Goal: Transaction & Acquisition: Purchase product/service

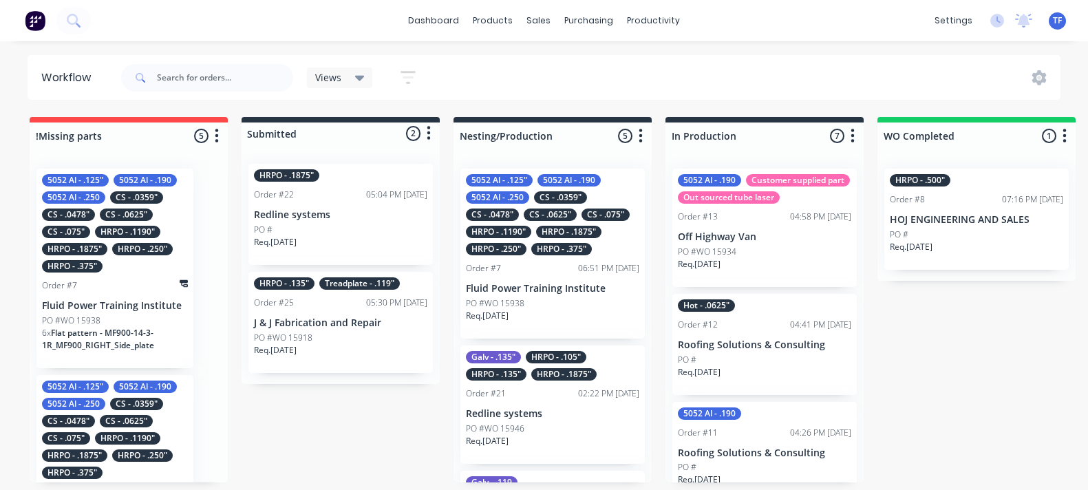
scroll to position [5, 0]
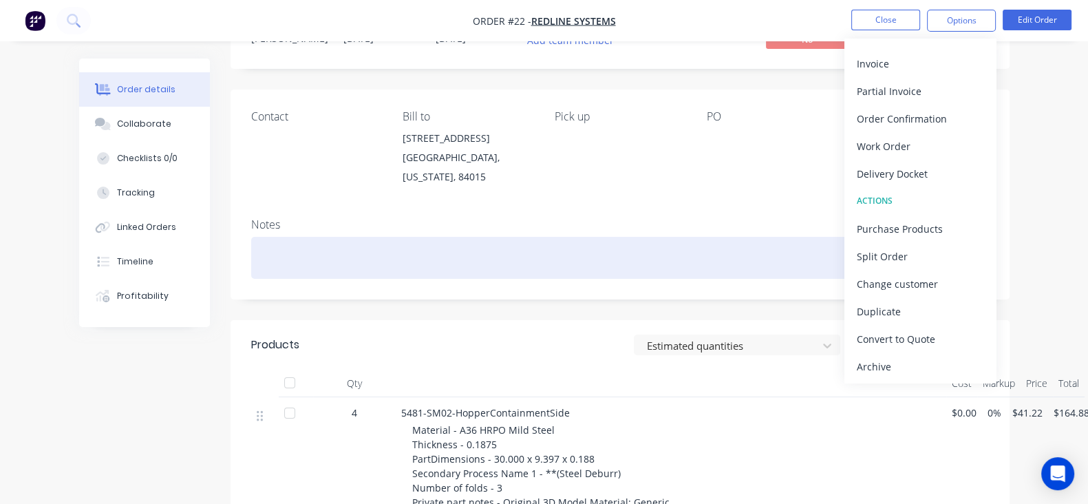
scroll to position [85, 0]
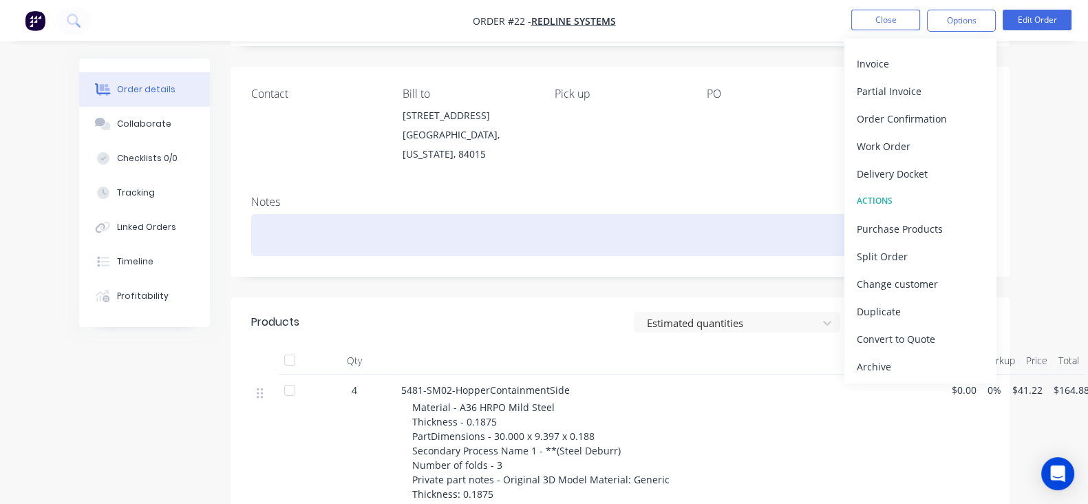
click at [658, 214] on div at bounding box center [620, 235] width 738 height 42
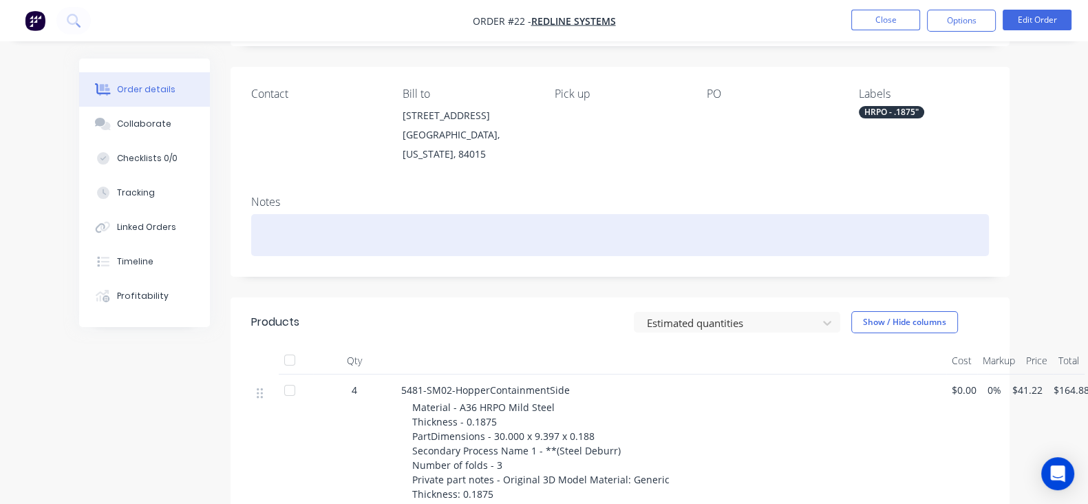
scroll to position [0, 0]
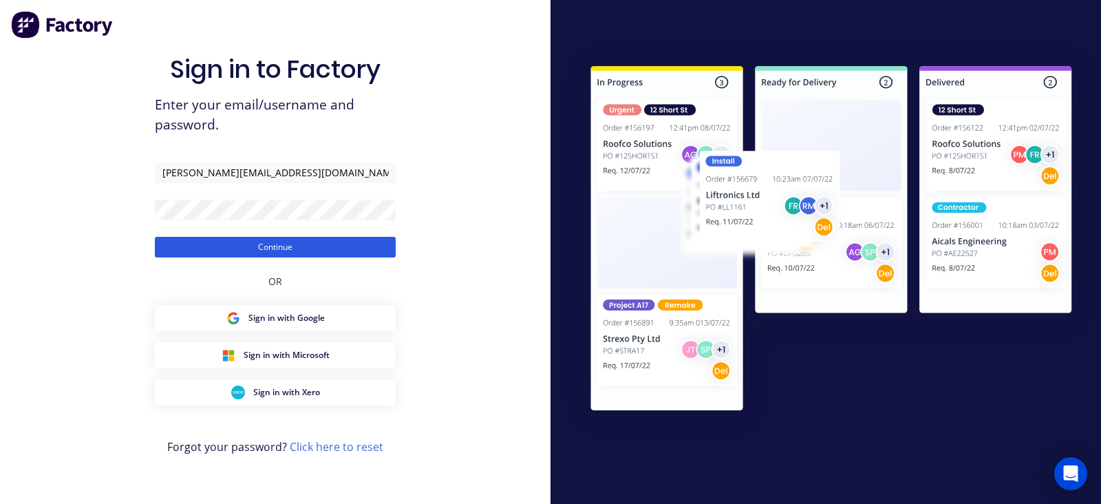
click at [306, 246] on button "Continue" at bounding box center [275, 247] width 241 height 21
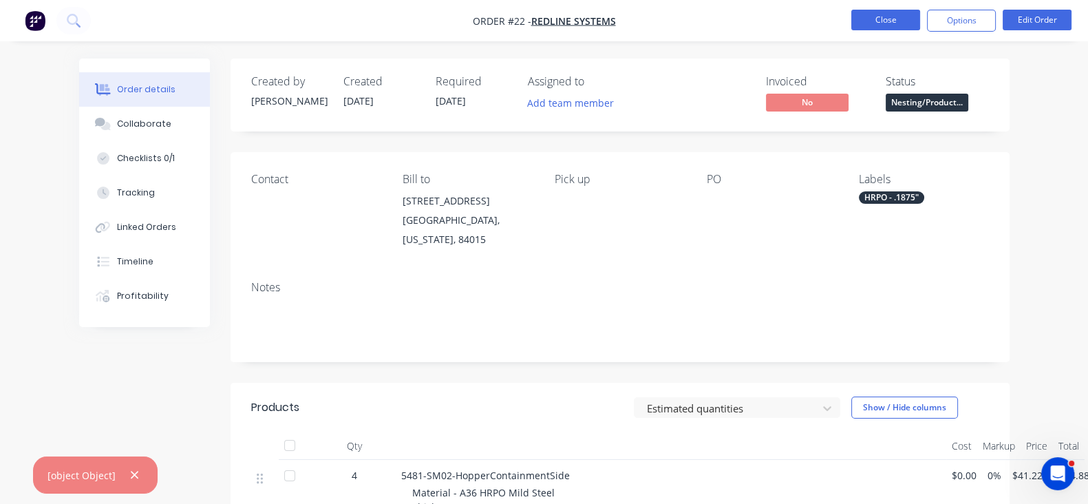
click at [877, 12] on button "Close" at bounding box center [885, 20] width 69 height 21
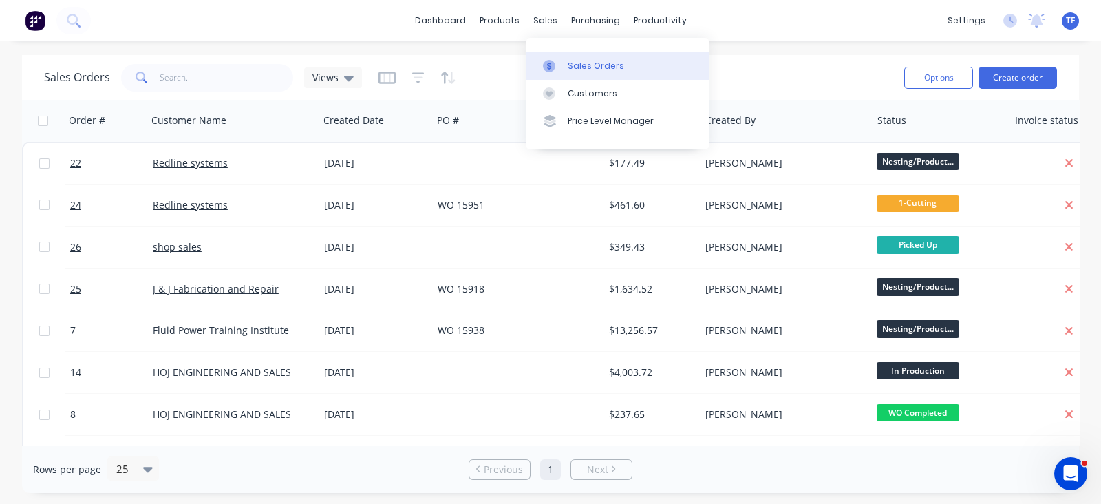
click at [548, 61] on icon at bounding box center [549, 66] width 12 height 12
click at [569, 60] on div "Sales Orders" at bounding box center [596, 66] width 56 height 12
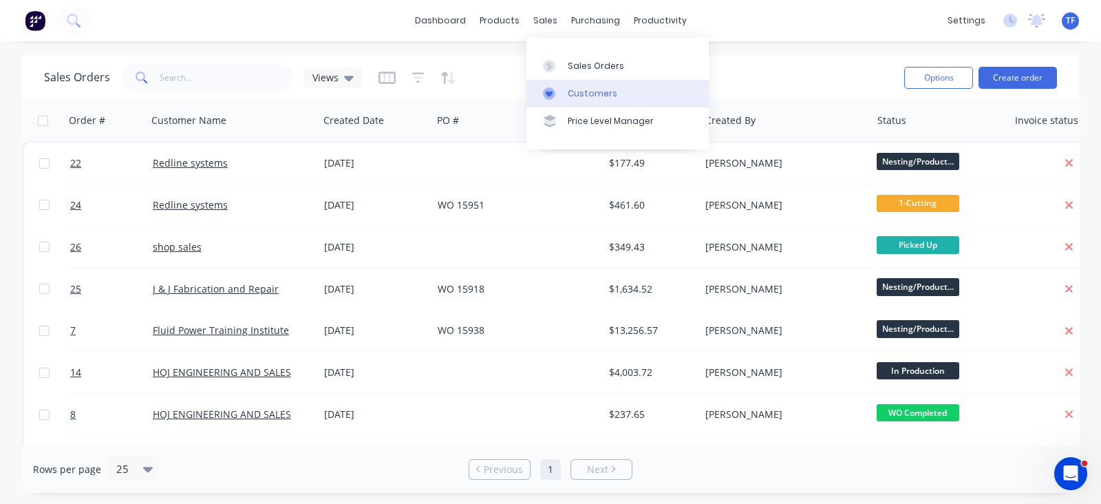
click at [556, 91] on div at bounding box center [553, 93] width 21 height 12
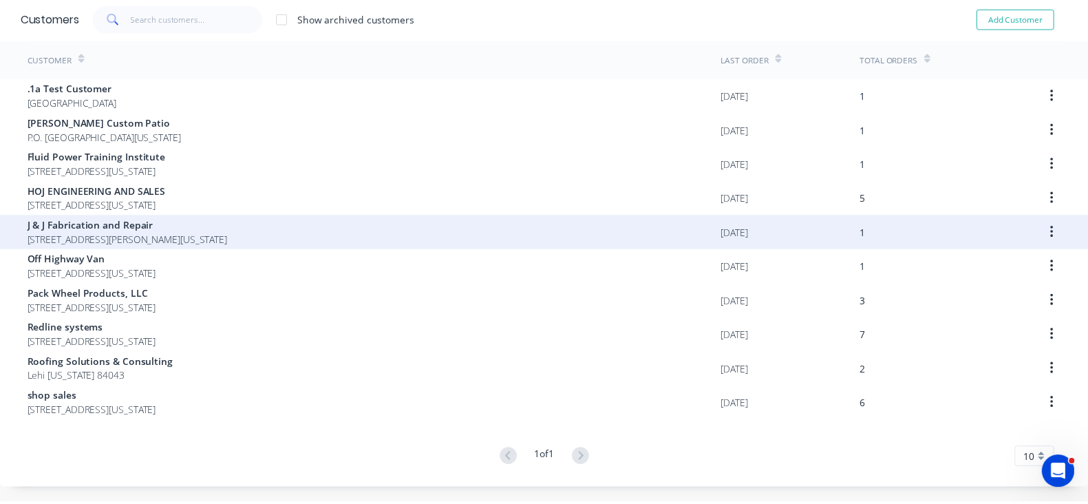
scroll to position [85, 0]
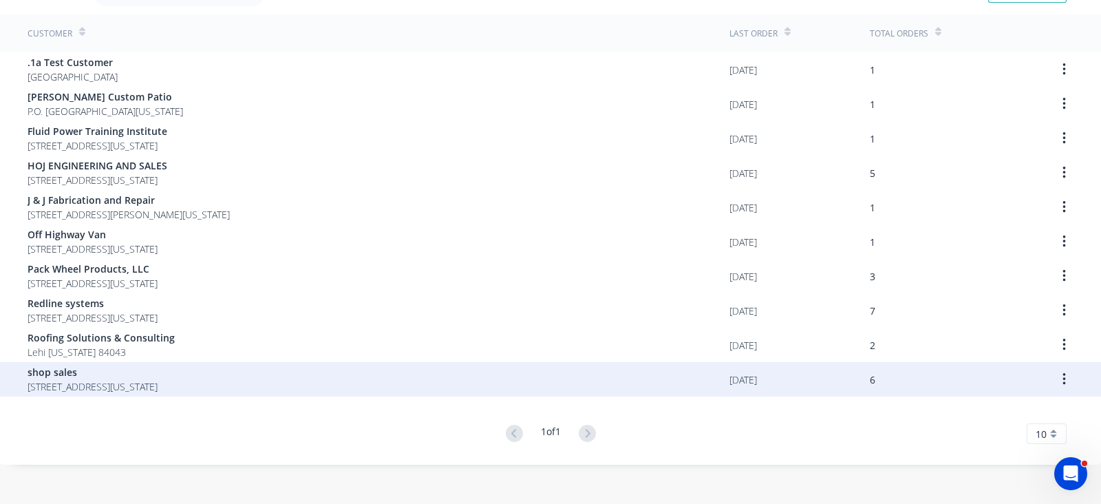
click at [143, 369] on span "shop sales" at bounding box center [93, 372] width 130 height 14
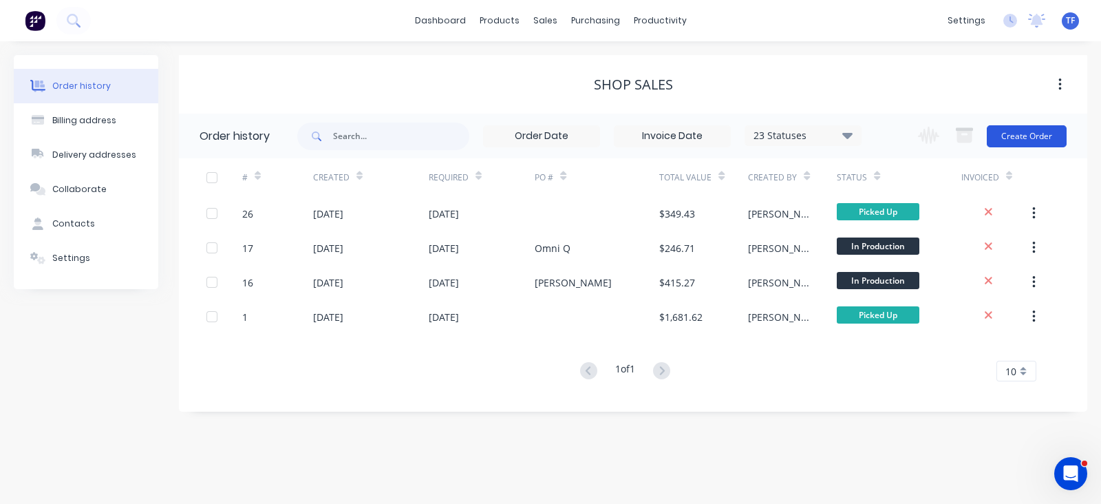
click at [1001, 132] on button "Create Order" at bounding box center [1027, 136] width 80 height 22
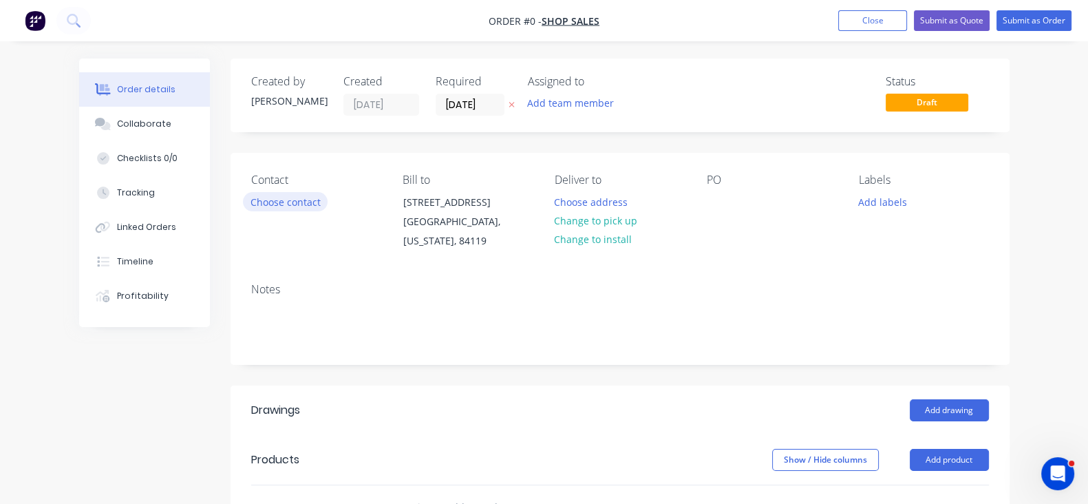
click at [244, 204] on button "Choose contact" at bounding box center [285, 201] width 85 height 19
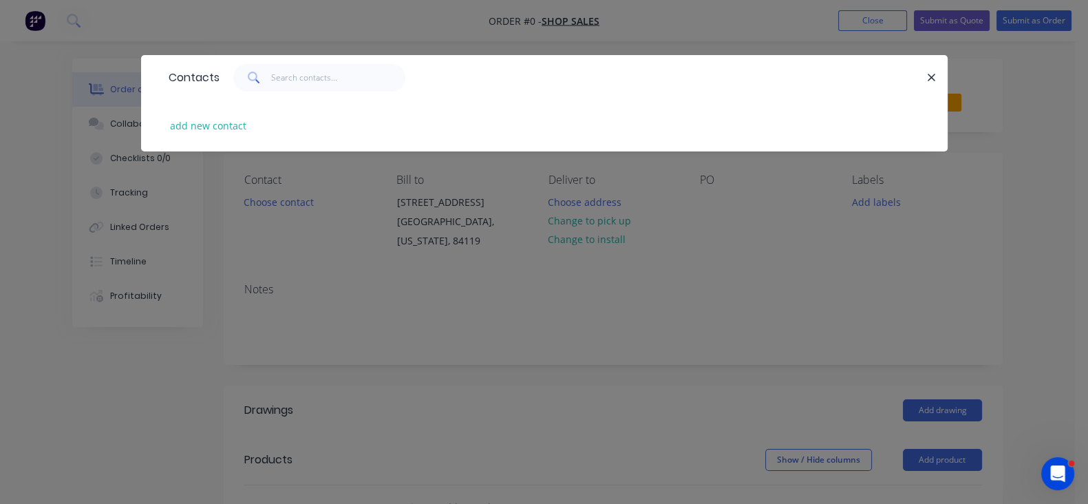
drag, startPoint x: 207, startPoint y: 94, endPoint x: 189, endPoint y: 87, distance: 19.4
click at [197, 89] on div "Contacts" at bounding box center [544, 77] width 806 height 45
click at [271, 87] on input "text" at bounding box center [338, 78] width 134 height 28
type input "tate"
click at [163, 131] on button "add new contact" at bounding box center [208, 125] width 91 height 19
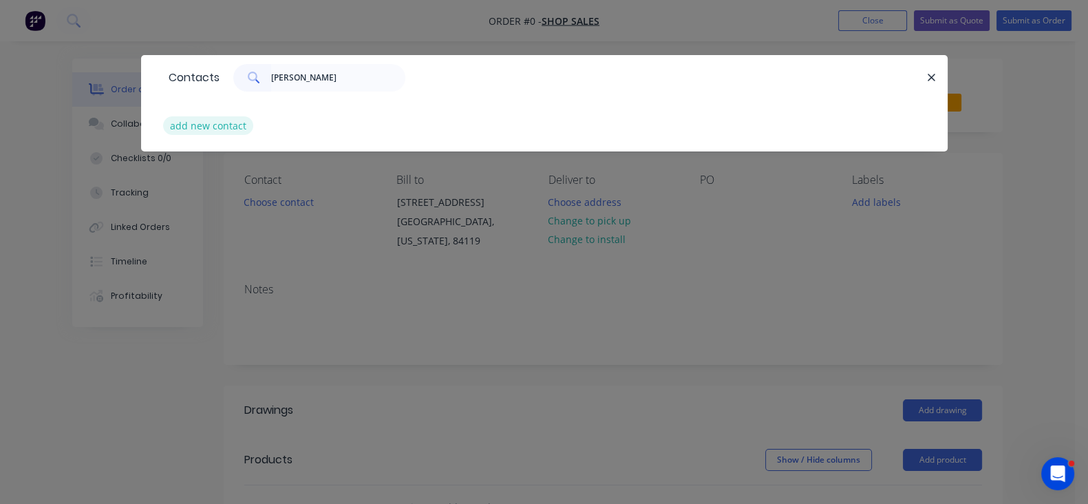
select select "US"
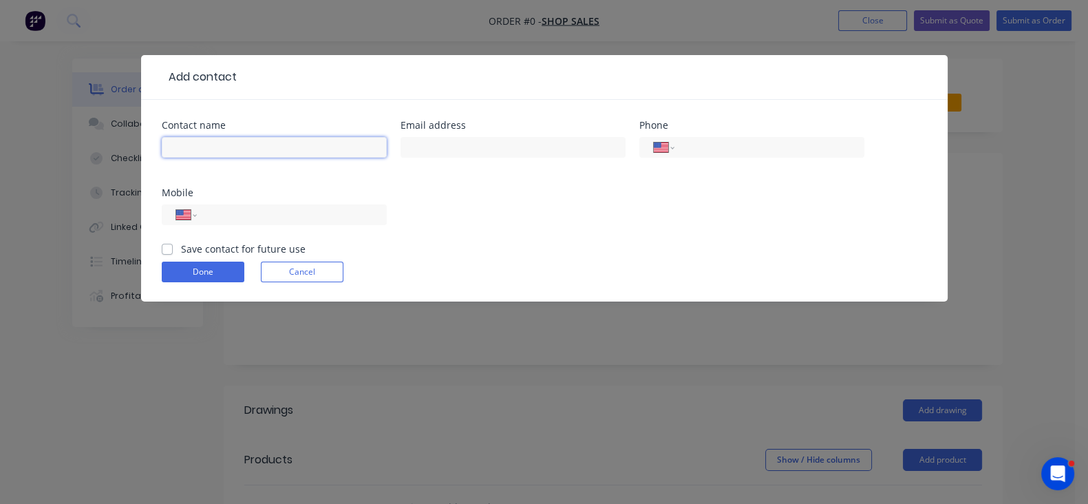
click at [162, 154] on input "text" at bounding box center [274, 147] width 225 height 21
type input "[PERSON_NAME]"
type input "tate@cypressmetals.com"
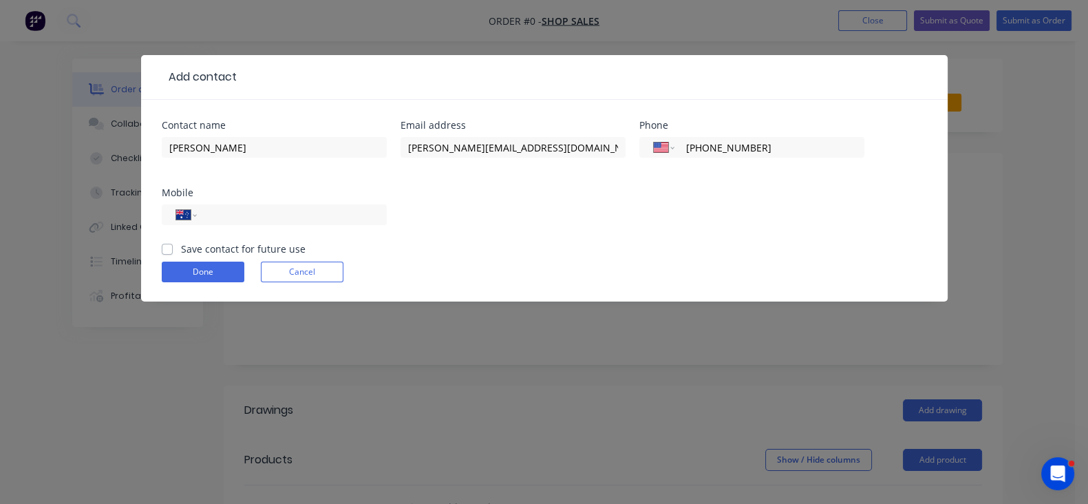
drag, startPoint x: 588, startPoint y: 159, endPoint x: 557, endPoint y: 160, distance: 31.0
click at [639, 160] on div "International Afghanistan Åland Islands Albania Algeria American Samoa Andorra …" at bounding box center [751, 153] width 225 height 41
type input "+8"
type input "(801) 450-1373"
click at [181, 242] on label "Save contact for future use" at bounding box center [243, 249] width 125 height 14
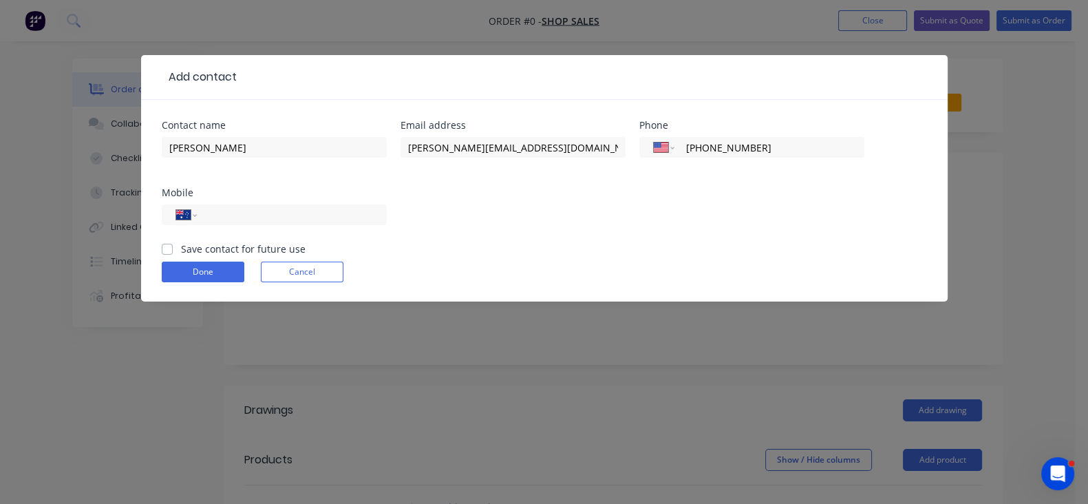
click at [162, 242] on input "Save contact for future use" at bounding box center [167, 248] width 11 height 13
checkbox input "true"
click at [162, 261] on button "Done" at bounding box center [203, 271] width 83 height 21
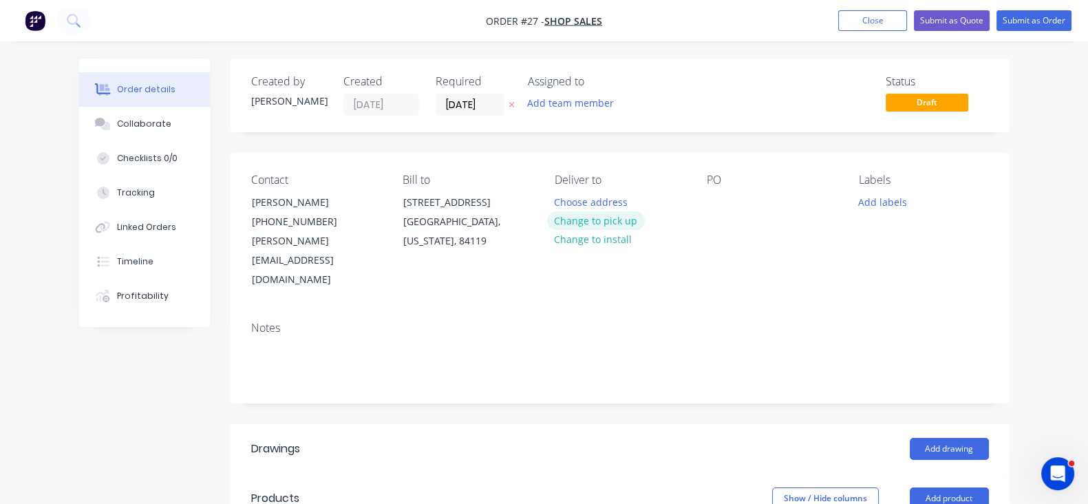
click at [602, 224] on button "Change to pick up" at bounding box center [596, 220] width 98 height 19
click at [729, 192] on div at bounding box center [718, 202] width 22 height 20
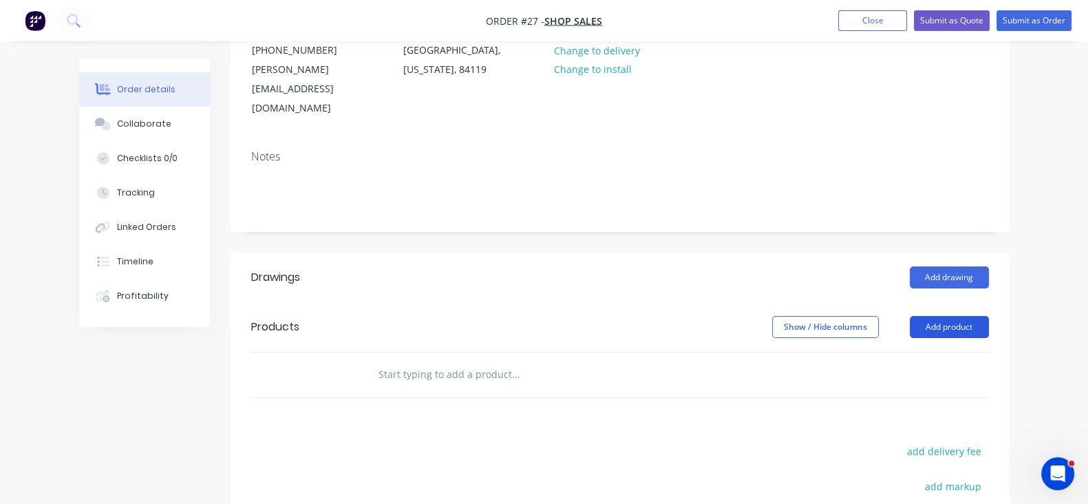
click at [989, 316] on button "Add product" at bounding box center [949, 327] width 79 height 22
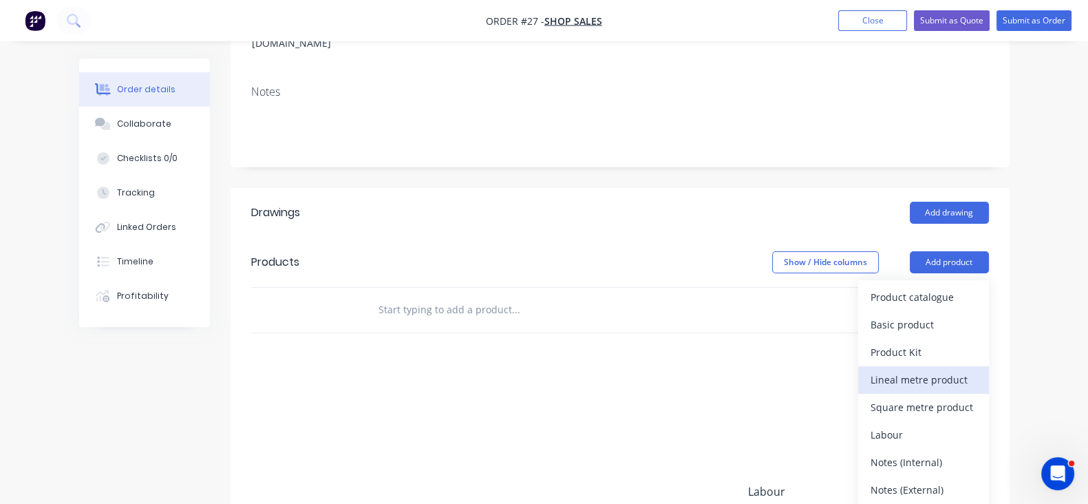
scroll to position [376, 0]
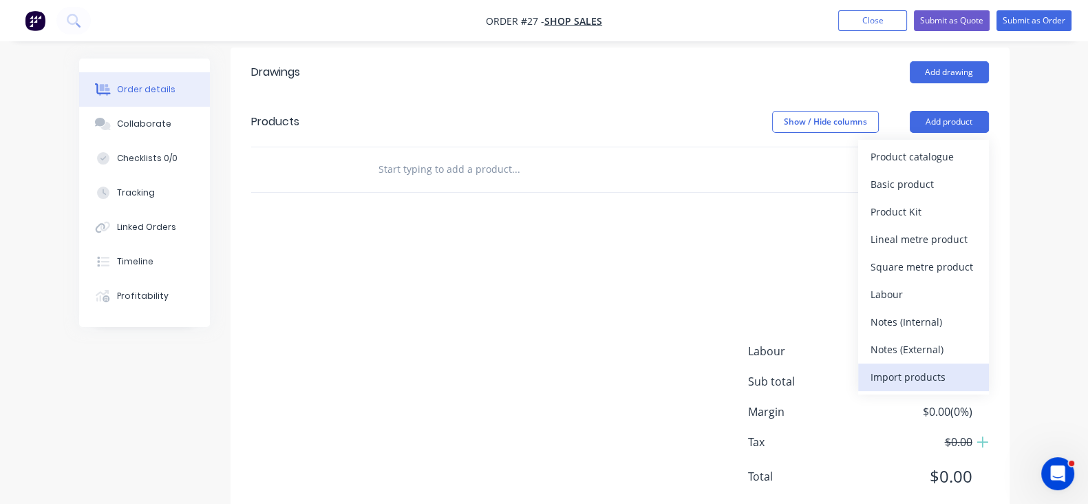
click at [976, 367] on div "Import products" at bounding box center [923, 377] width 106 height 20
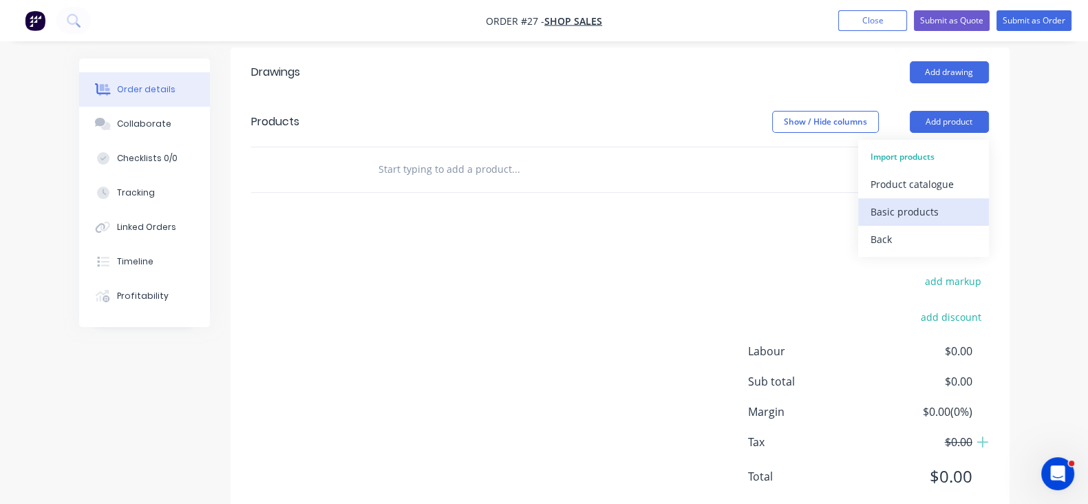
click at [976, 202] on div "Basic products" at bounding box center [923, 212] width 106 height 20
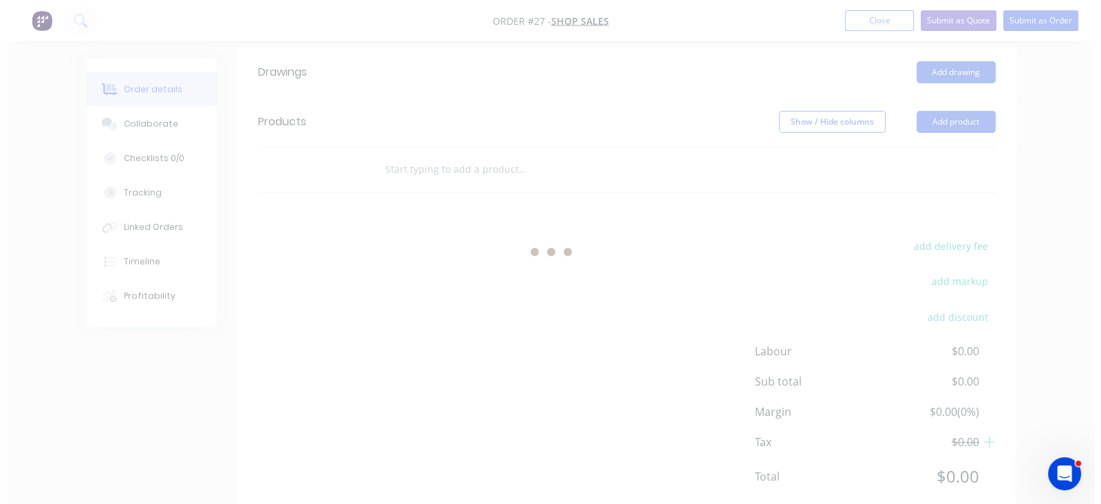
scroll to position [0, 0]
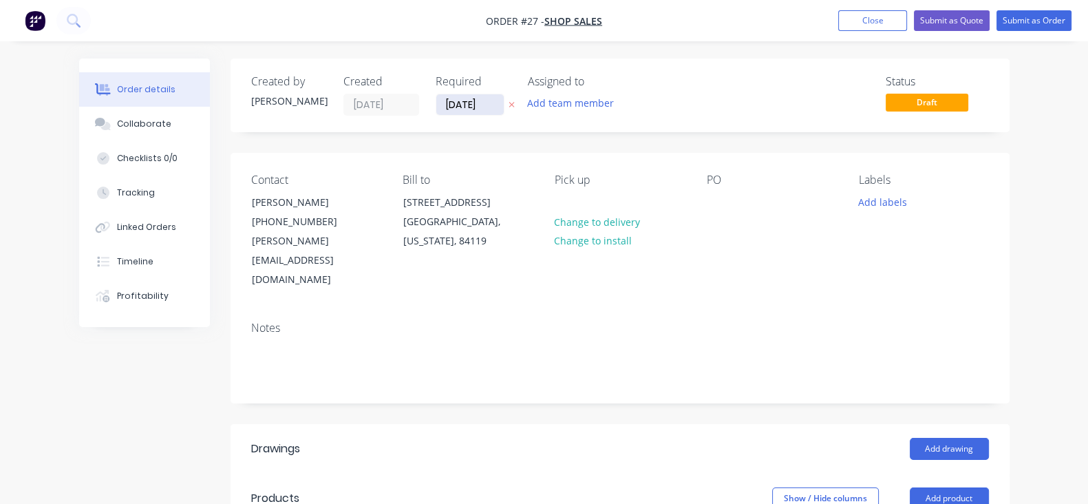
click at [436, 111] on input "12/10/25" at bounding box center [469, 104] width 67 height 21
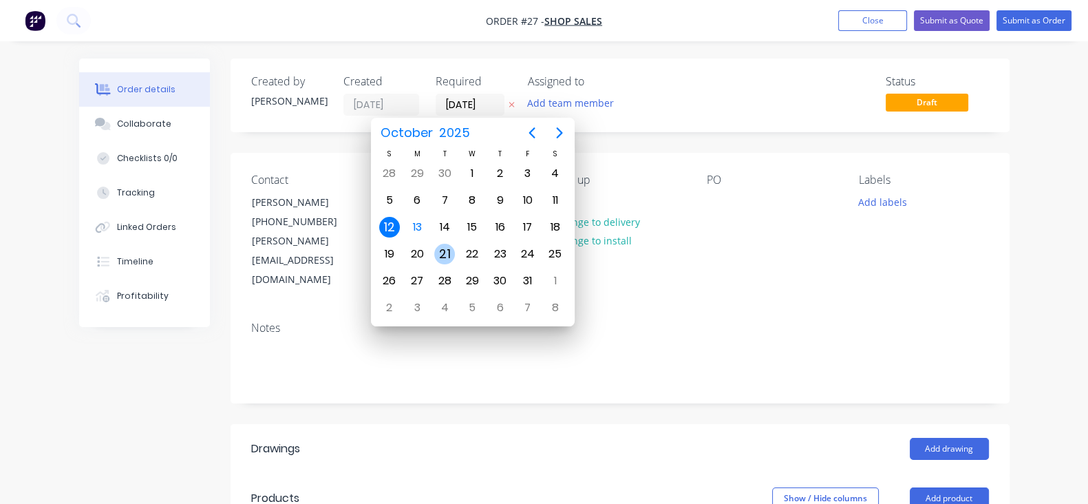
click at [439, 250] on div "21" at bounding box center [444, 254] width 21 height 21
type input "21/10/25"
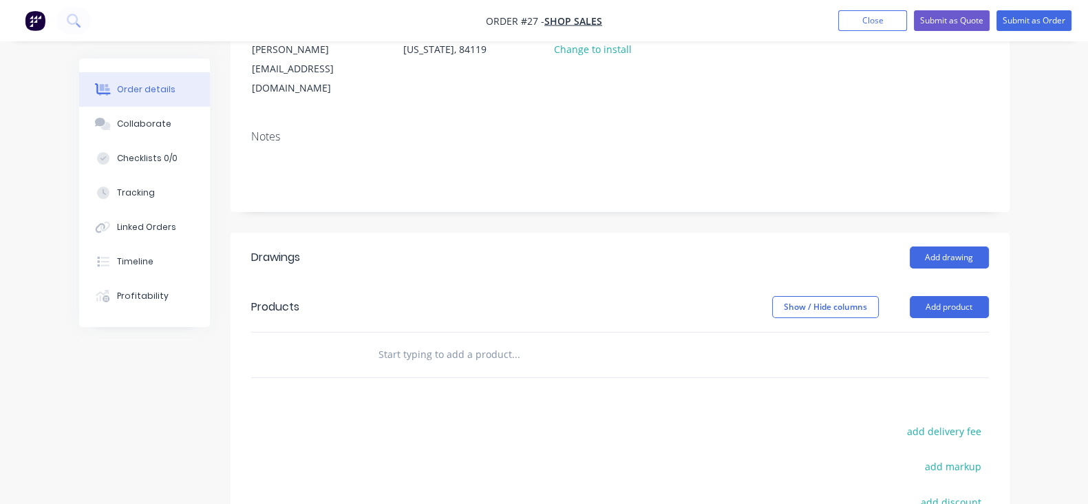
scroll to position [258, 0]
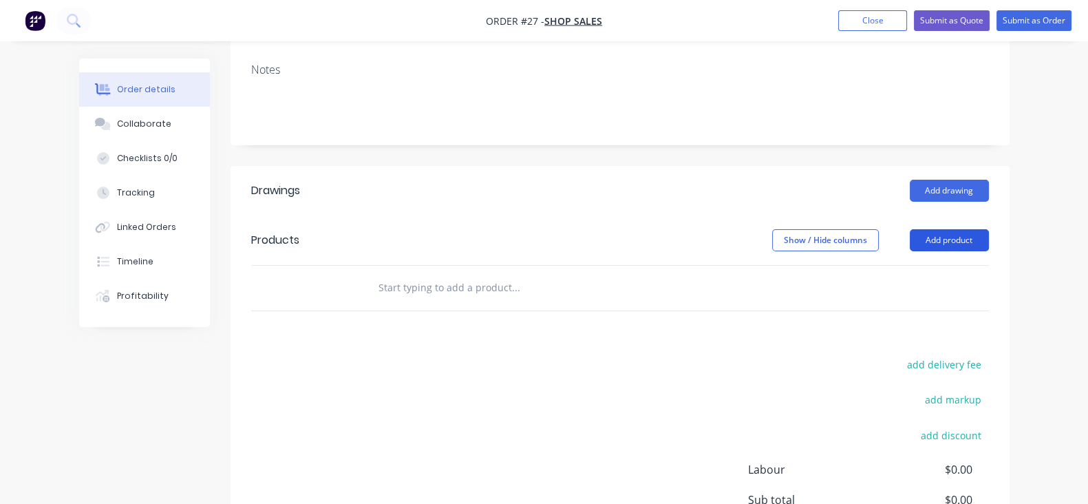
click at [989, 229] on button "Add product" at bounding box center [949, 240] width 79 height 22
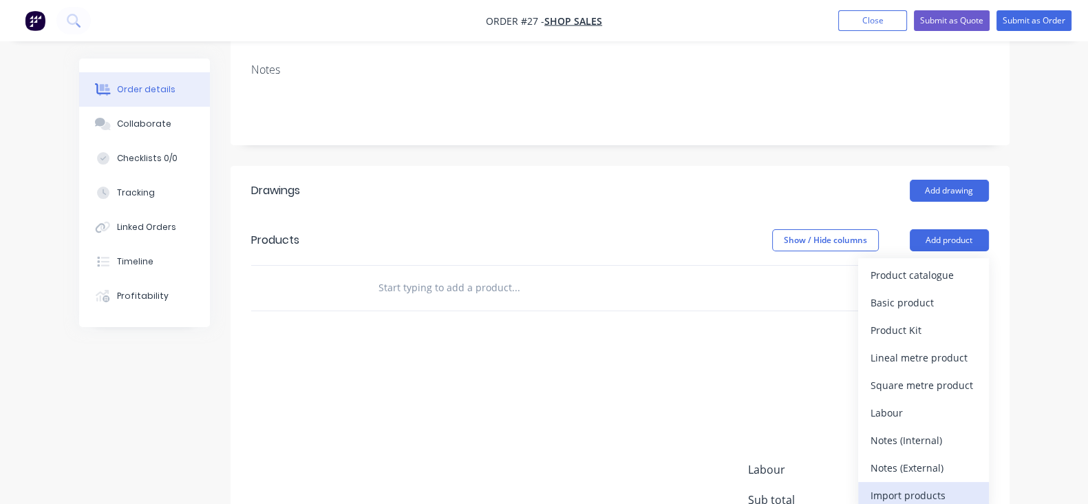
click at [976, 485] on div "Import products" at bounding box center [923, 495] width 106 height 20
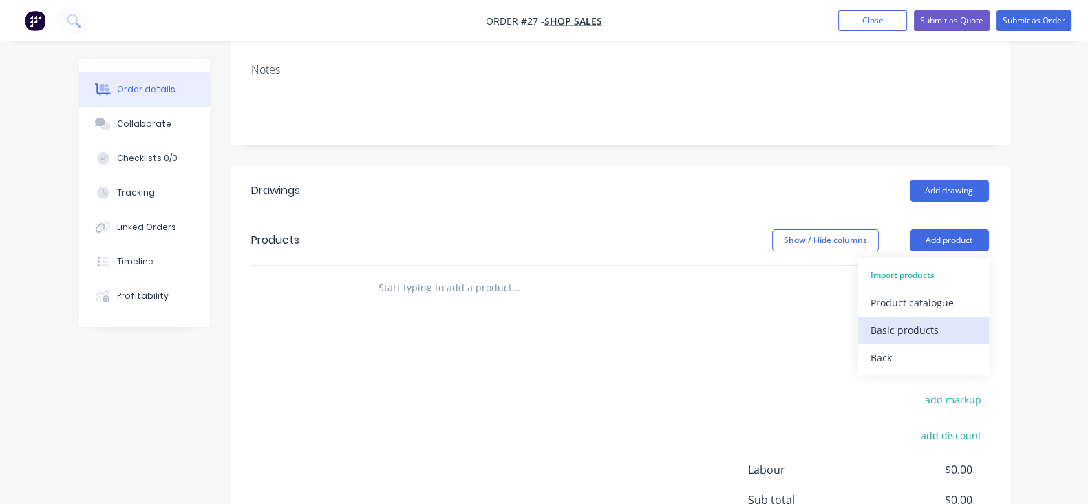
click at [976, 320] on div "Basic products" at bounding box center [923, 330] width 106 height 20
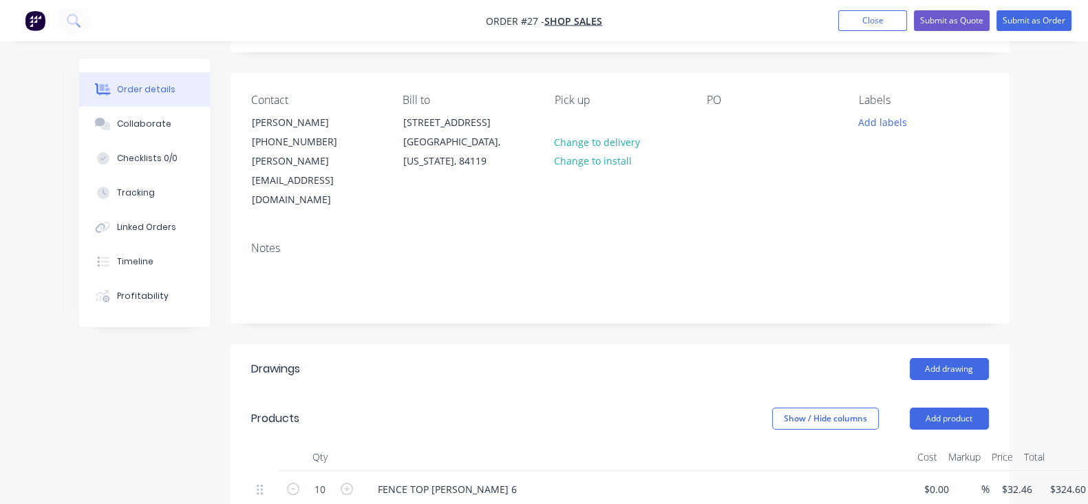
scroll to position [0, 0]
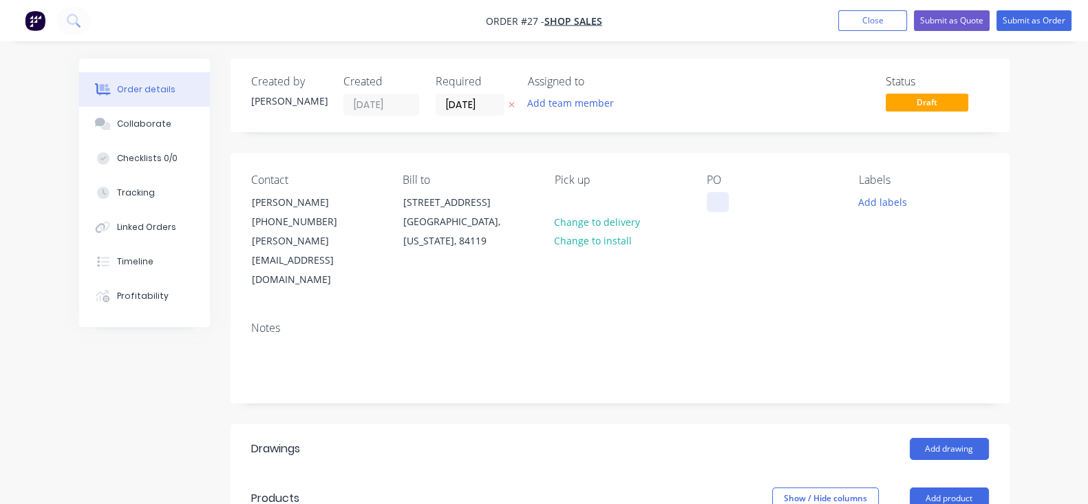
click at [719, 195] on div at bounding box center [718, 202] width 22 height 20
click at [761, 229] on div "PO WO 15952" at bounding box center [772, 231] width 130 height 116
click at [903, 204] on button "Add labels" at bounding box center [882, 201] width 63 height 19
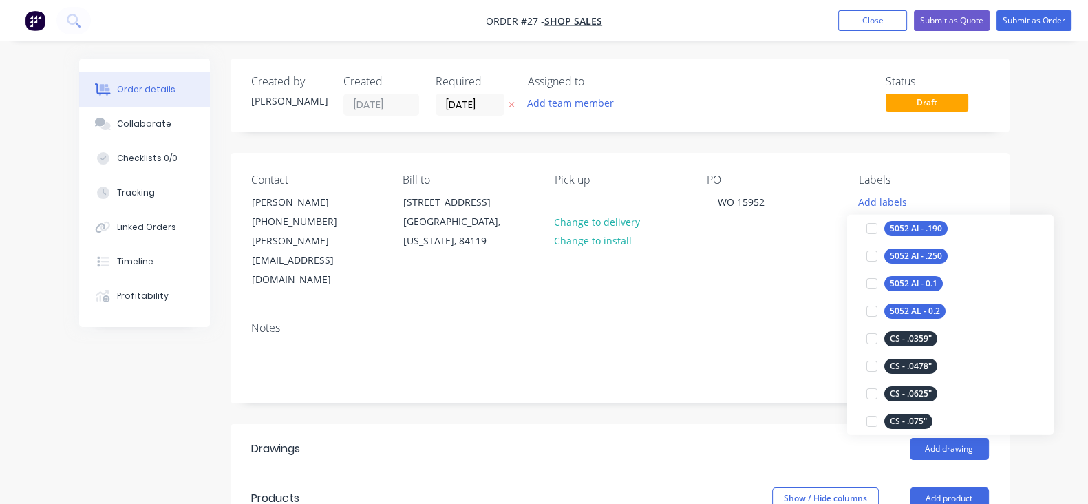
scroll to position [343, 0]
click at [908, 370] on div "CS - .0625"" at bounding box center [910, 366] width 53 height 15
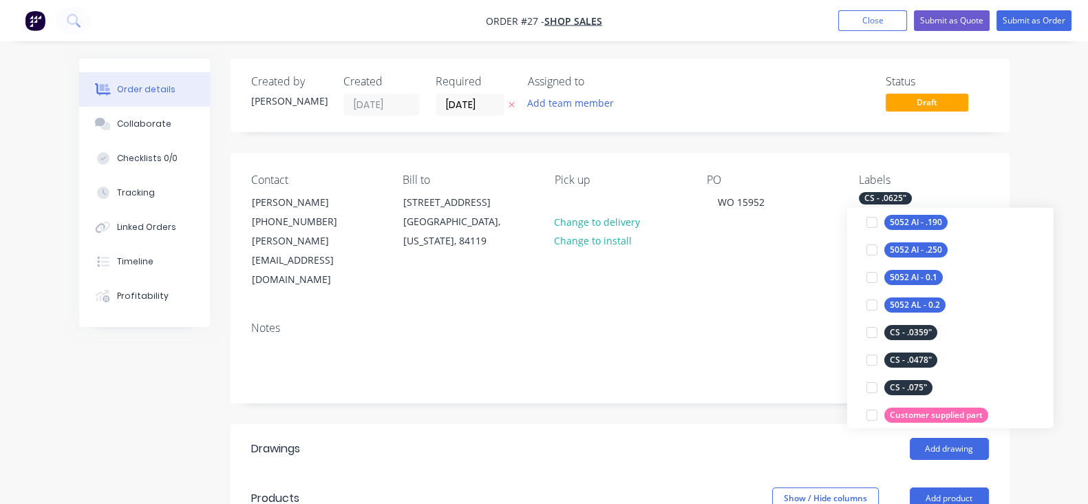
scroll to position [0, 0]
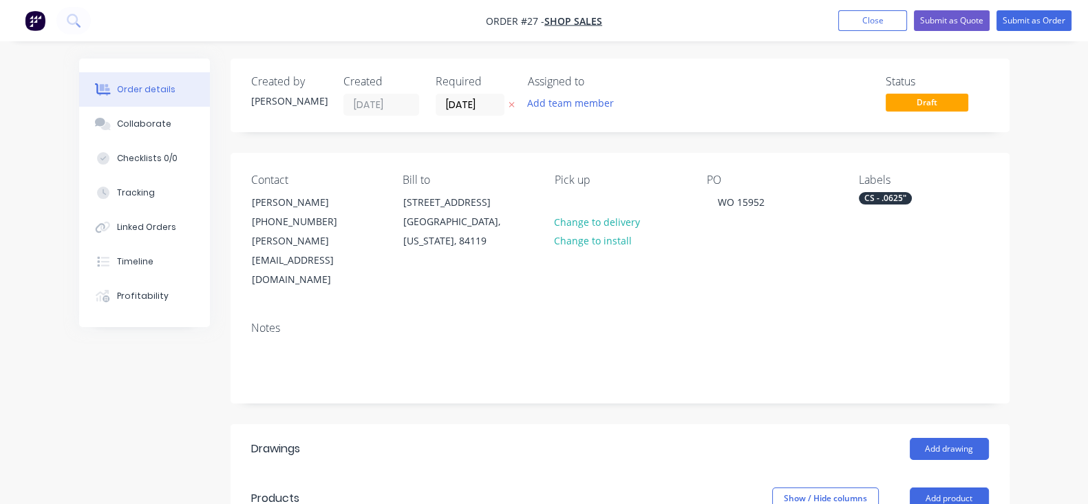
click at [778, 321] on div "Notes" at bounding box center [620, 327] width 738 height 13
click at [94, 132] on button "Collaborate" at bounding box center [144, 124] width 131 height 34
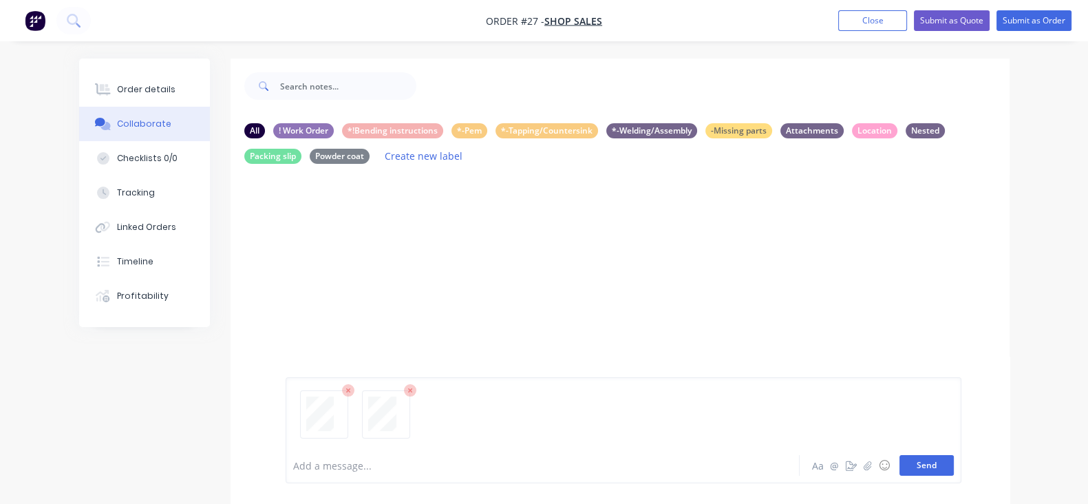
click at [954, 456] on button "Send" at bounding box center [926, 465] width 54 height 21
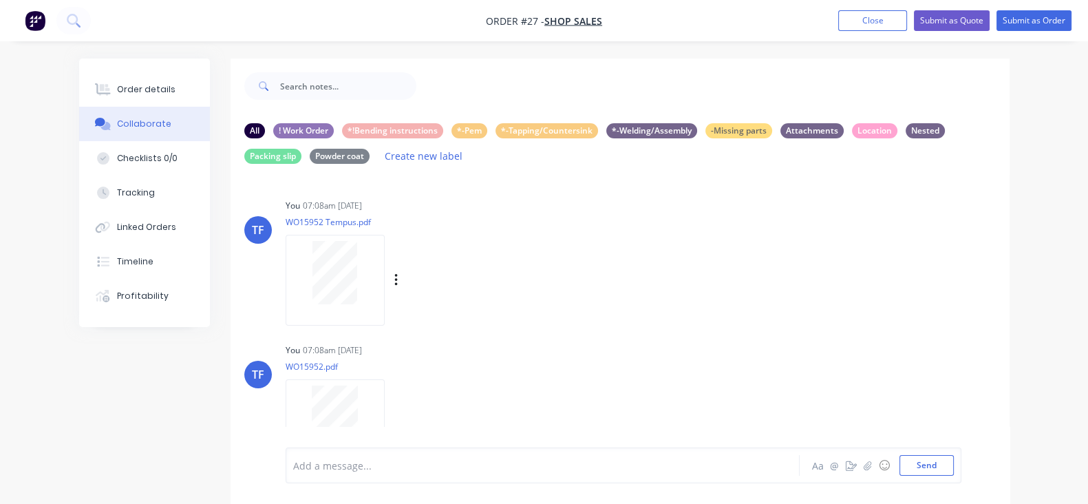
click at [390, 284] on div "Labels Download Delete" at bounding box center [467, 280] width 155 height 20
click at [394, 283] on icon "button" at bounding box center [395, 280] width 3 height 12
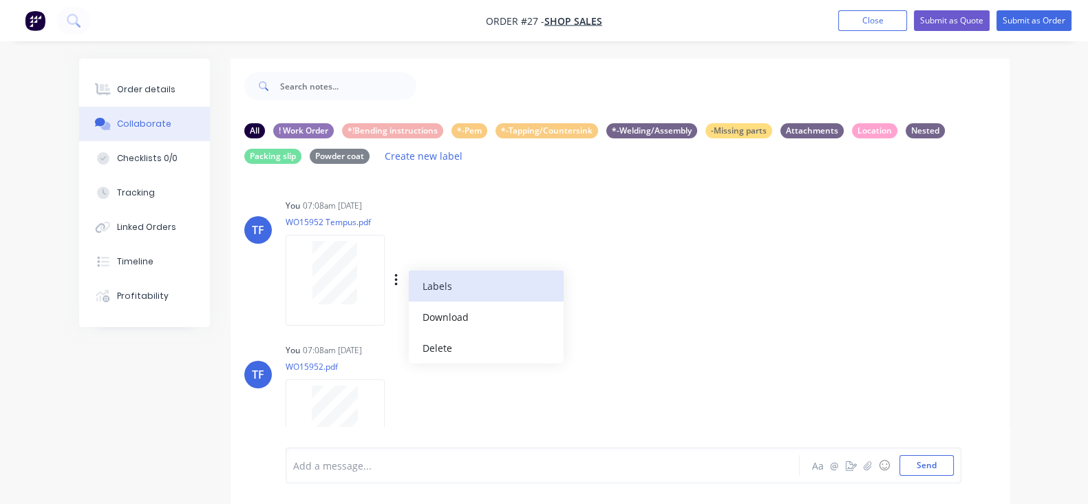
click at [409, 298] on button "Labels" at bounding box center [486, 285] width 155 height 31
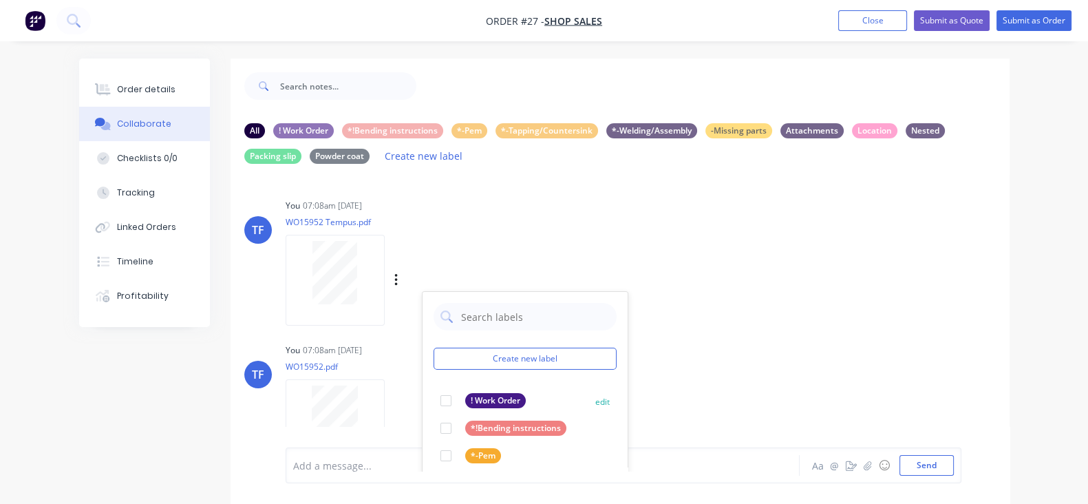
click at [465, 400] on div "! Work Order" at bounding box center [495, 400] width 61 height 15
click at [321, 404] on div at bounding box center [338, 424] width 105 height 91
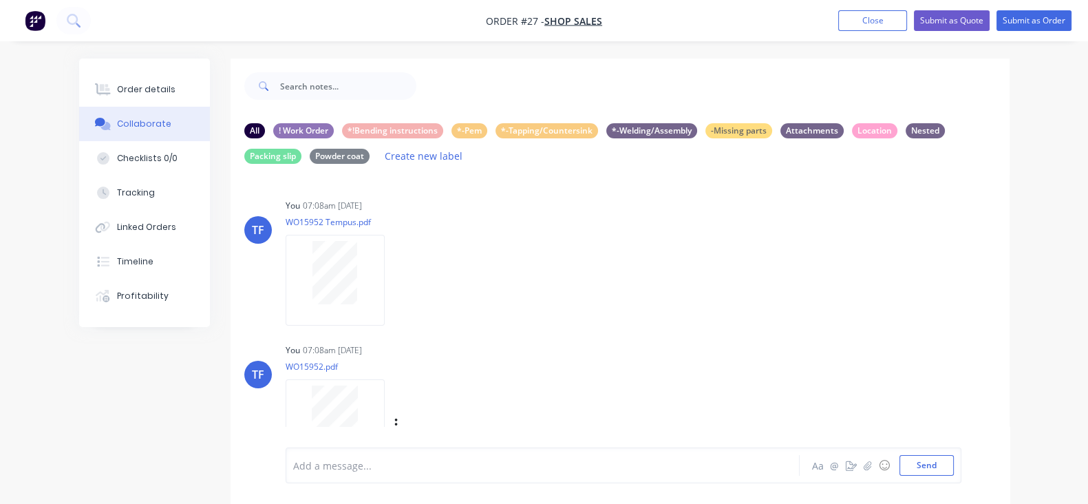
scroll to position [6, 0]
click at [394, 416] on icon "button" at bounding box center [396, 419] width 4 height 16
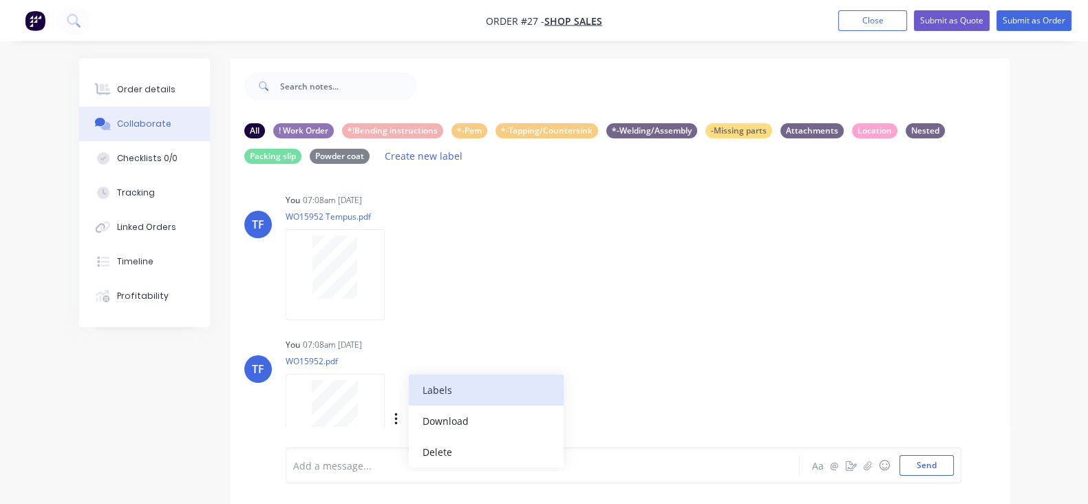
click at [409, 391] on button "Labels" at bounding box center [486, 389] width 155 height 31
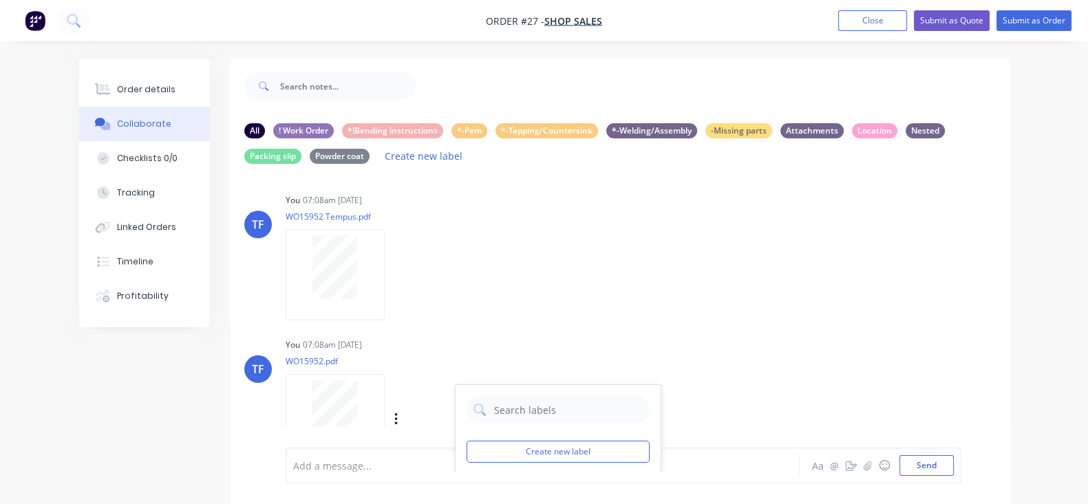
scroll to position [178, 0]
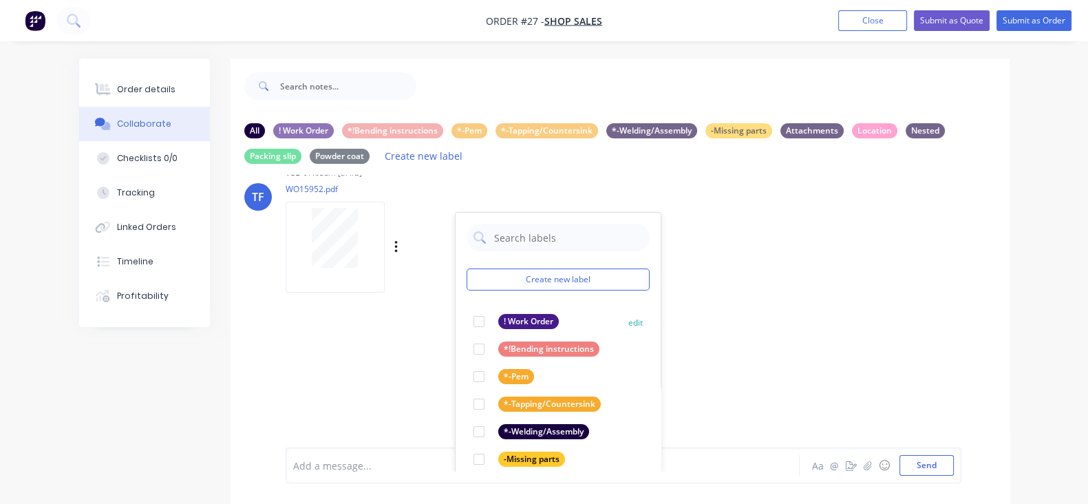
click at [465, 323] on div at bounding box center [479, 322] width 28 height 28
click at [676, 339] on div "TF You 07:08am 13/10/25 WO15952 Tempus.pdf Labels Download Delete TF You 07:08a…" at bounding box center [620, 323] width 779 height 296
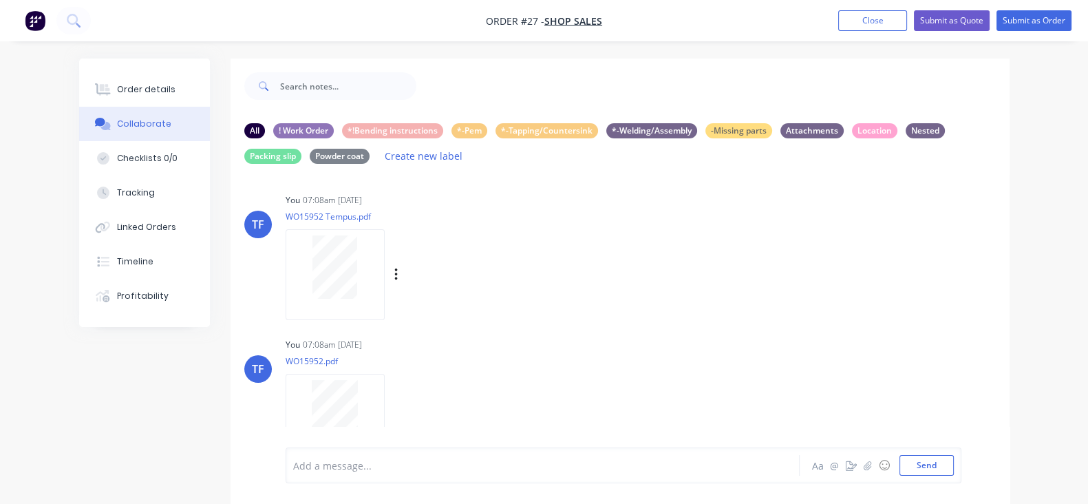
scroll to position [6, 0]
click at [860, 30] on button "Close" at bounding box center [872, 20] width 69 height 21
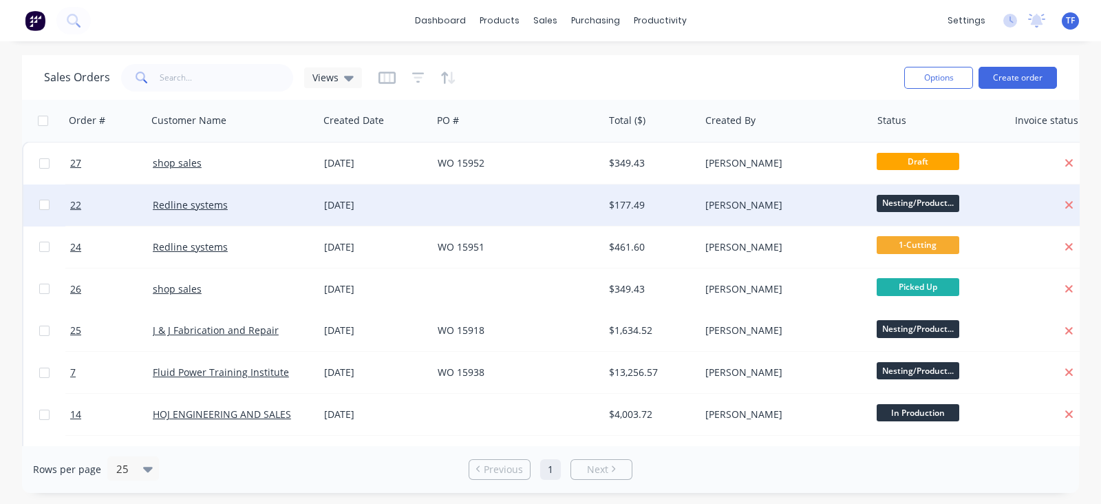
click at [248, 184] on div "Redline systems" at bounding box center [232, 204] width 171 height 41
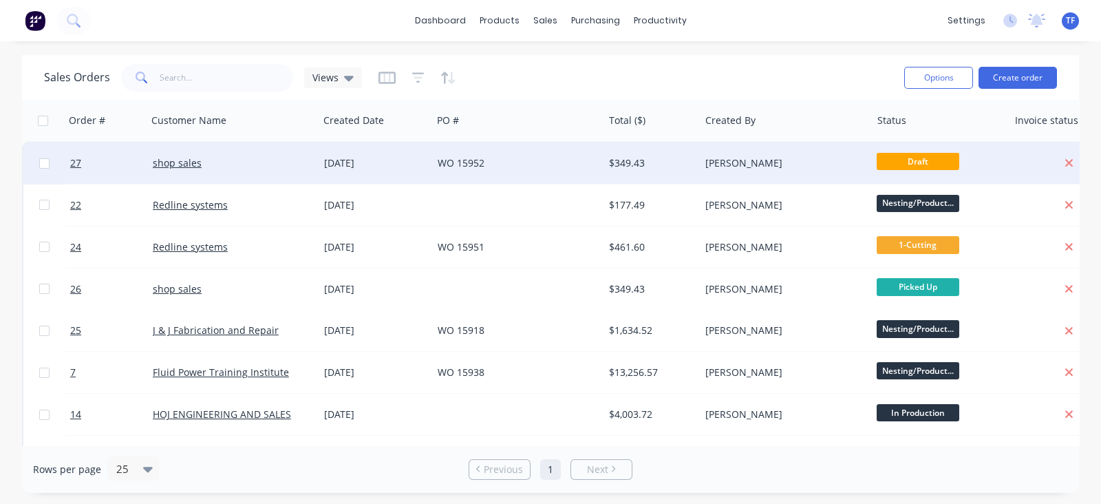
click at [286, 163] on div "shop sales" at bounding box center [229, 163] width 152 height 14
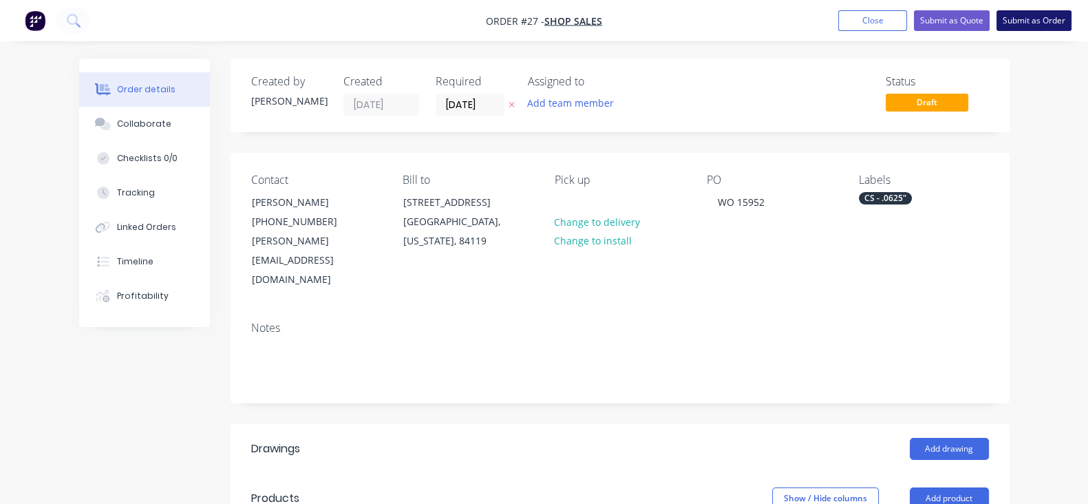
click at [1053, 19] on button "Submit as Order" at bounding box center [1033, 20] width 75 height 21
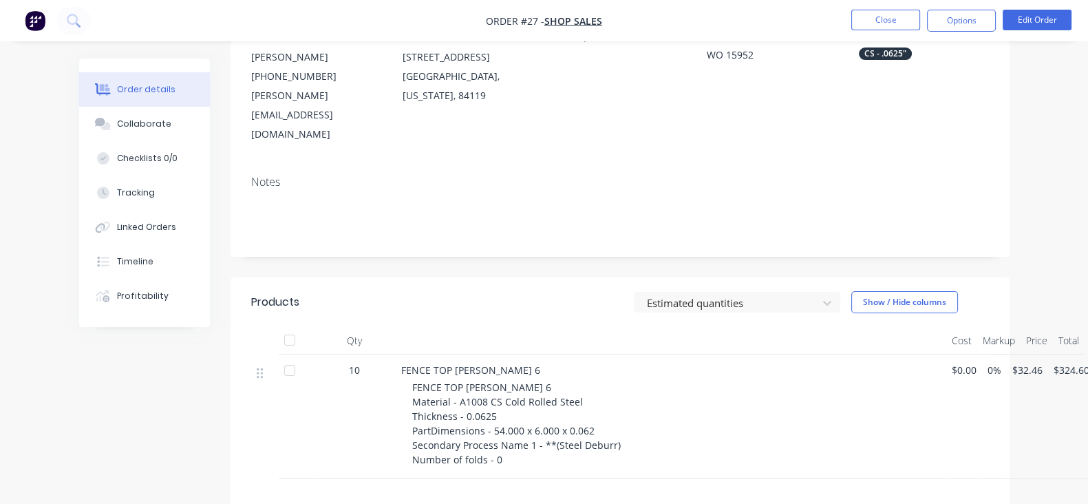
scroll to position [258, 0]
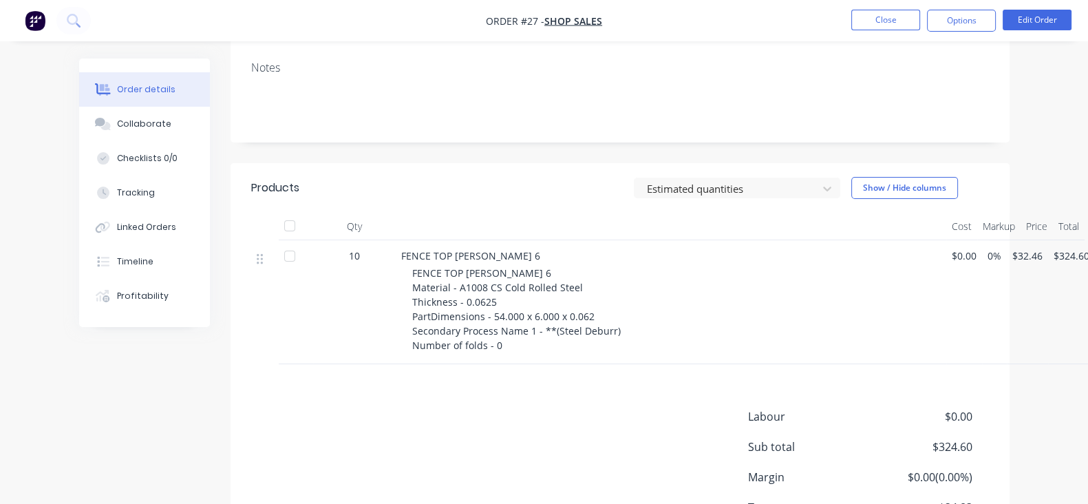
click at [117, 93] on div "Order details" at bounding box center [146, 89] width 58 height 12
click at [872, 36] on nav "Order #27 - shop sales Close Options Edit Order" at bounding box center [544, 20] width 1088 height 41
click at [884, 22] on button "Close" at bounding box center [885, 20] width 69 height 21
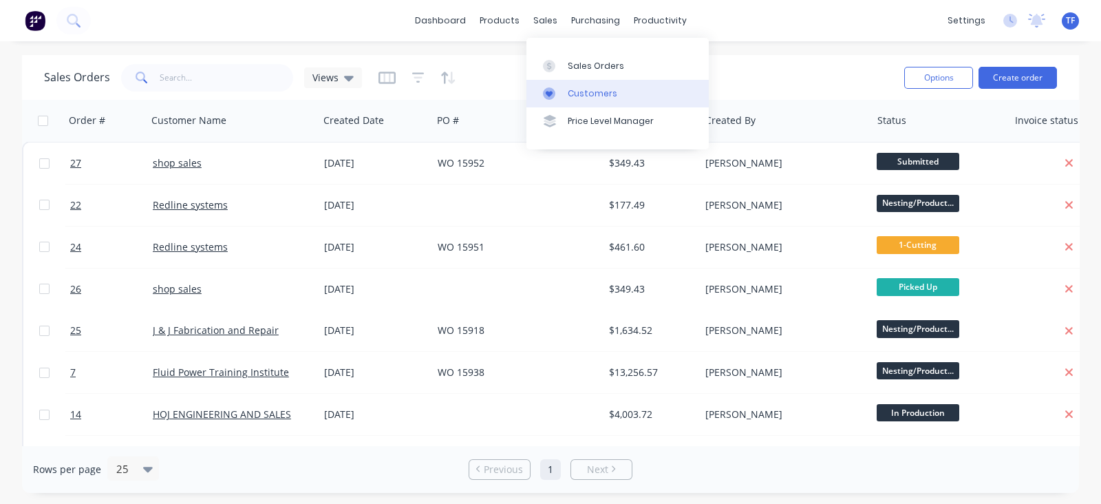
click at [564, 102] on link "Customers" at bounding box center [617, 94] width 182 height 28
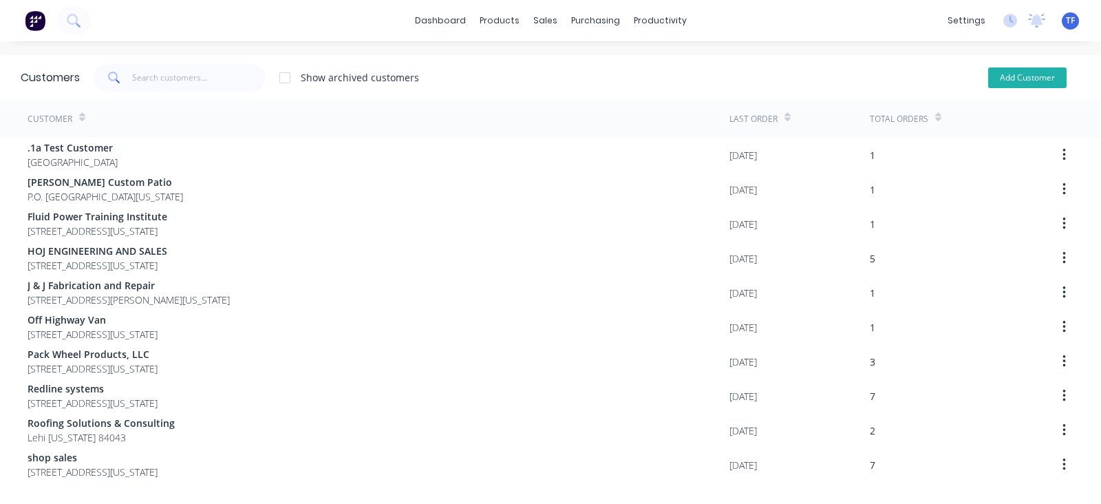
click at [994, 80] on button "Add Customer" at bounding box center [1027, 77] width 78 height 21
select select "US"
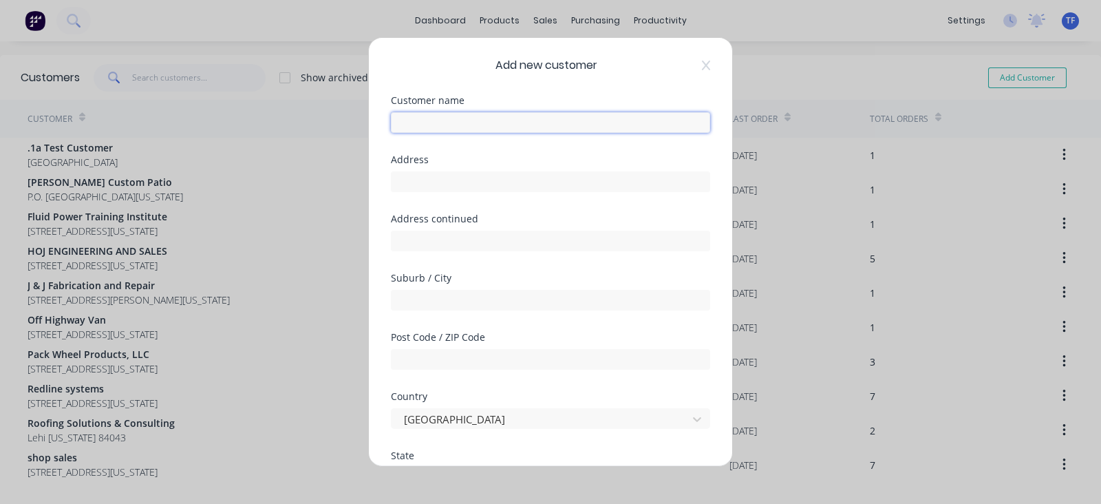
click at [502, 127] on input "text" at bounding box center [550, 122] width 319 height 21
click at [502, 127] on input "Marra Sprot" at bounding box center [550, 122] width 319 height 21
type input "[PERSON_NAME] Sport"
click at [422, 190] on input "text" at bounding box center [550, 181] width 319 height 21
type input "1622 N 2340 W"
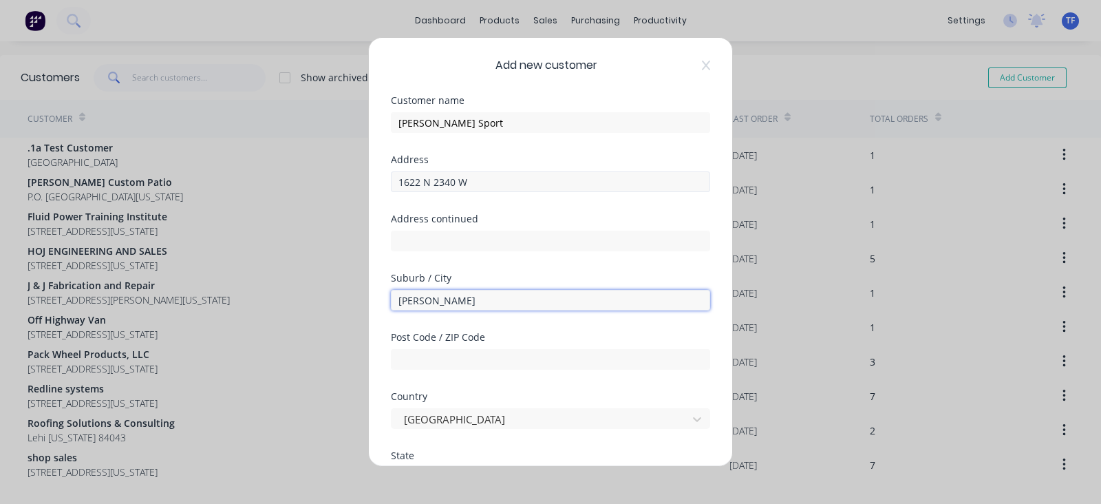
type input "Clinton"
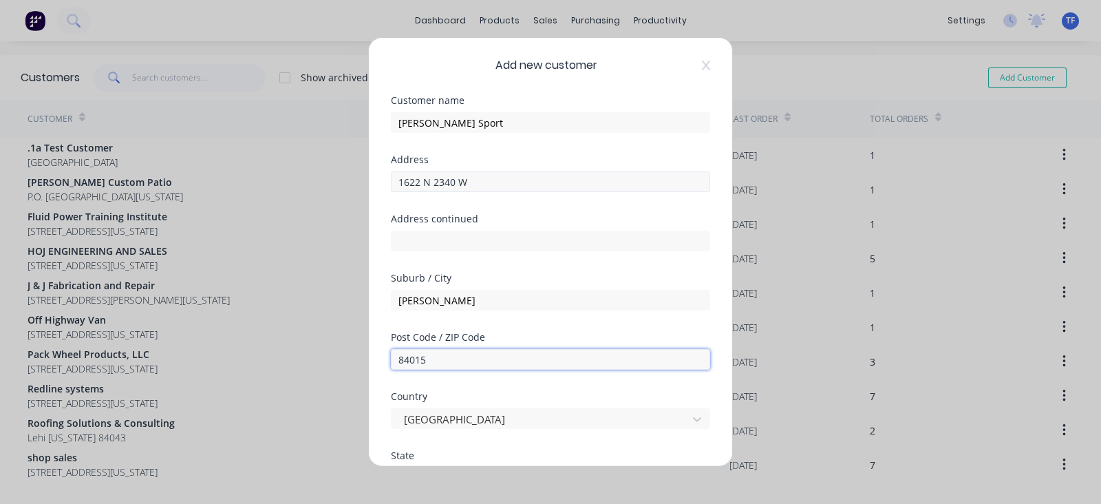
type input "84015"
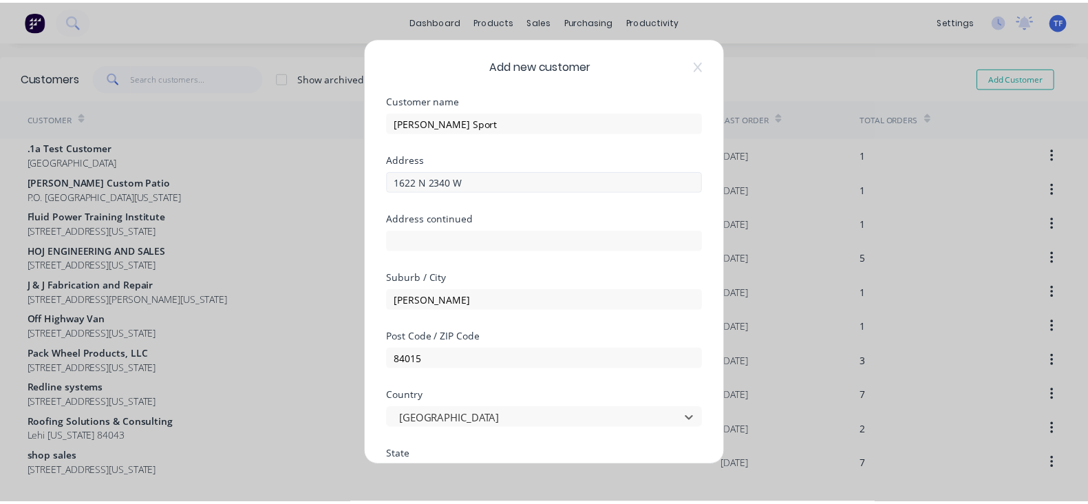
scroll to position [225, 0]
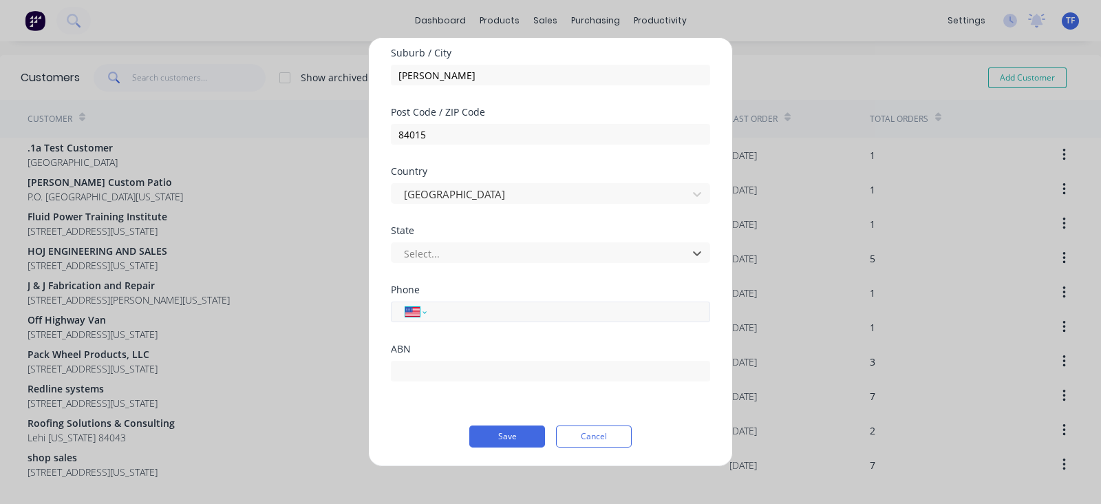
click at [422, 313] on select "International Afghanistan Åland Islands Albania Algeria American Samoa Andorra …" at bounding box center [415, 311] width 21 height 19
click at [436, 316] on div "International Afghanistan Åland Islands Albania Algeria American Samoa Andorra …" at bounding box center [550, 311] width 319 height 21
click at [436, 317] on input "tel" at bounding box center [565, 311] width 259 height 16
click at [437, 317] on input "tel" at bounding box center [565, 311] width 259 height 16
type input "1 (801) 663-6917"
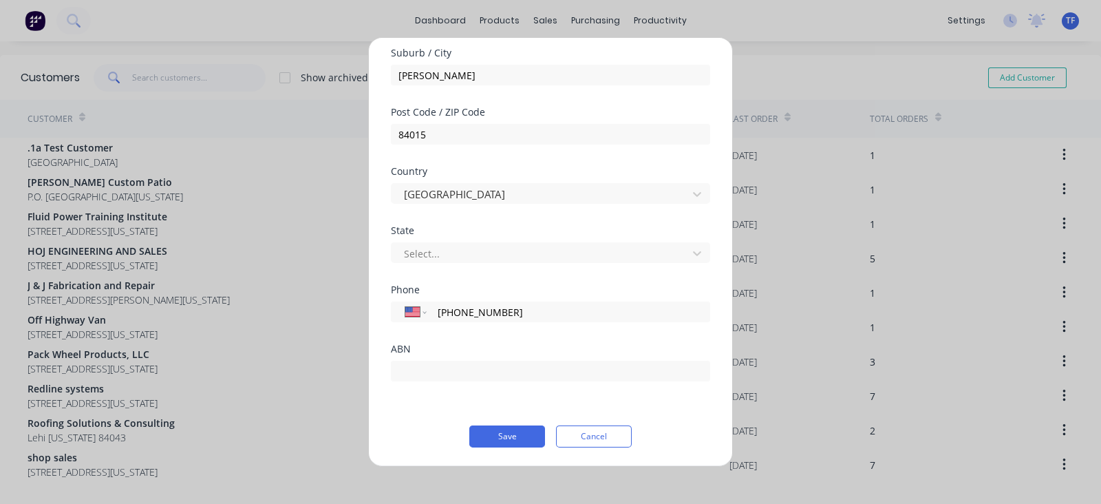
click at [524, 422] on form "Customer name Marra Sport Address 1622 N 2340 W Address continued Suburb / City…" at bounding box center [550, 159] width 319 height 577
click at [499, 255] on div at bounding box center [542, 252] width 278 height 17
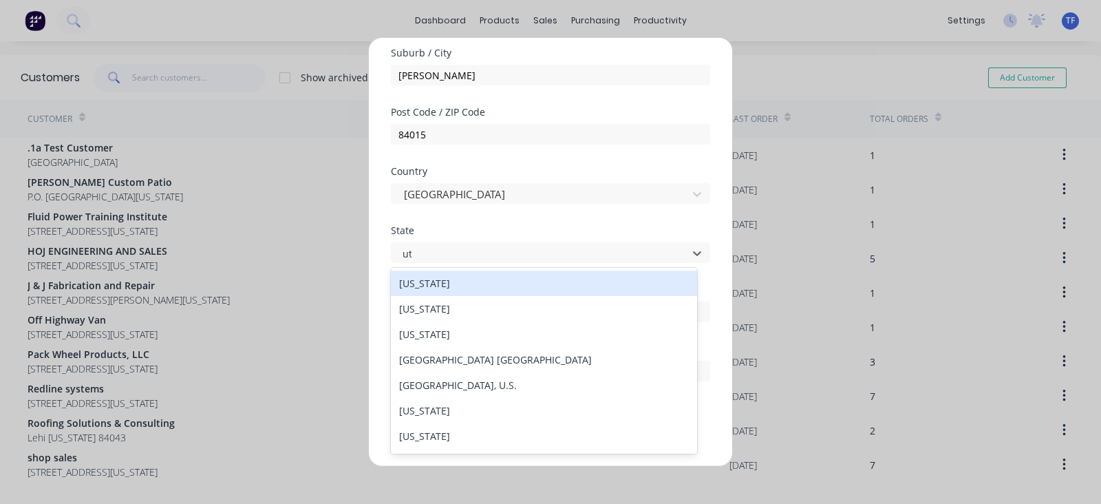
type input "utah"
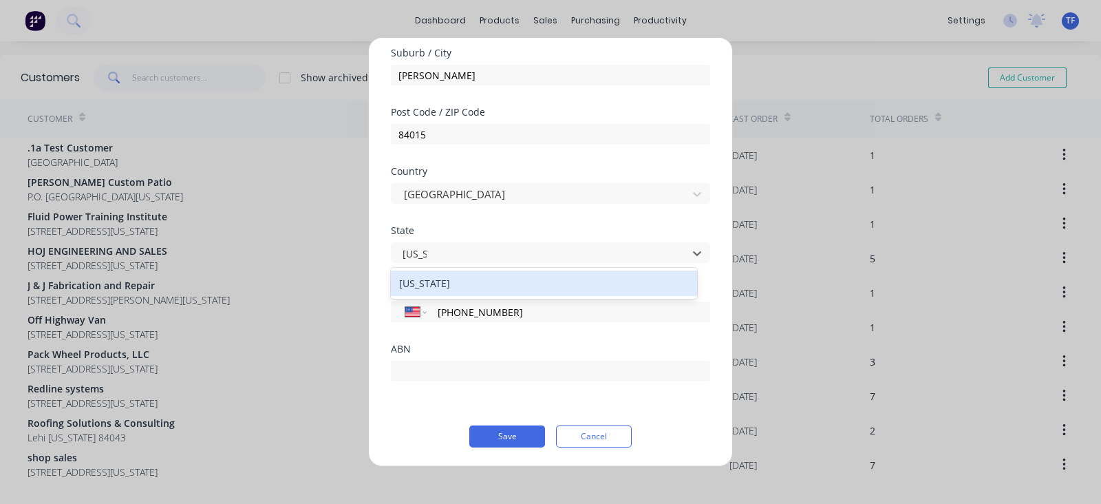
click at [419, 277] on div "Utah" at bounding box center [544, 282] width 306 height 25
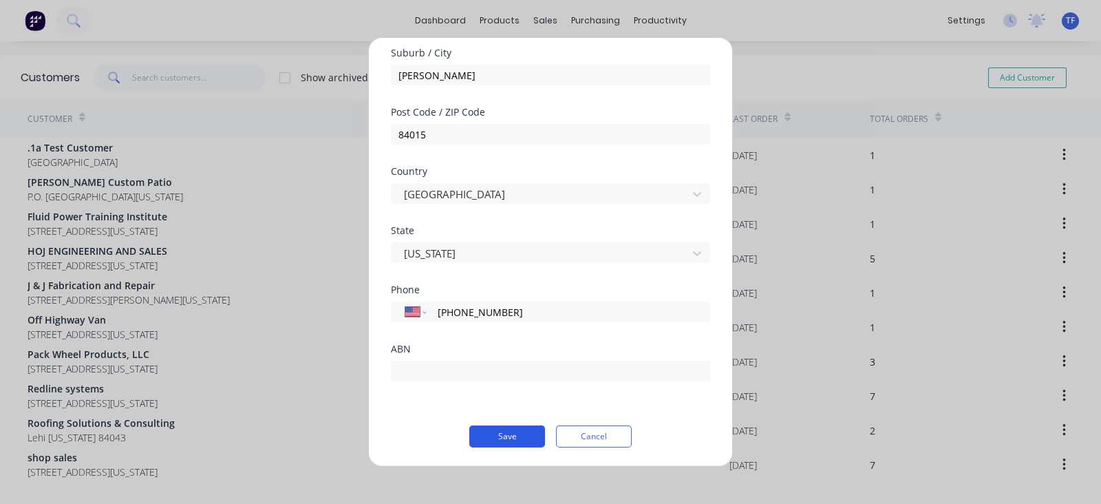
click at [496, 441] on button "Save" at bounding box center [507, 436] width 76 height 22
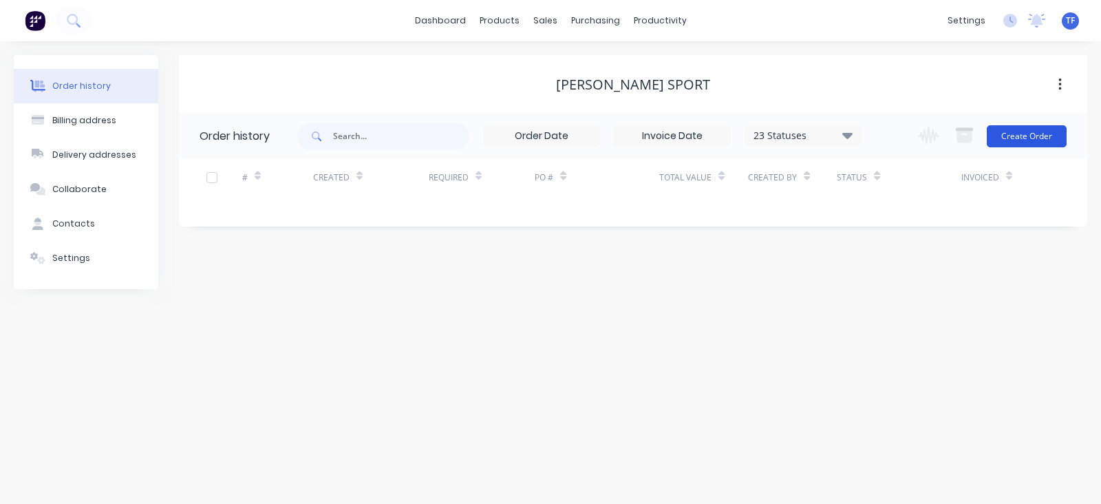
click at [1027, 129] on button "Create Order" at bounding box center [1027, 136] width 80 height 22
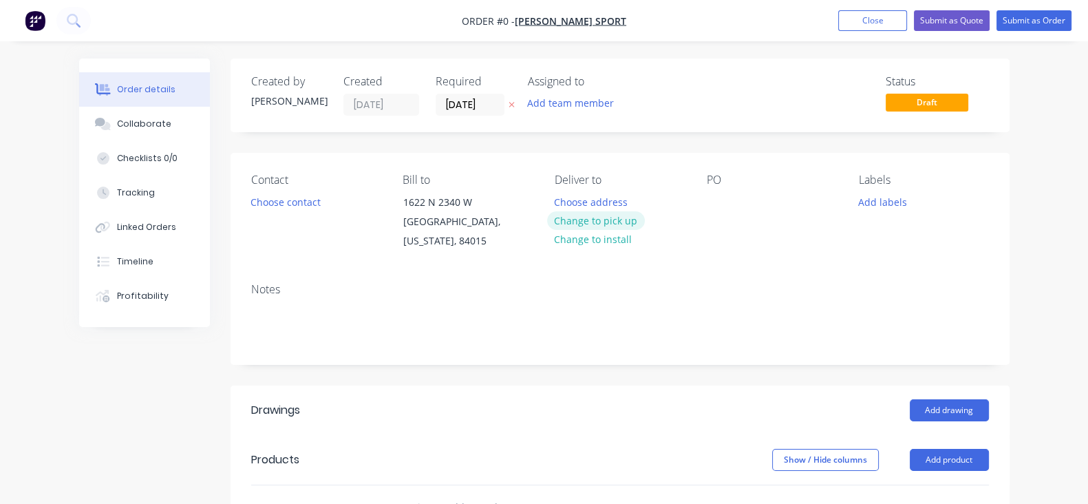
click at [596, 222] on button "Change to pick up" at bounding box center [596, 220] width 98 height 19
click at [729, 197] on div at bounding box center [718, 202] width 22 height 20
click at [717, 283] on div "Notes" at bounding box center [620, 289] width 738 height 13
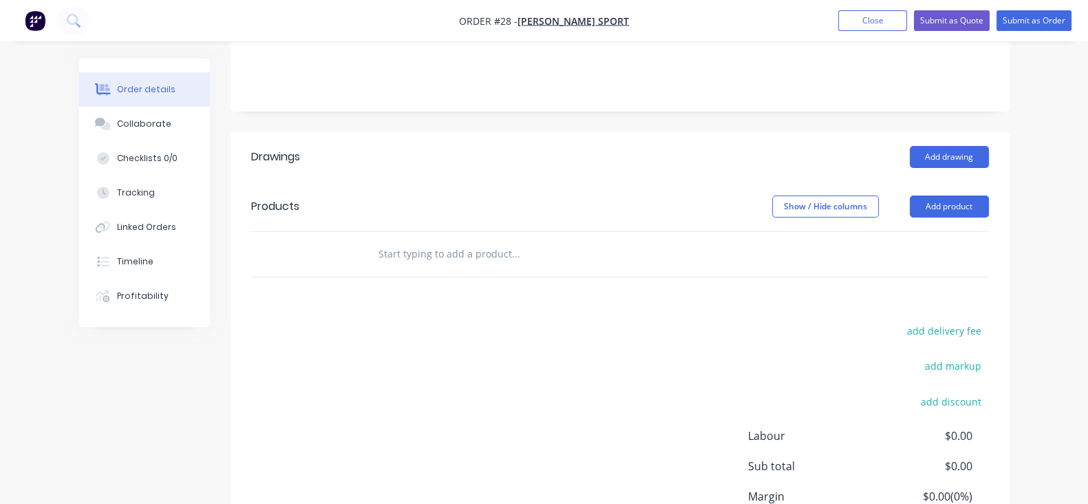
scroll to position [171, 0]
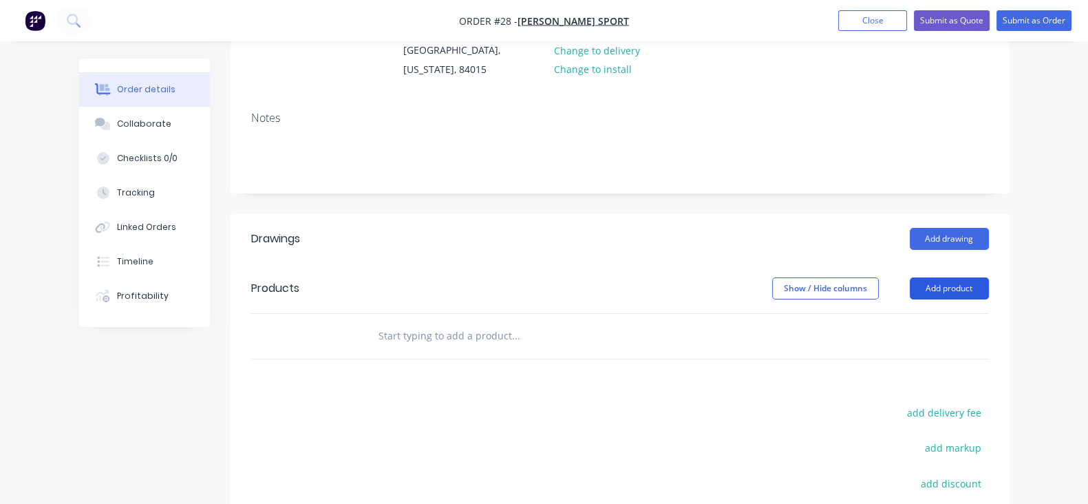
click at [989, 277] on button "Add product" at bounding box center [949, 288] width 79 height 22
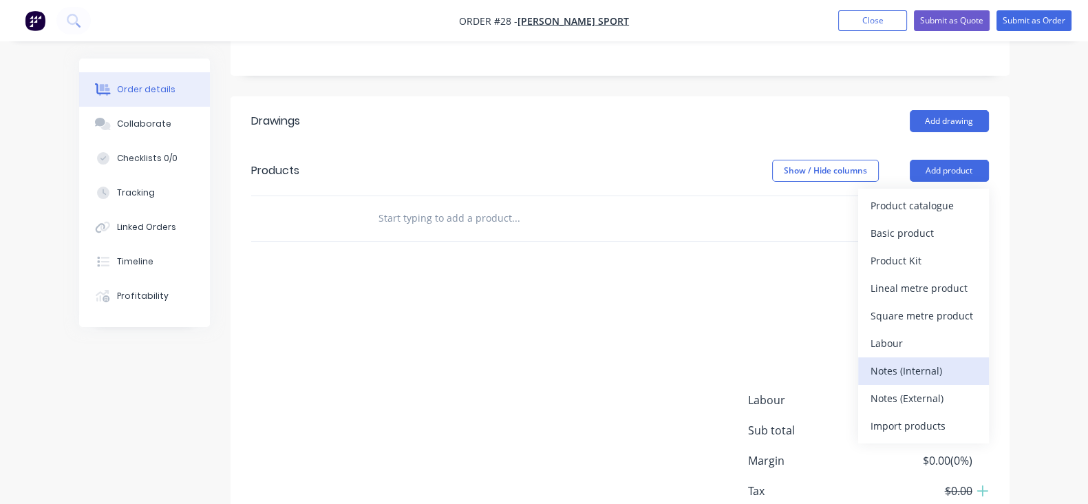
scroll to position [361, 0]
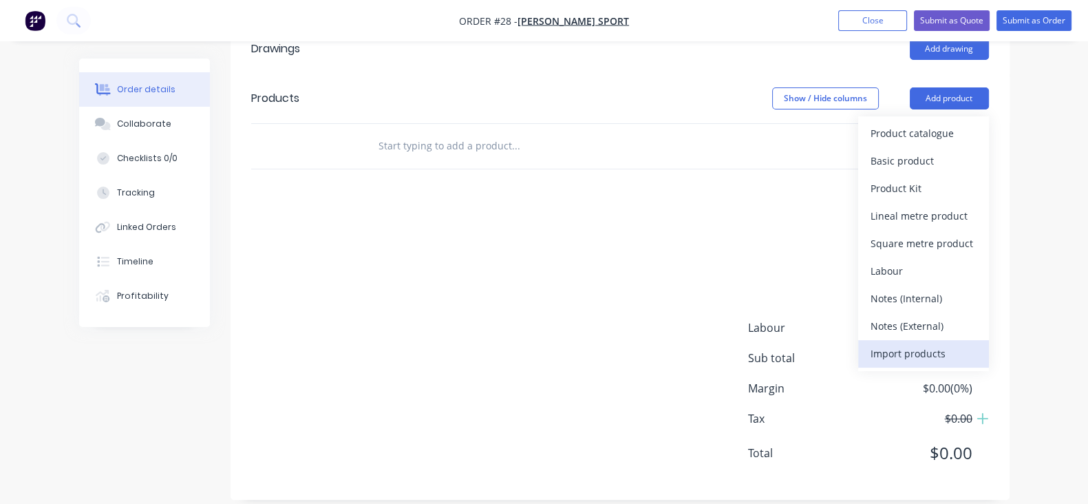
click at [976, 343] on div "Import products" at bounding box center [923, 353] width 106 height 20
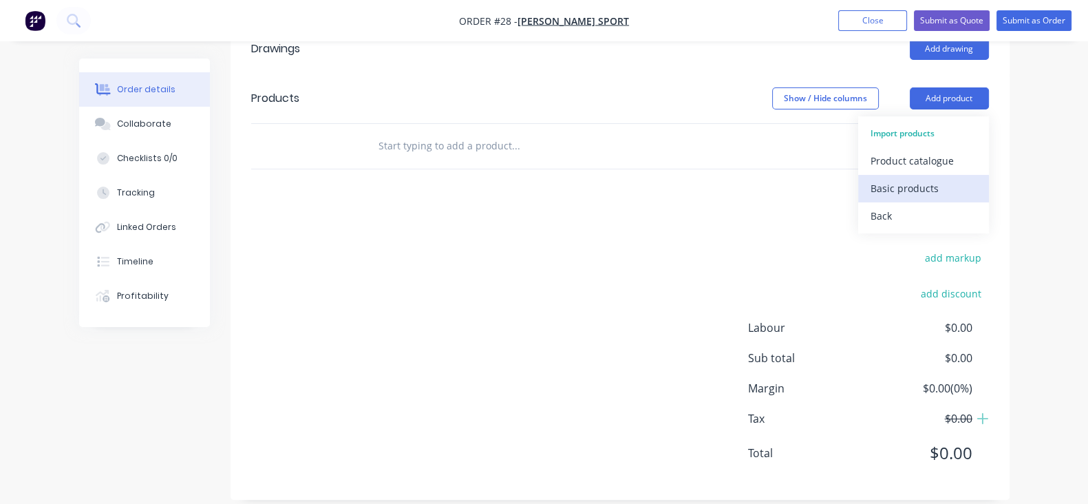
click at [976, 180] on div "Basic products" at bounding box center [923, 188] width 106 height 20
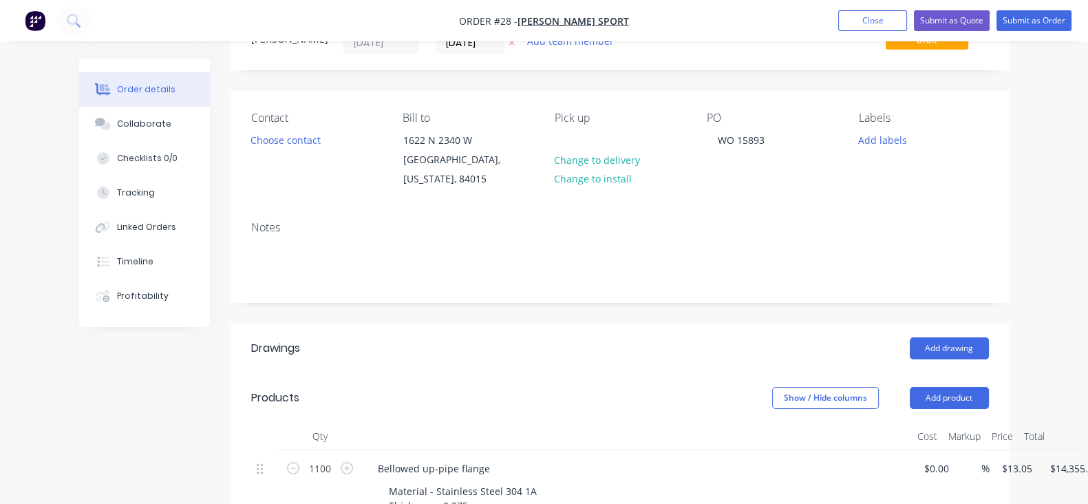
scroll to position [0, 0]
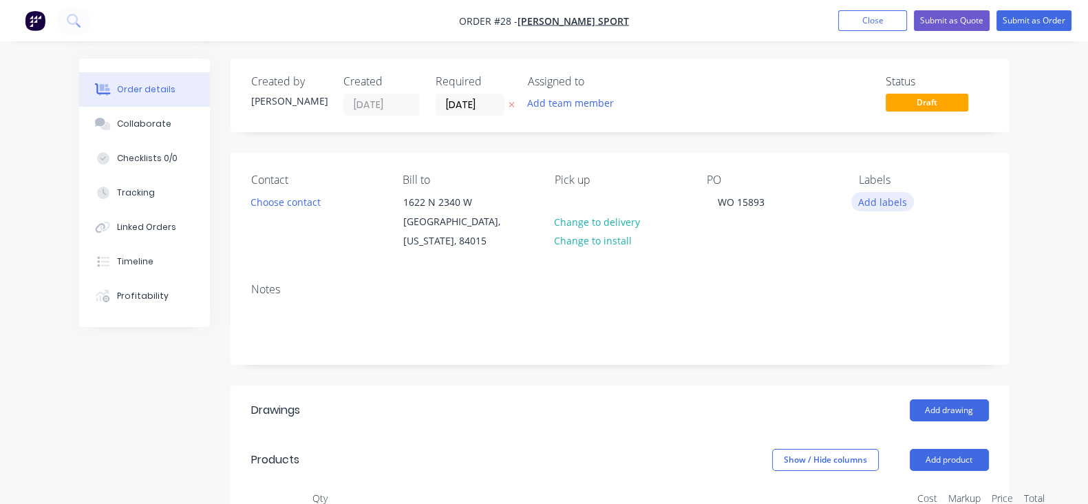
click at [901, 209] on button "Add labels" at bounding box center [882, 201] width 63 height 19
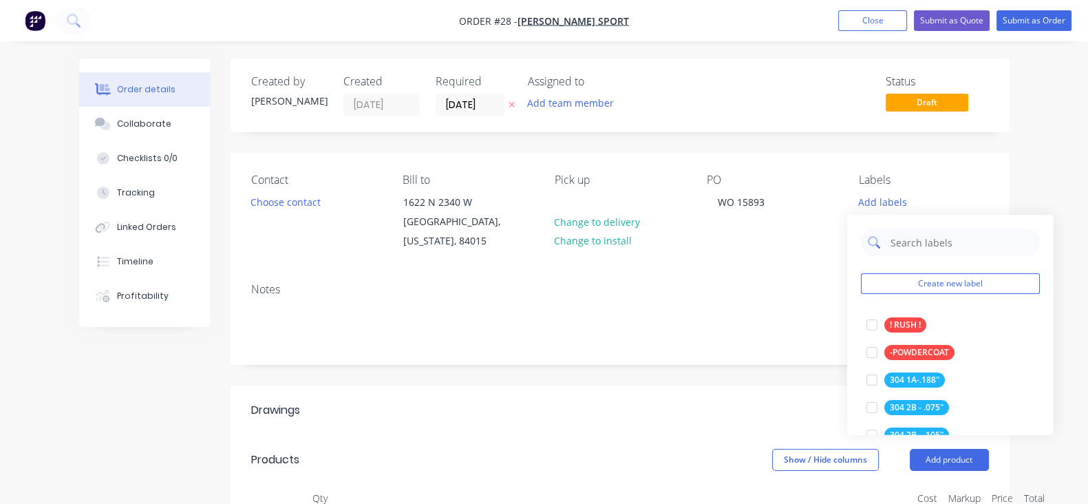
click at [898, 239] on input "text" at bounding box center [961, 242] width 144 height 28
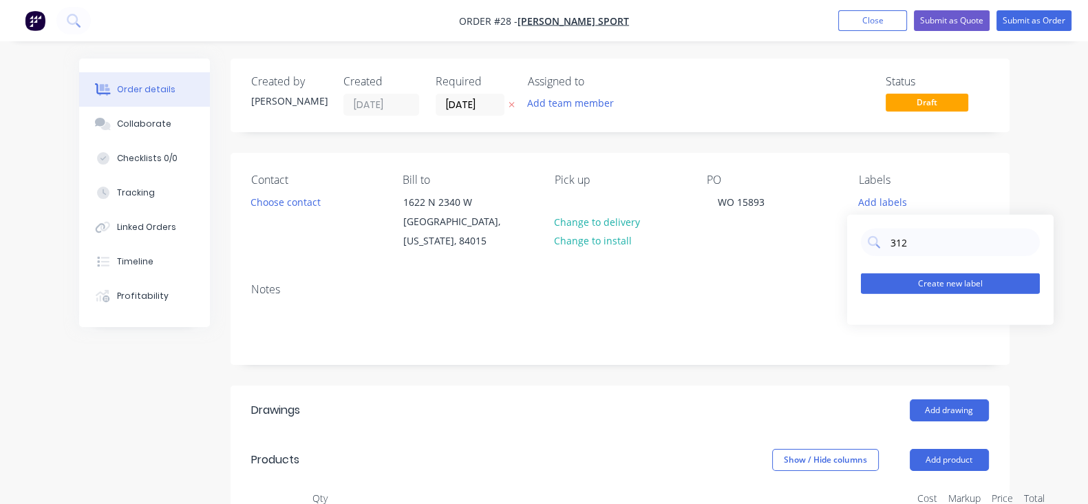
type input "312"
click at [883, 281] on button "Create new label" at bounding box center [950, 283] width 179 height 21
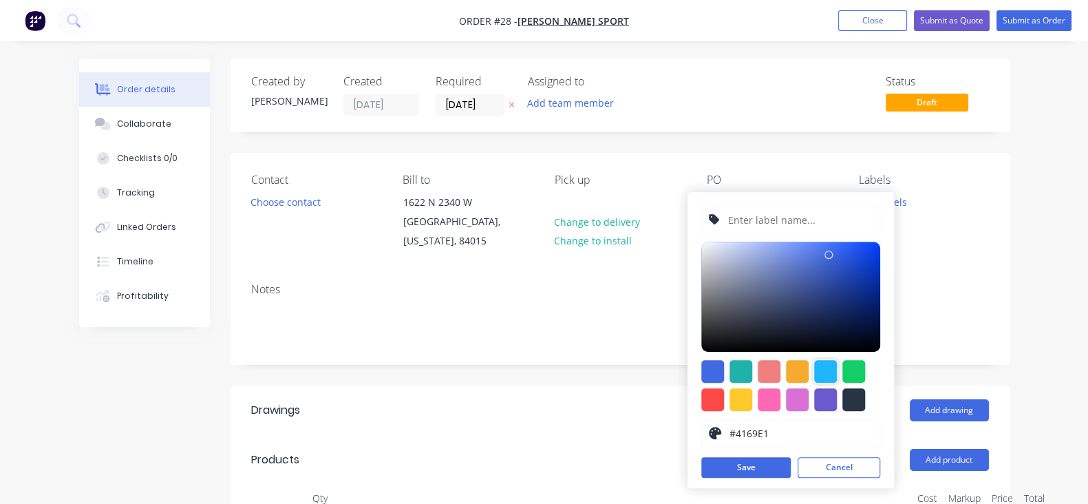
click at [815, 372] on div at bounding box center [825, 371] width 23 height 23
type input "#1FB6FF"
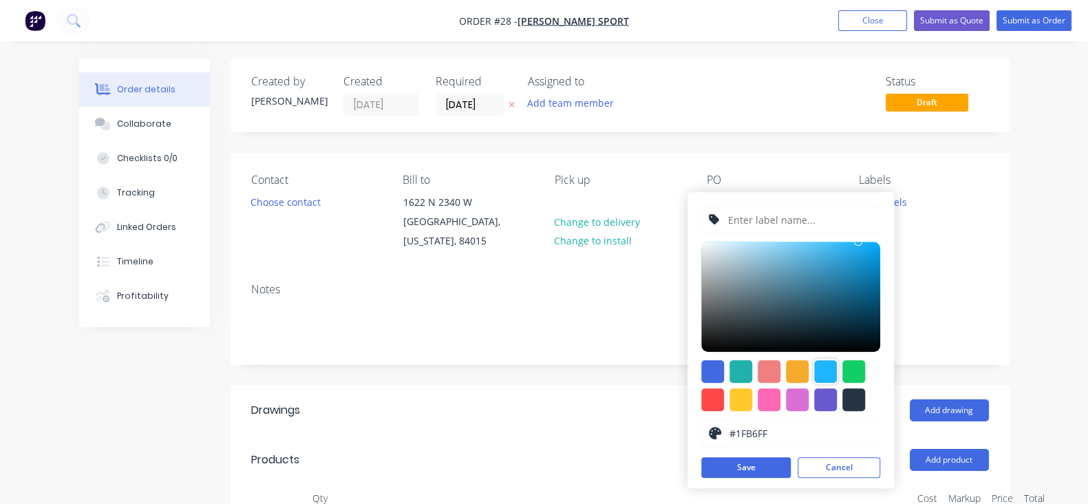
click at [762, 210] on input "text" at bounding box center [799, 219] width 147 height 26
type input "321 - .375"
click at [742, 463] on button "Save" at bounding box center [745, 467] width 89 height 21
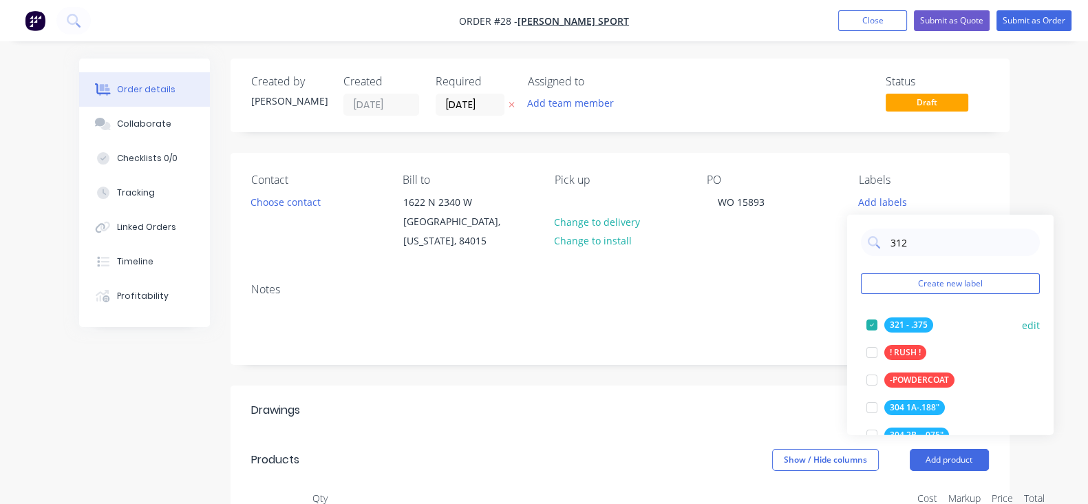
click at [1022, 321] on button "edit" at bounding box center [1031, 324] width 18 height 14
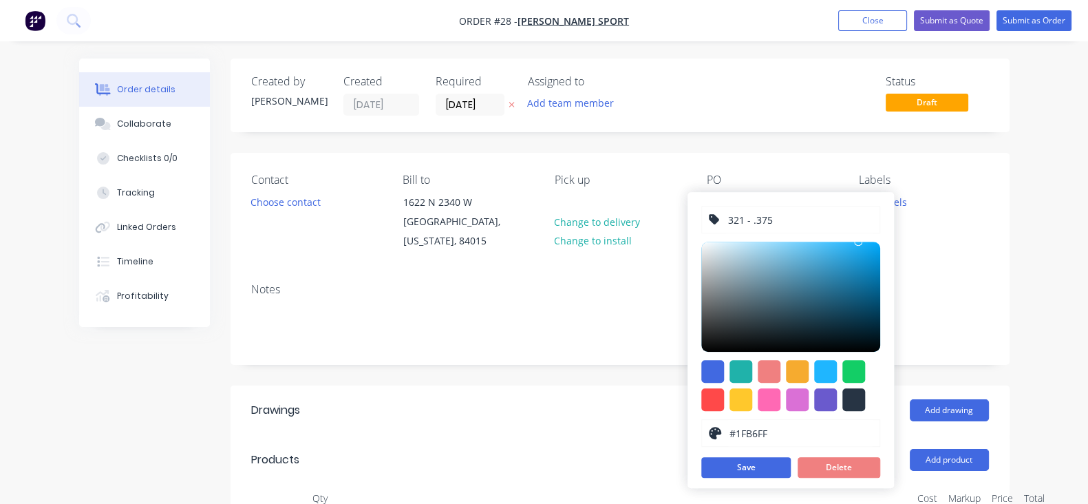
click at [740, 227] on input "321 - .375" at bounding box center [799, 219] width 147 height 26
click at [742, 231] on input "321 - .375" at bounding box center [799, 219] width 147 height 26
type input "321 1A - .375"
click at [730, 485] on div "321 1A - .375 #1FB6FF hex #1FB6FF Save Delete" at bounding box center [790, 340] width 206 height 296
click at [725, 467] on button "Save" at bounding box center [745, 467] width 89 height 21
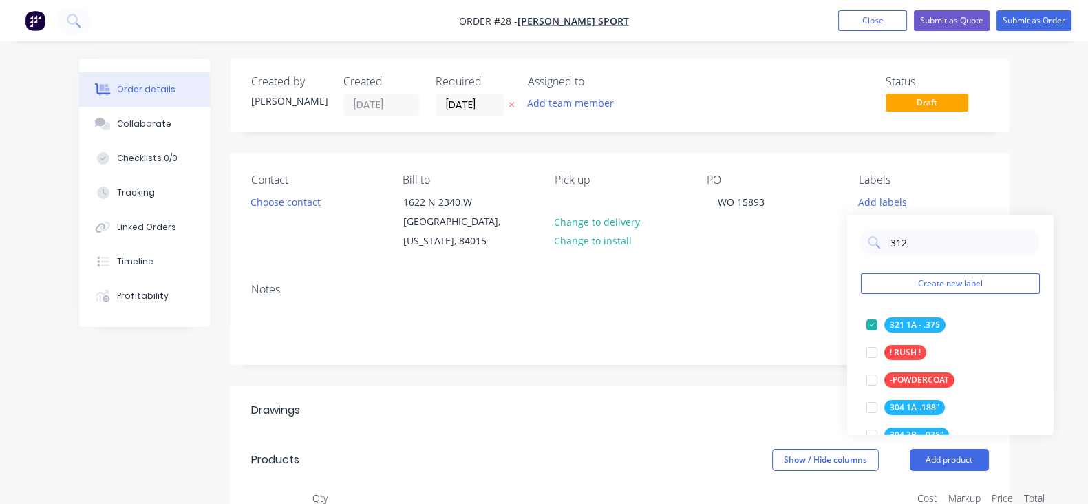
drag, startPoint x: 921, startPoint y: 247, endPoint x: 850, endPoint y: 264, distance: 73.4
click at [850, 263] on div "312 Create new label 321 1A - .375 edit ! RUSH ! edit -POWDERCOAT edit 304 1A-.…" at bounding box center [950, 325] width 206 height 220
click at [883, 287] on button "Create new label" at bounding box center [950, 283] width 179 height 21
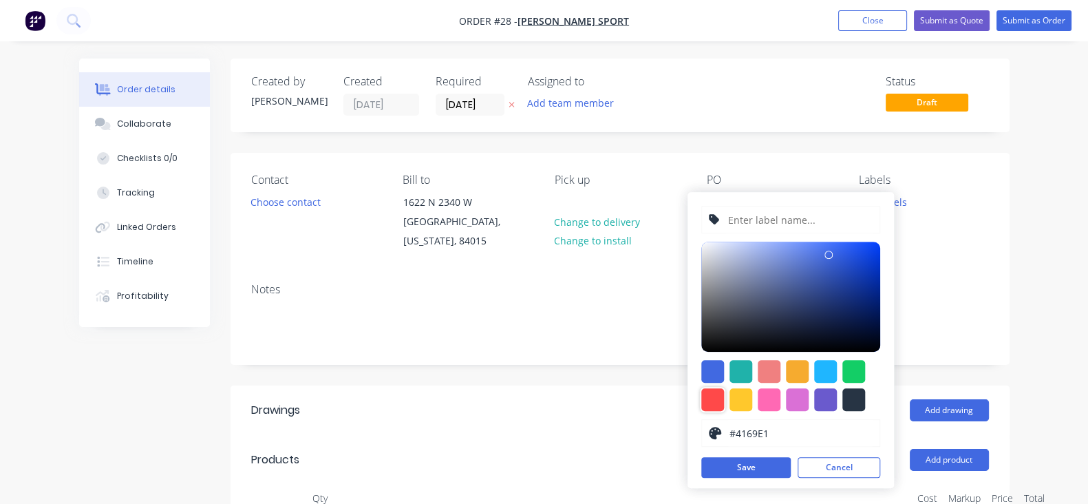
click at [705, 401] on div at bounding box center [712, 399] width 23 height 23
type input "#FF4949"
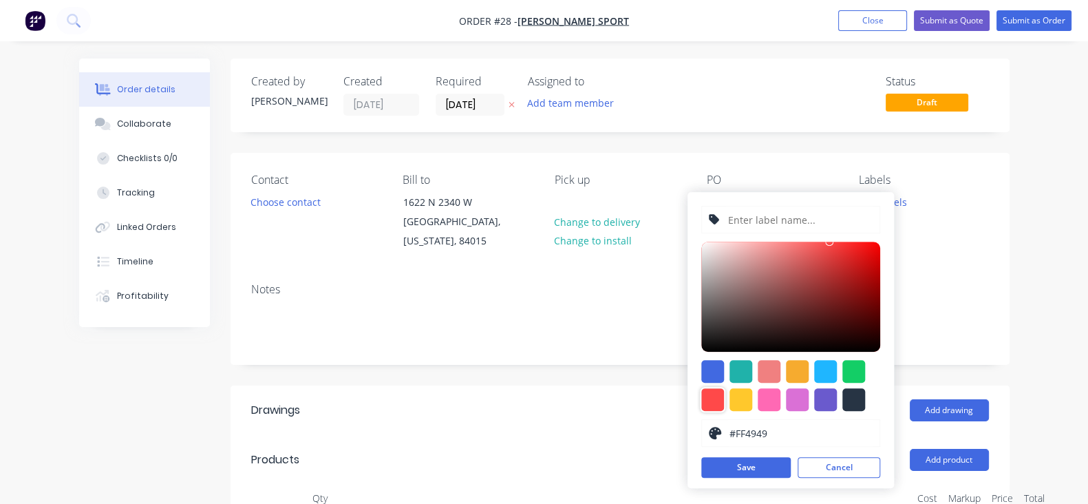
click at [746, 213] on input "text" at bounding box center [799, 219] width 147 height 26
type input "! HOLD !"
click at [733, 469] on button "Save" at bounding box center [745, 467] width 89 height 21
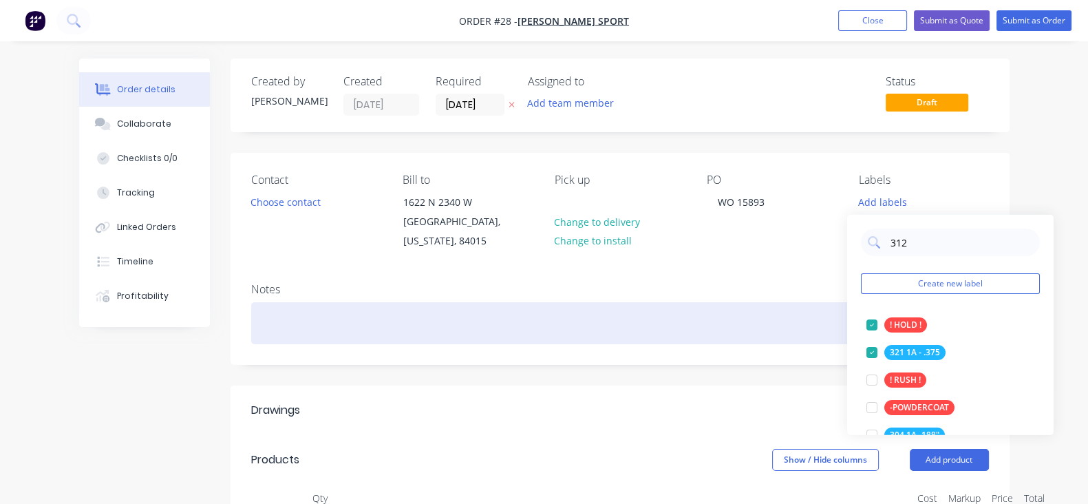
click at [775, 307] on div at bounding box center [620, 323] width 738 height 42
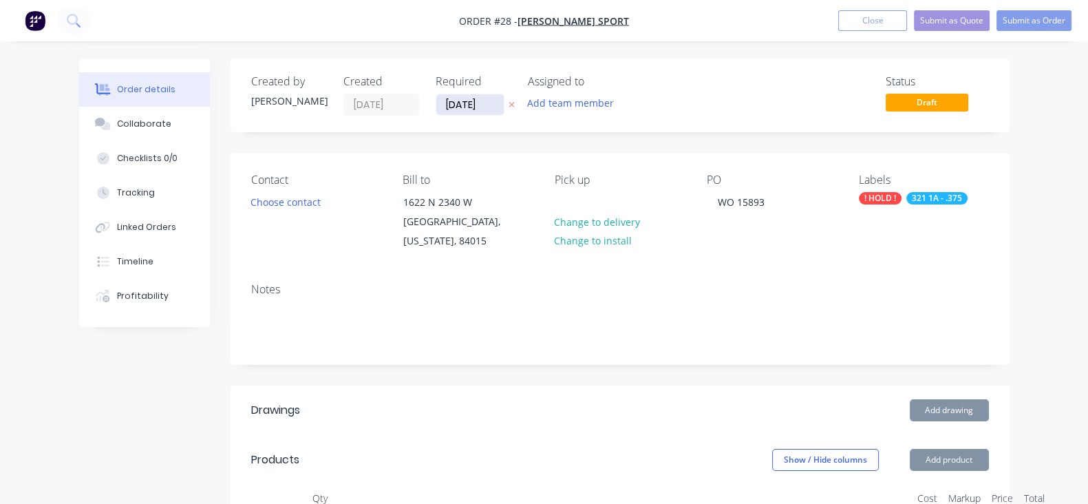
click at [436, 106] on input "12/10/25" at bounding box center [469, 104] width 67 height 21
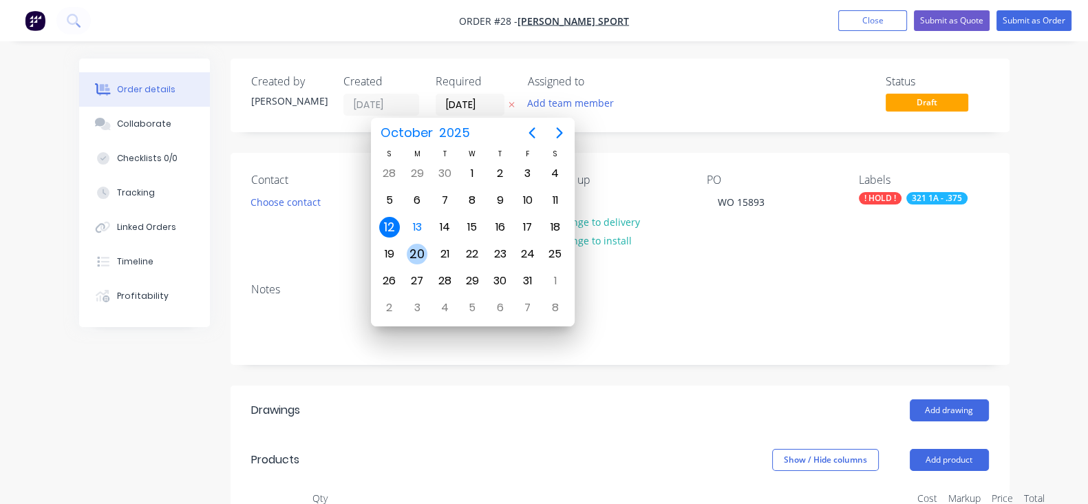
click at [419, 244] on div "20" at bounding box center [417, 254] width 21 height 21
type input "20/10/25"
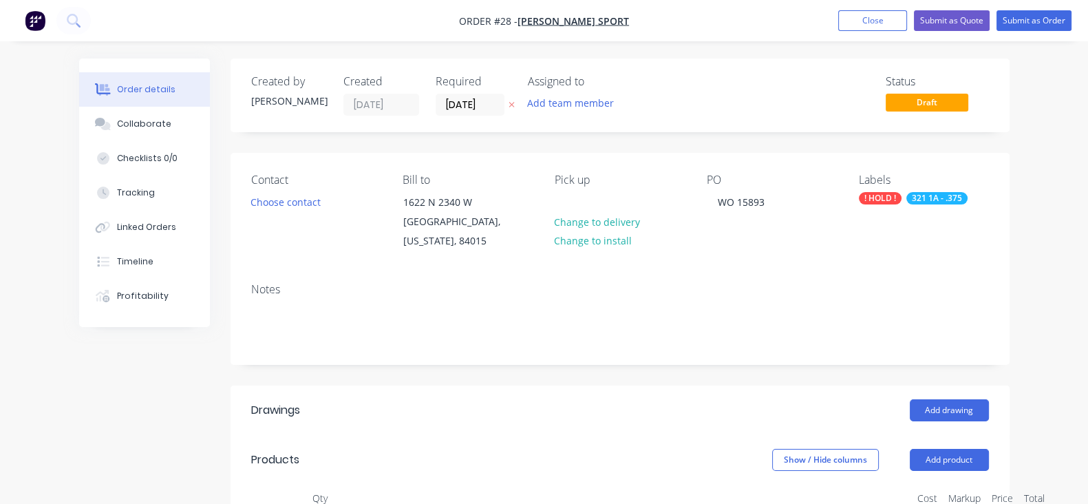
click at [641, 283] on div "Notes" at bounding box center [620, 318] width 779 height 92
click at [103, 123] on button "Collaborate" at bounding box center [144, 124] width 131 height 34
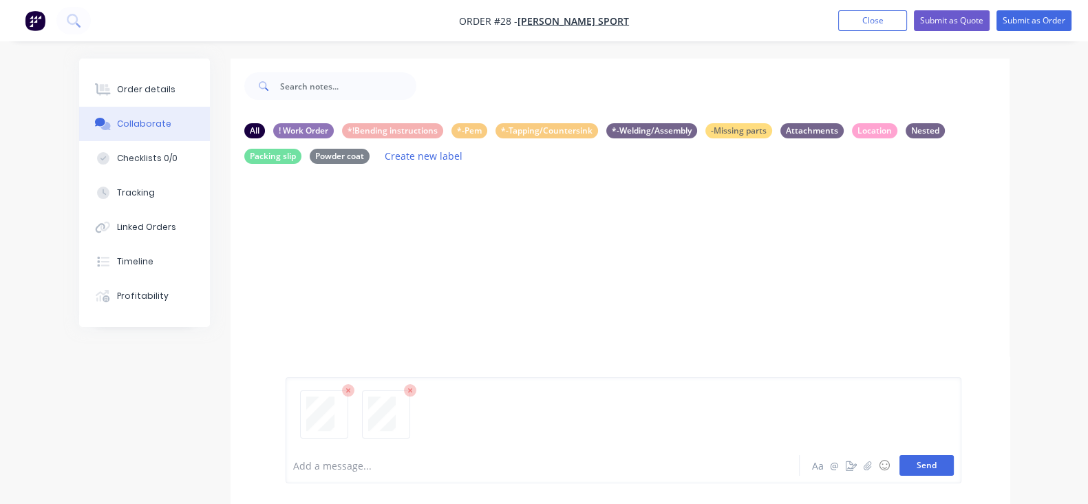
click at [954, 462] on button "Send" at bounding box center [926, 465] width 54 height 21
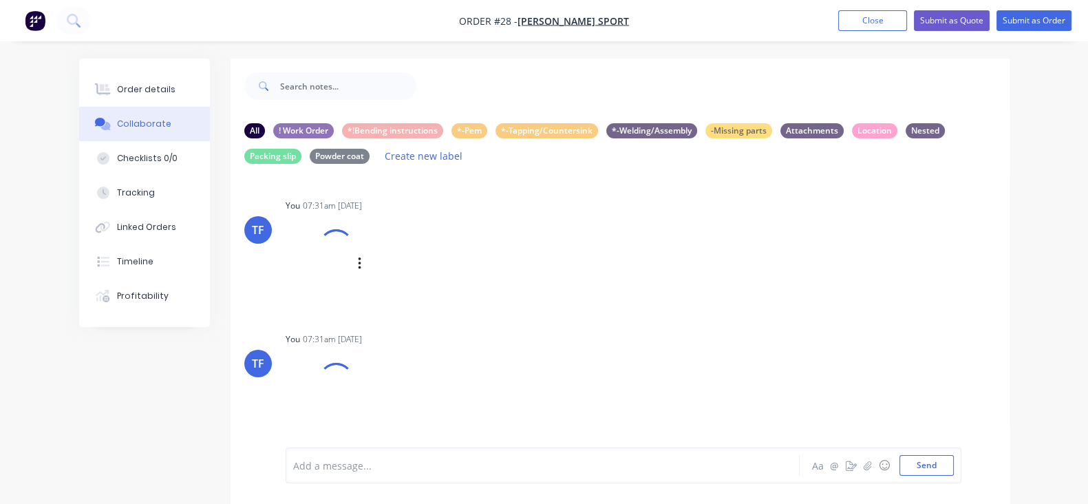
click at [354, 262] on div "Labels Download Delete" at bounding box center [431, 264] width 155 height 20
click at [394, 281] on button "button" at bounding box center [397, 280] width 6 height 20
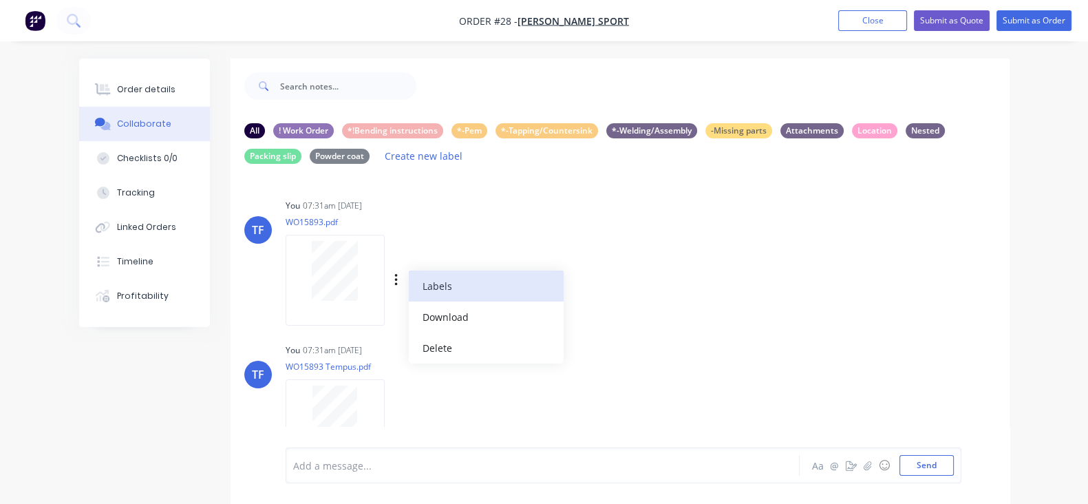
click at [409, 294] on button "Labels" at bounding box center [486, 285] width 155 height 31
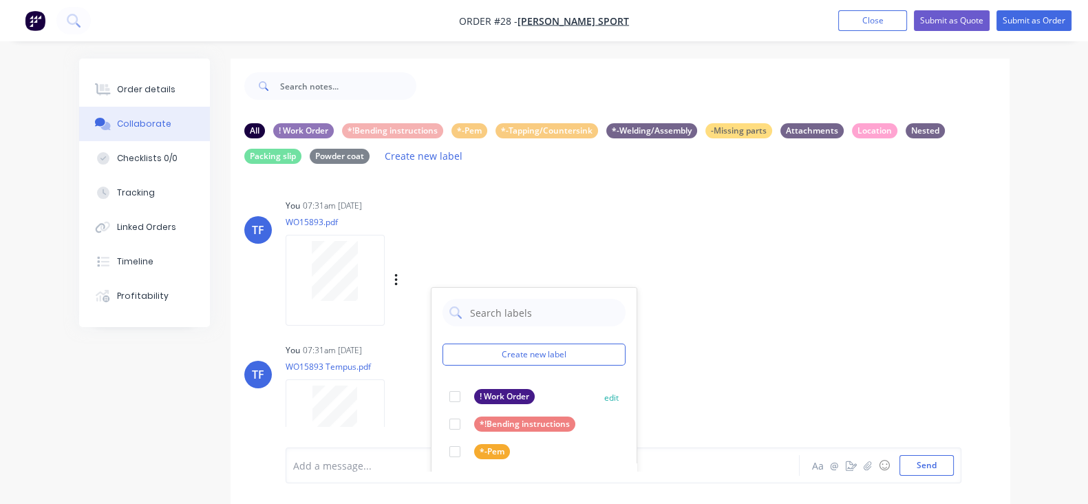
click at [441, 400] on div at bounding box center [455, 397] width 28 height 28
click at [667, 321] on div "TF You 07:31am 13/10/25 WO15893.pdf Labels Download Delete Create new label ! W…" at bounding box center [620, 329] width 779 height 268
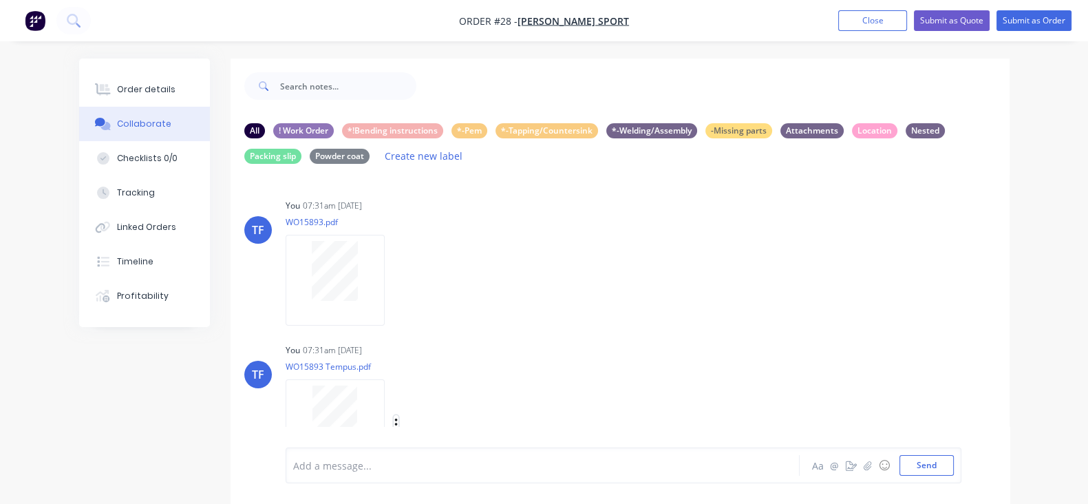
drag, startPoint x: 330, startPoint y: 418, endPoint x: 339, endPoint y: 418, distance: 9.0
click at [394, 419] on icon "button" at bounding box center [395, 424] width 3 height 12
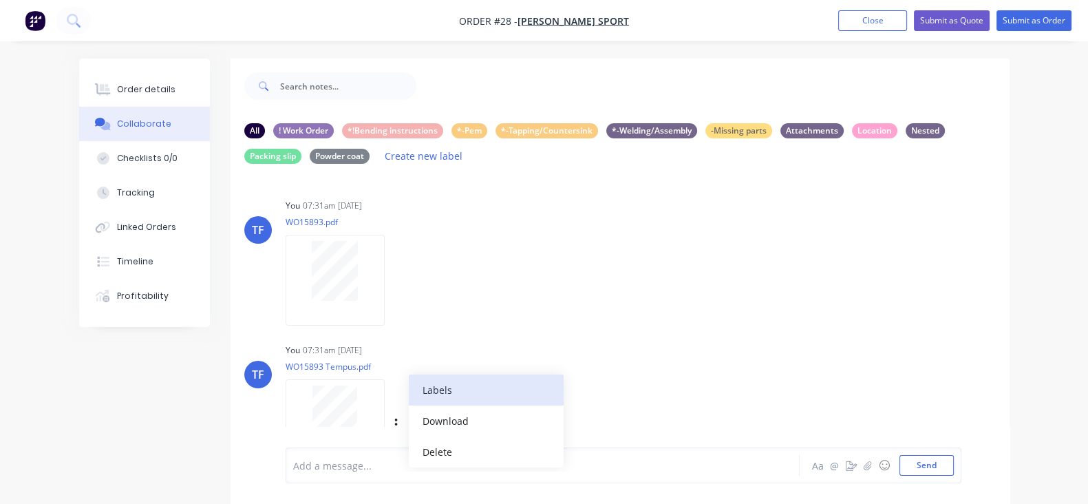
click at [409, 395] on button "Labels" at bounding box center [486, 389] width 155 height 31
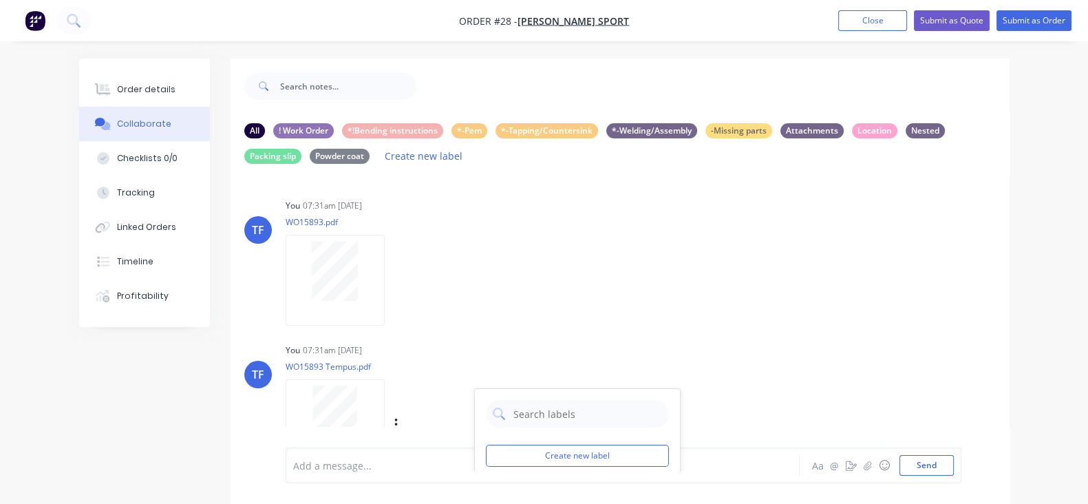
scroll to position [171, 0]
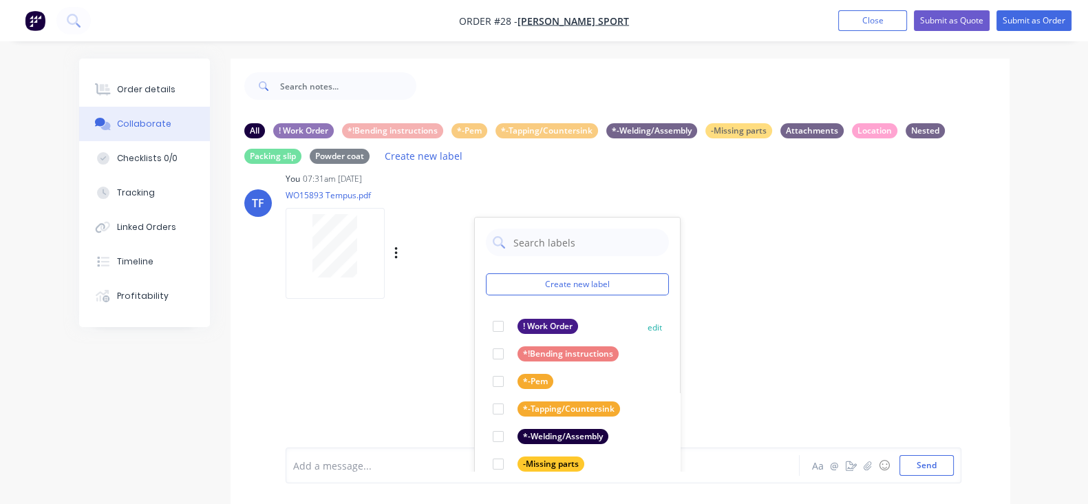
click at [484, 326] on div at bounding box center [498, 326] width 28 height 28
drag, startPoint x: 727, startPoint y: 296, endPoint x: 223, endPoint y: 303, distance: 503.7
click at [724, 296] on div "TF You 07:31am 13/10/25 WO15893.pdf Labels Download Delete TF You 07:31am 13/10…" at bounding box center [620, 323] width 779 height 296
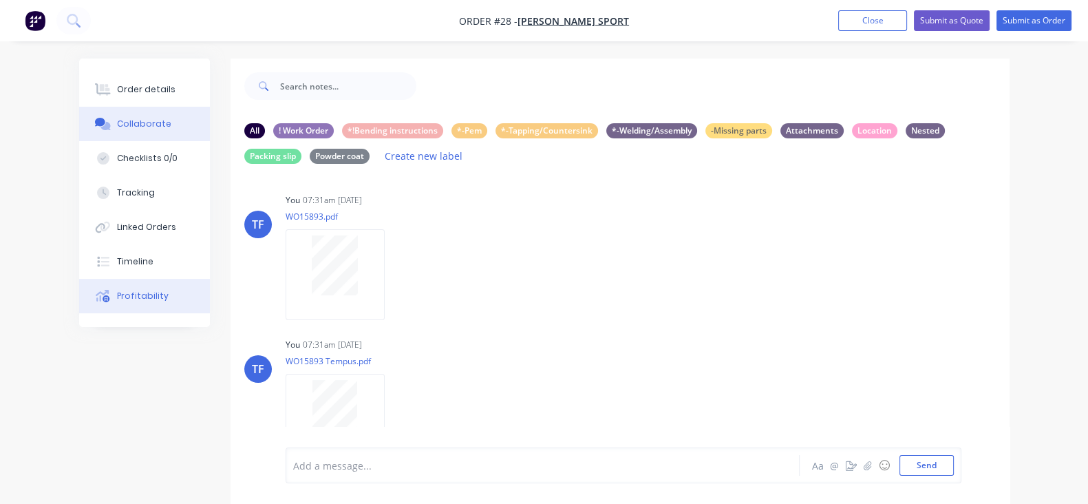
scroll to position [6, 0]
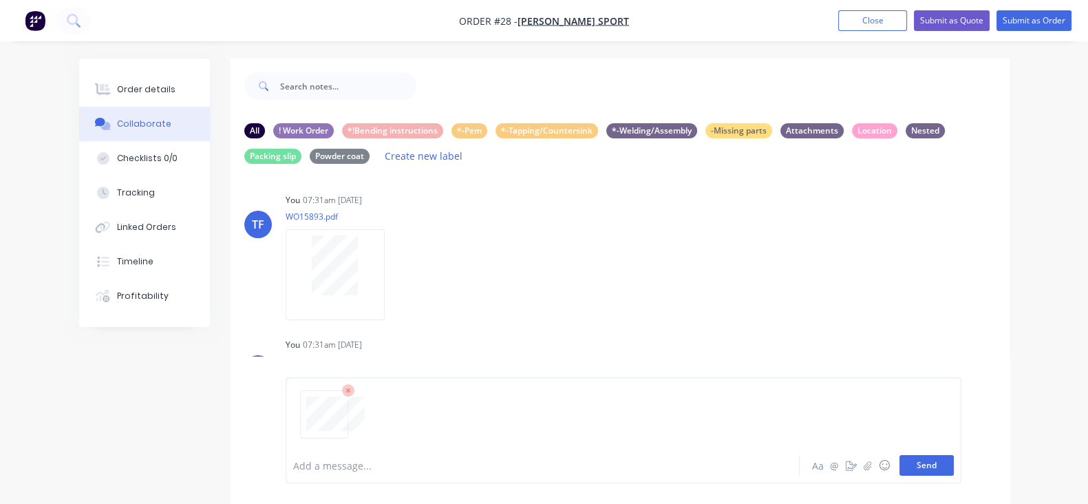
click at [954, 474] on button "Send" at bounding box center [926, 465] width 54 height 21
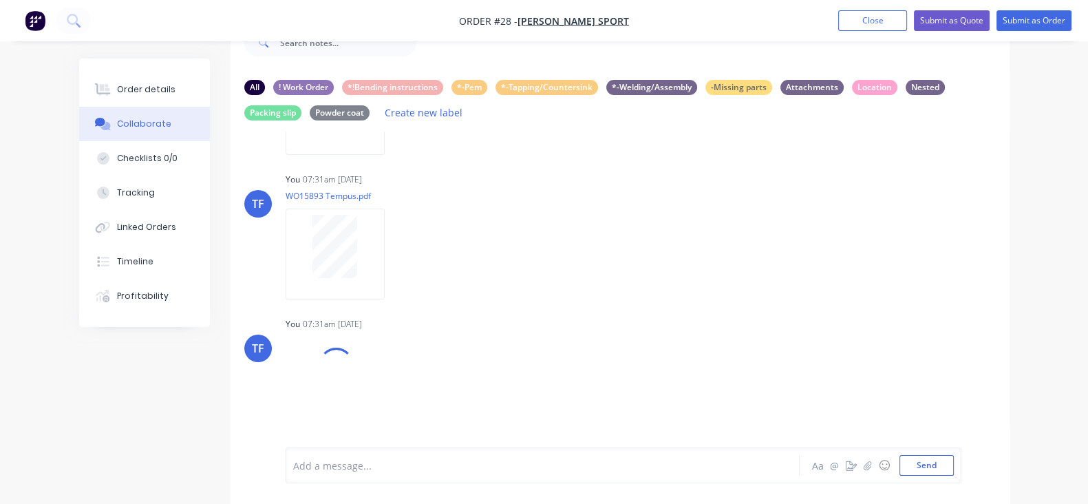
scroll to position [150, 0]
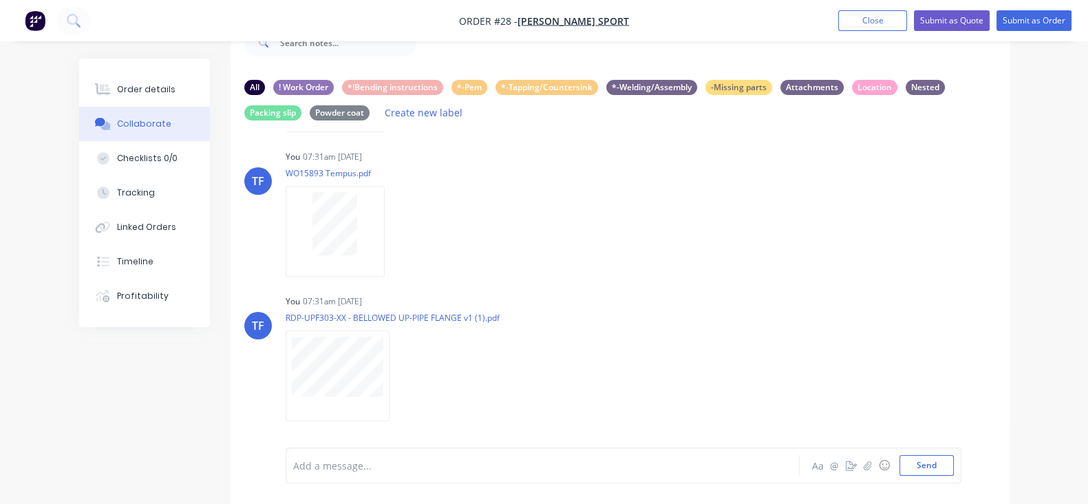
click at [337, 457] on div "Add a message..." at bounding box center [540, 465] width 495 height 21
click at [954, 456] on button "Send" at bounding box center [926, 465] width 54 height 21
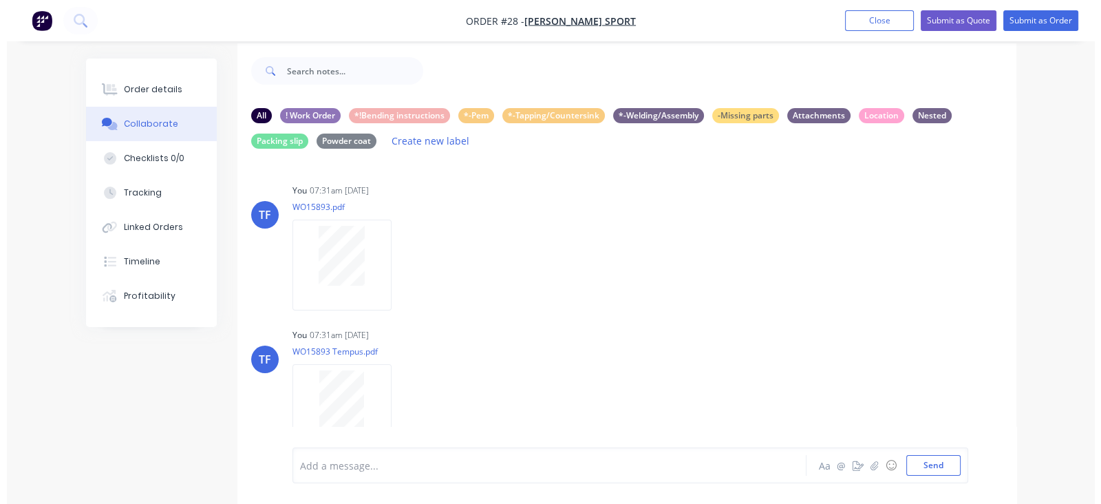
scroll to position [0, 0]
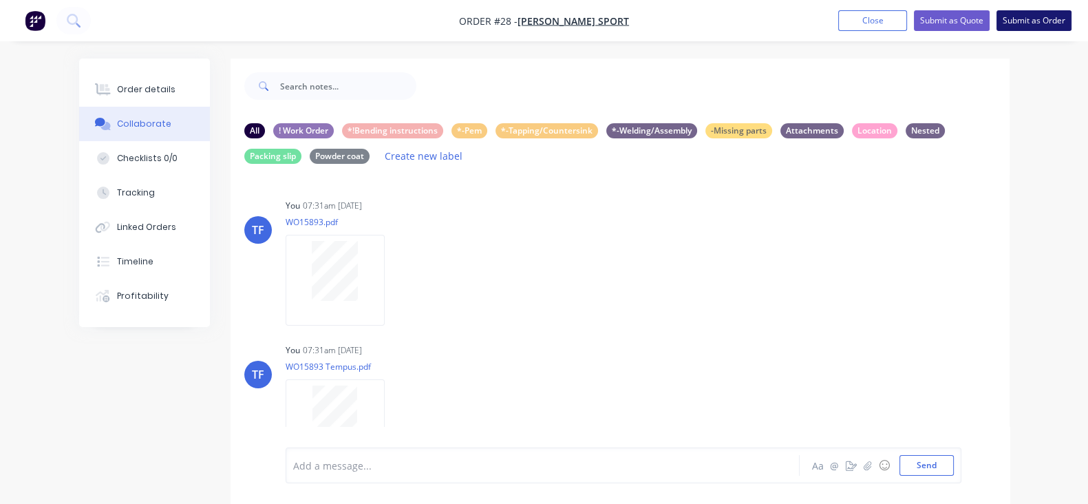
click at [1055, 10] on nav "Order #28 - Marra Sport Add product Close Submit as Quote Submit as Order" at bounding box center [544, 20] width 1088 height 41
click at [1056, 12] on button "Submit as Order" at bounding box center [1033, 20] width 75 height 21
click at [888, 22] on button "Close" at bounding box center [885, 20] width 69 height 21
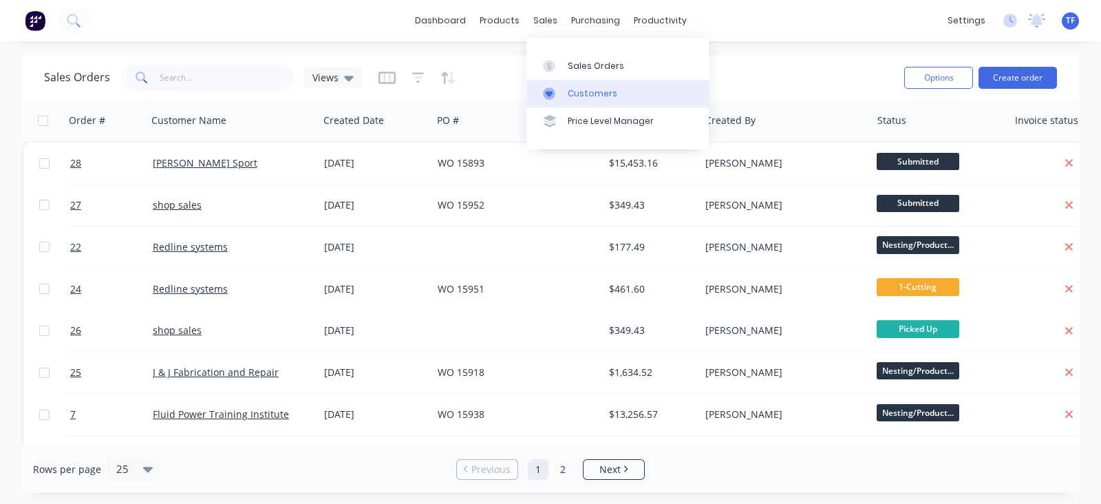
click at [556, 100] on link "Customers" at bounding box center [617, 94] width 182 height 28
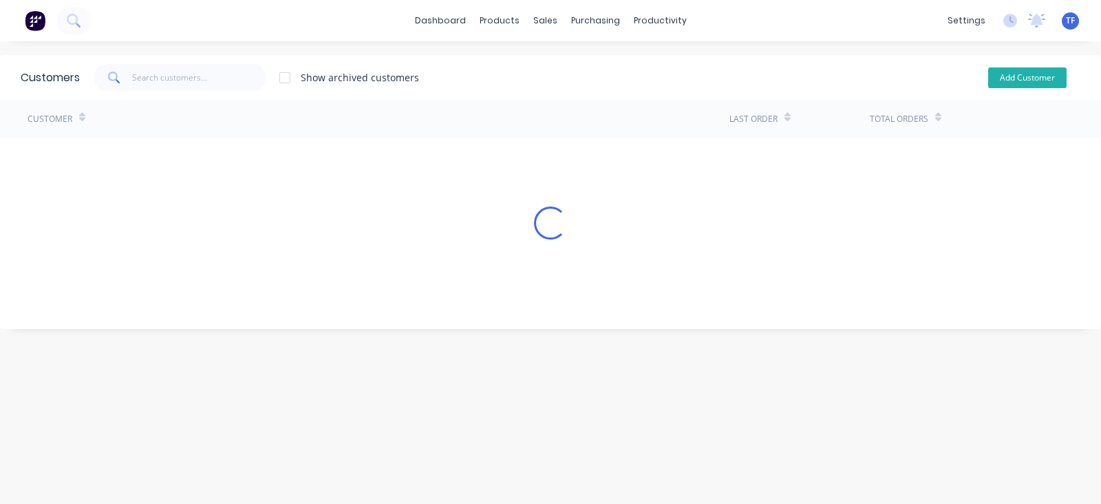
click at [988, 77] on button "Add Customer" at bounding box center [1027, 77] width 78 height 21
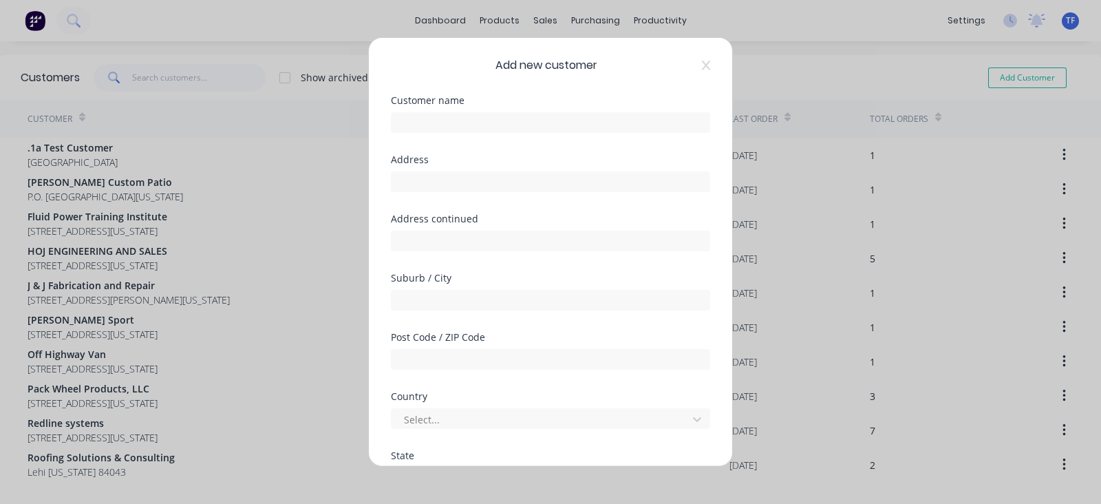
select select "US"
click at [493, 125] on input "text" at bounding box center [550, 122] width 319 height 21
type input "Allied signs"
click at [449, 199] on div "Address" at bounding box center [550, 184] width 319 height 59
drag, startPoint x: 449, startPoint y: 187, endPoint x: 293, endPoint y: 227, distance: 161.2
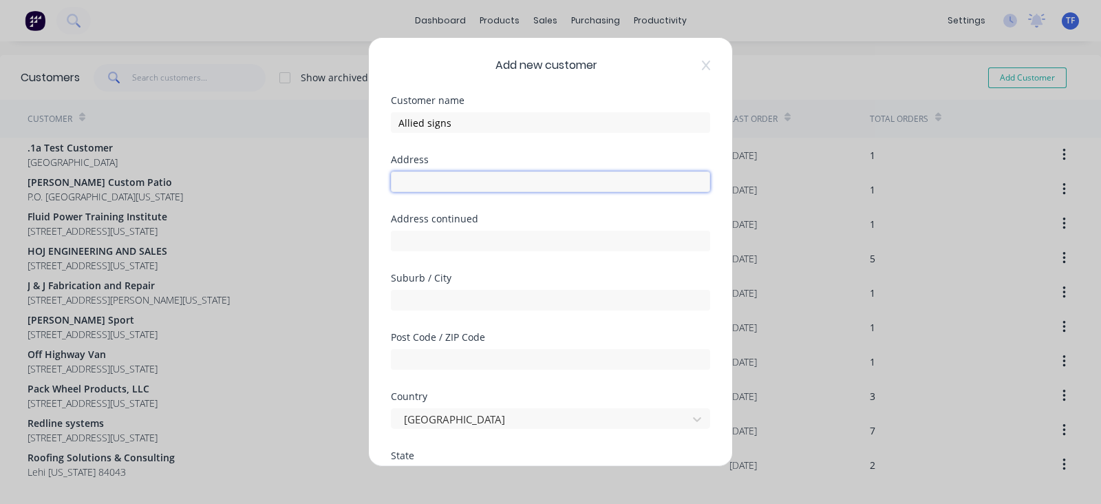
click at [449, 187] on input "text" at bounding box center [550, 181] width 319 height 21
click at [461, 175] on input "text" at bounding box center [550, 181] width 319 height 21
type input "PO Box 27911"
type input "SALT LAKE CITY"
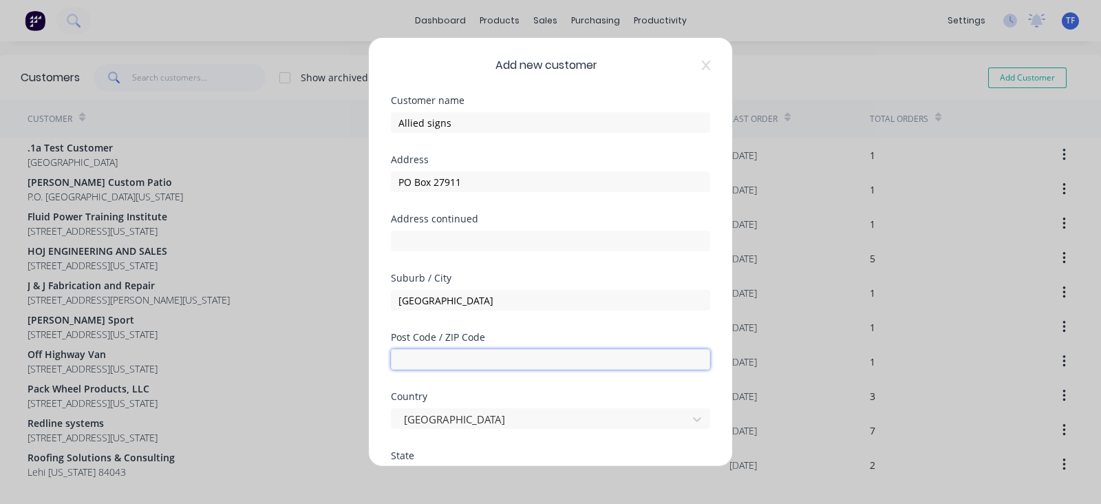
click at [466, 362] on input "text" at bounding box center [550, 359] width 319 height 21
type input "84127"
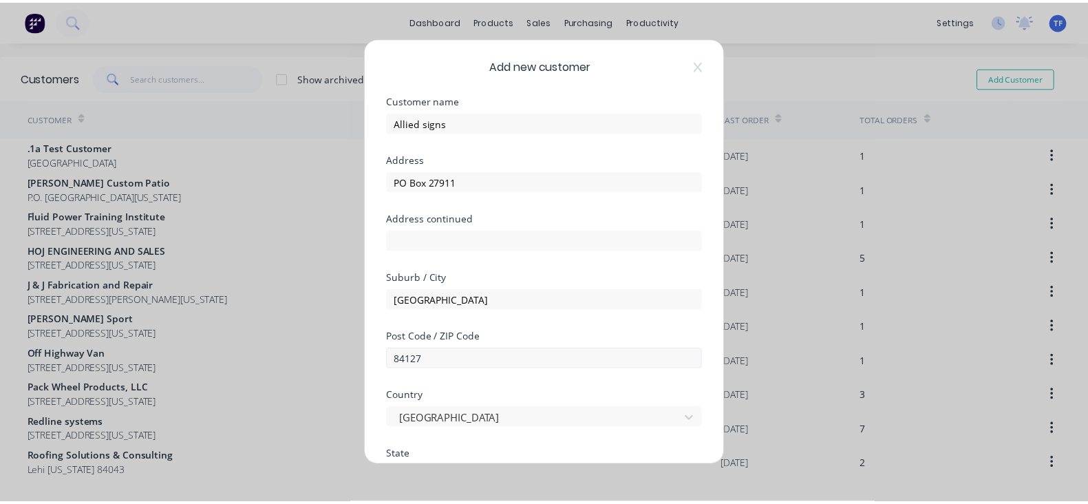
scroll to position [225, 0]
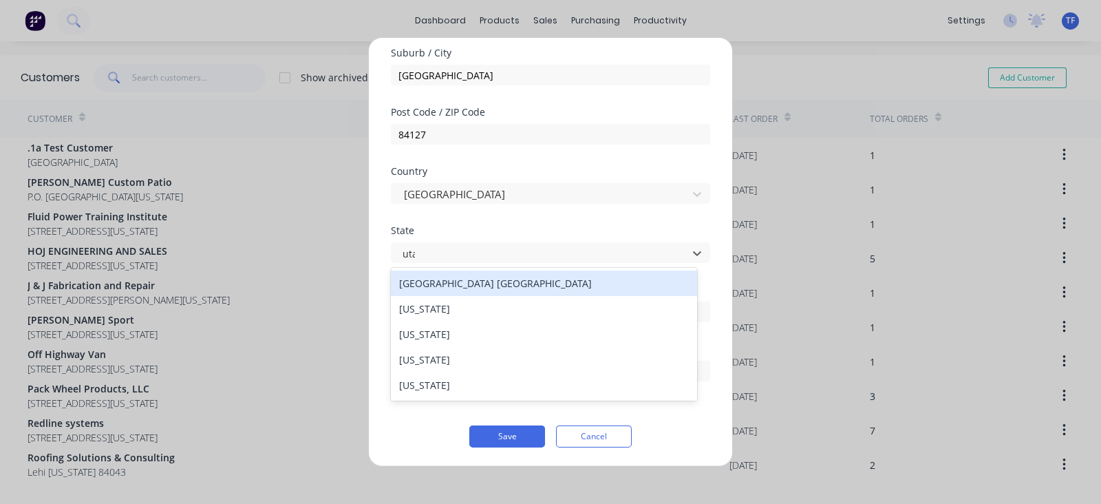
type input "utah"
click at [514, 289] on div "Utah" at bounding box center [544, 282] width 306 height 25
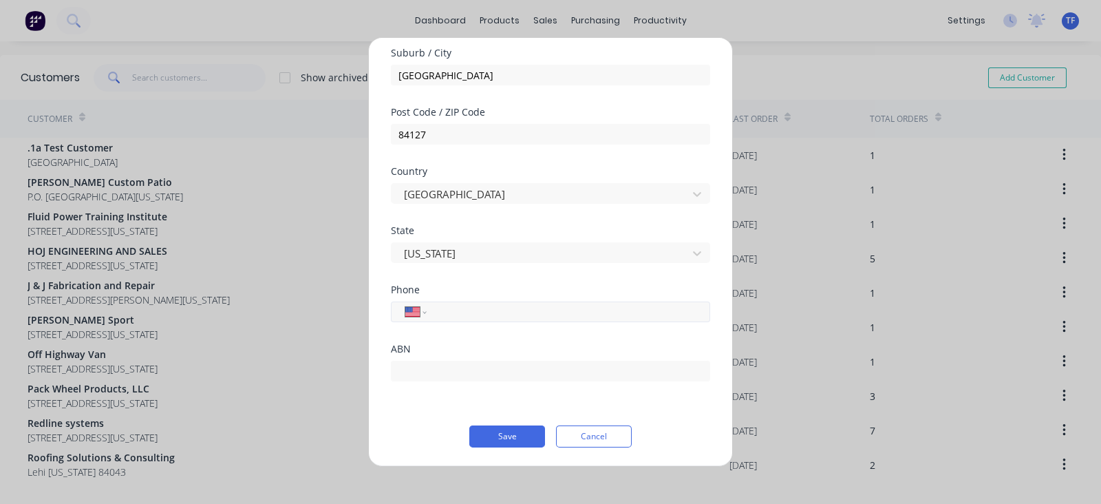
click at [504, 307] on input "tel" at bounding box center [565, 311] width 259 height 16
type input "1 (801) 972-5503"
click at [509, 418] on form "Customer name Allied signs Address PO Box 27911 Address continued Suburb / City…" at bounding box center [550, 159] width 319 height 577
click at [509, 425] on button "Save" at bounding box center [507, 436] width 76 height 22
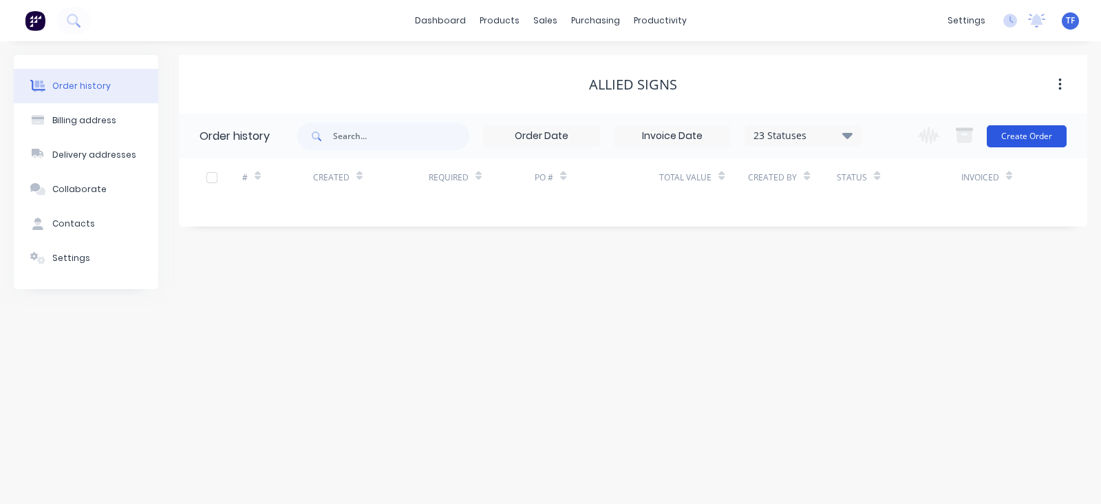
click at [1022, 125] on button "Create Order" at bounding box center [1027, 136] width 80 height 22
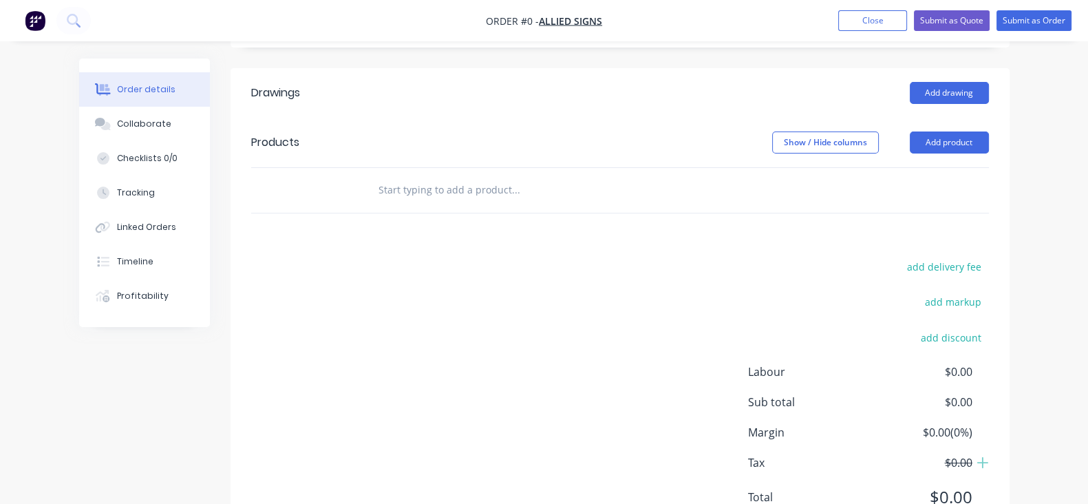
scroll to position [118, 0]
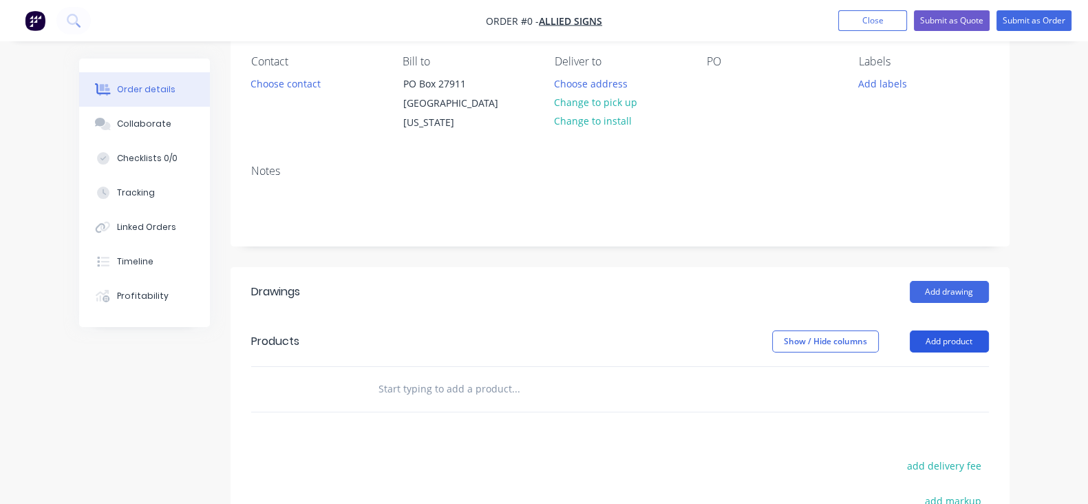
click at [986, 330] on button "Add product" at bounding box center [949, 341] width 79 height 22
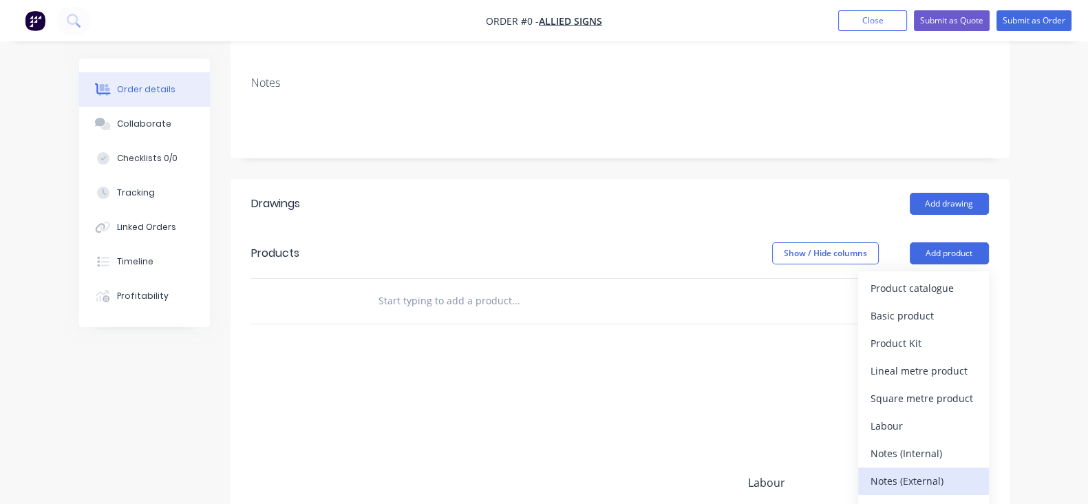
scroll to position [290, 0]
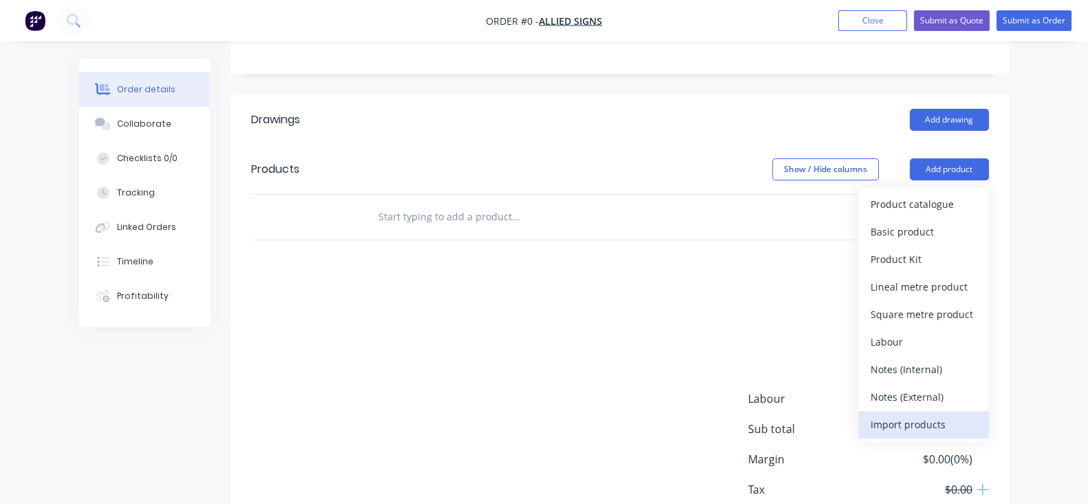
click at [976, 429] on div "Import products" at bounding box center [923, 424] width 106 height 20
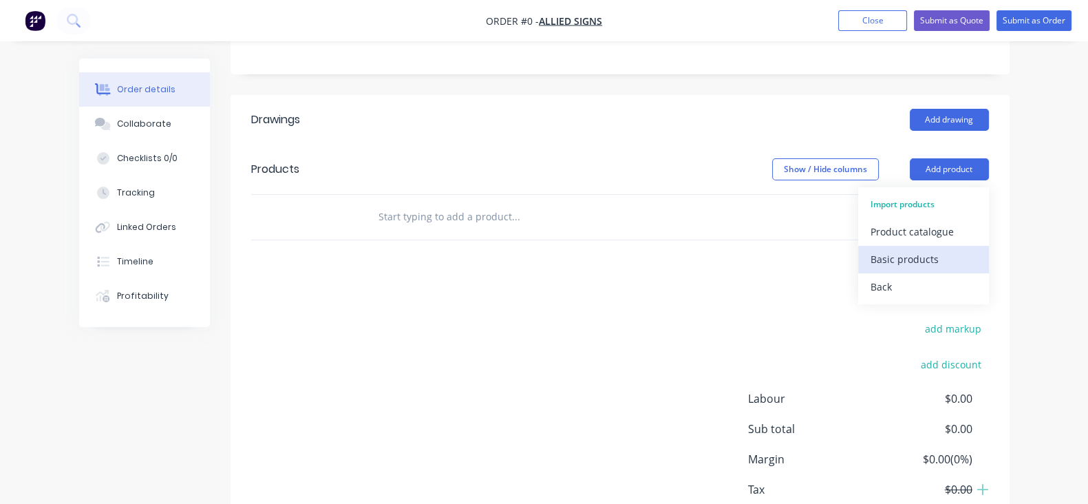
click at [976, 254] on div "Basic products" at bounding box center [923, 259] width 106 height 20
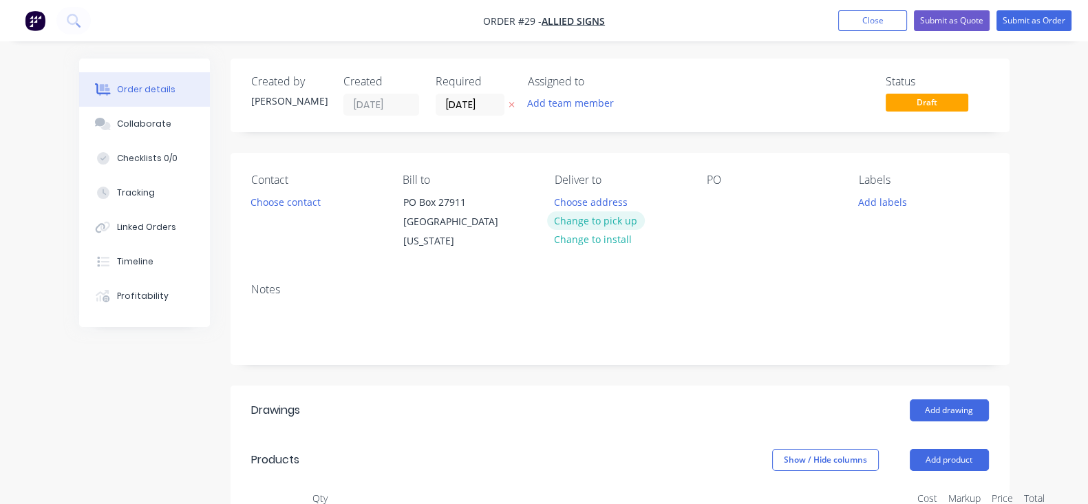
drag, startPoint x: 612, startPoint y: 220, endPoint x: 748, endPoint y: 241, distance: 137.8
click at [615, 218] on button "Change to pick up" at bounding box center [596, 220] width 98 height 19
click at [725, 202] on div at bounding box center [718, 202] width 22 height 20
click at [436, 101] on input "12/10/25" at bounding box center [469, 104] width 67 height 21
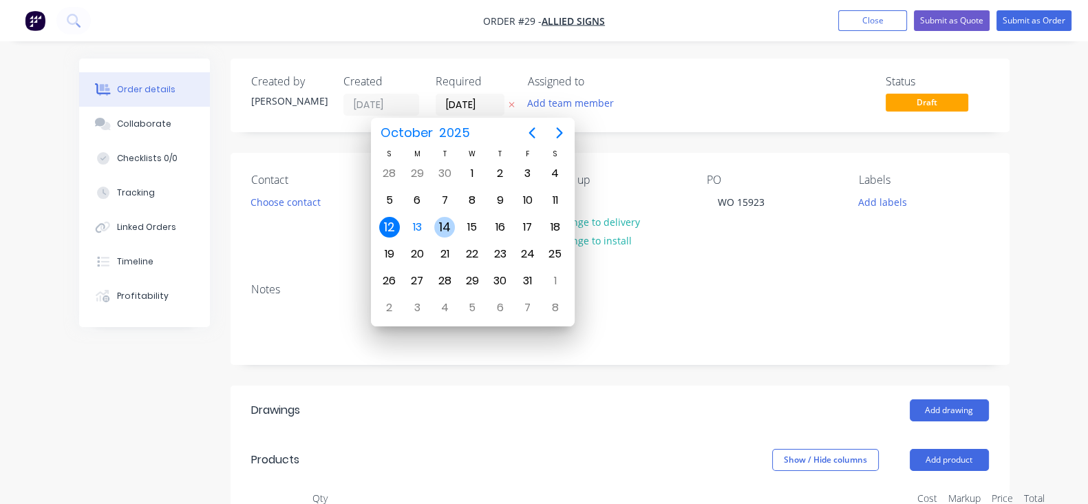
click at [455, 224] on div "14" at bounding box center [445, 227] width 28 height 26
type input "[DATE]"
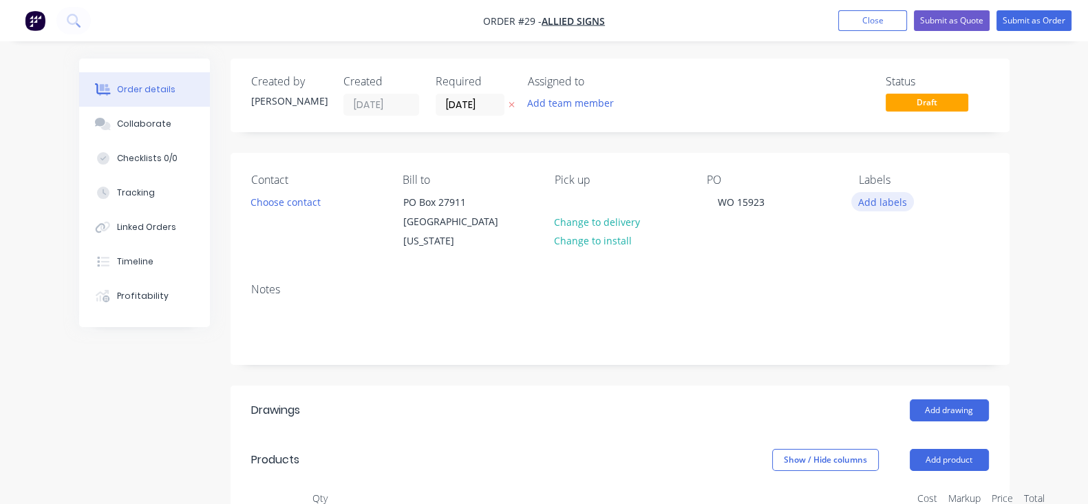
click at [914, 199] on button "Add labels" at bounding box center [882, 201] width 63 height 19
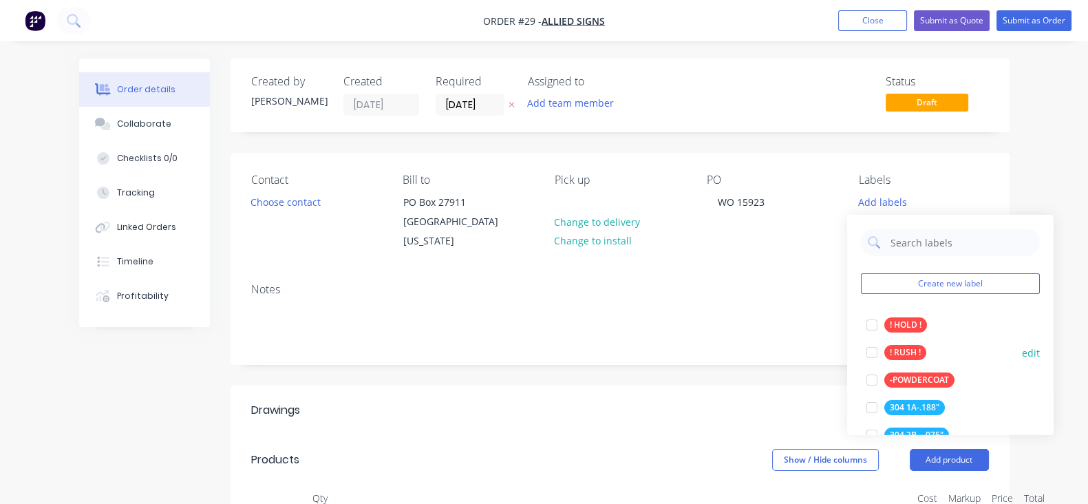
click at [891, 347] on div "! RUSH !" at bounding box center [905, 352] width 42 height 15
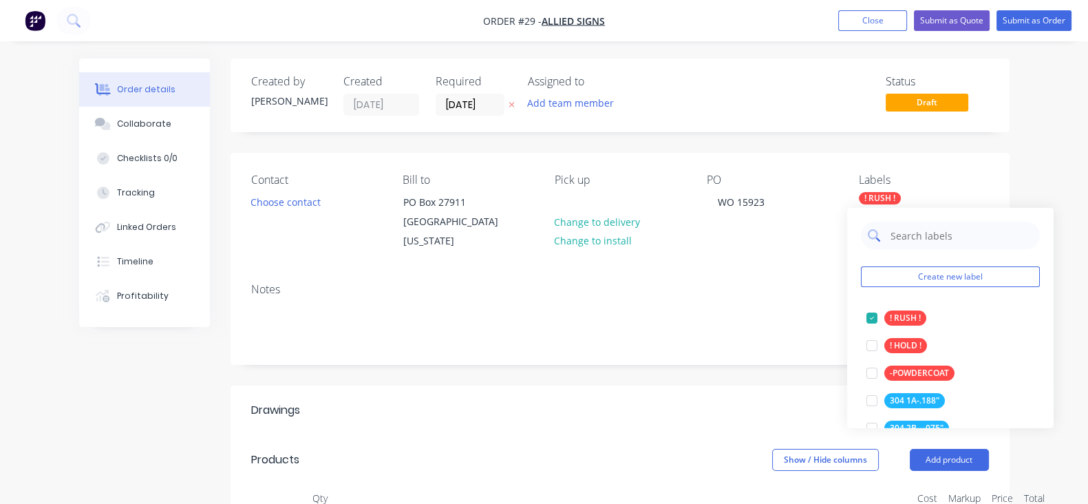
click at [929, 244] on input "text" at bounding box center [961, 236] width 144 height 28
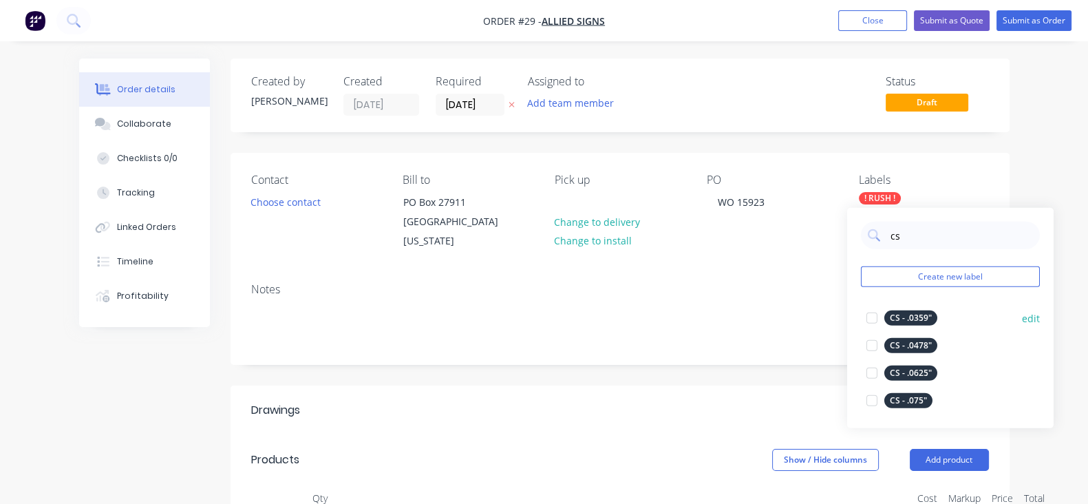
type input "cs"
click at [922, 318] on div "CS - .0359"" at bounding box center [910, 317] width 53 height 15
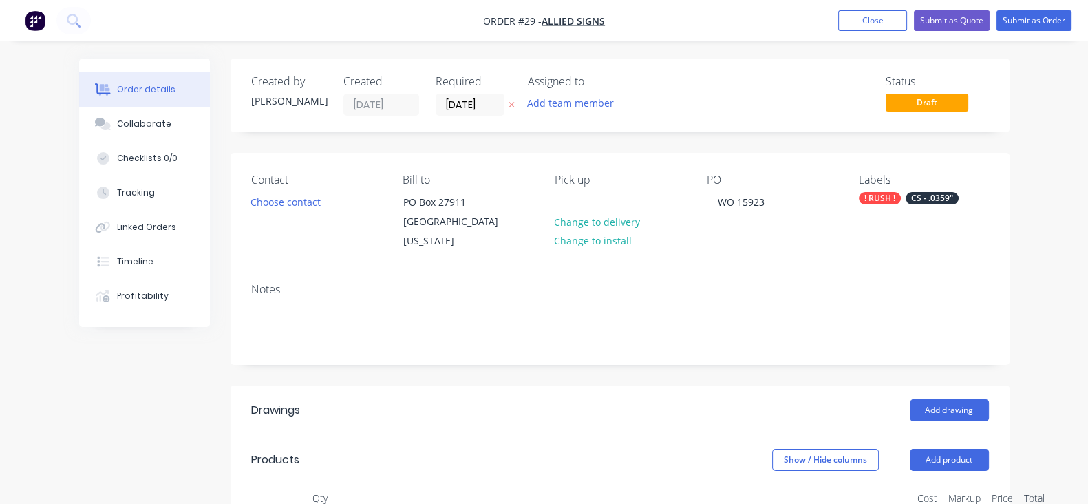
click at [731, 387] on header "Drawings Add drawing" at bounding box center [620, 410] width 779 height 50
click at [1038, 28] on button "Submit as Order" at bounding box center [1033, 20] width 75 height 21
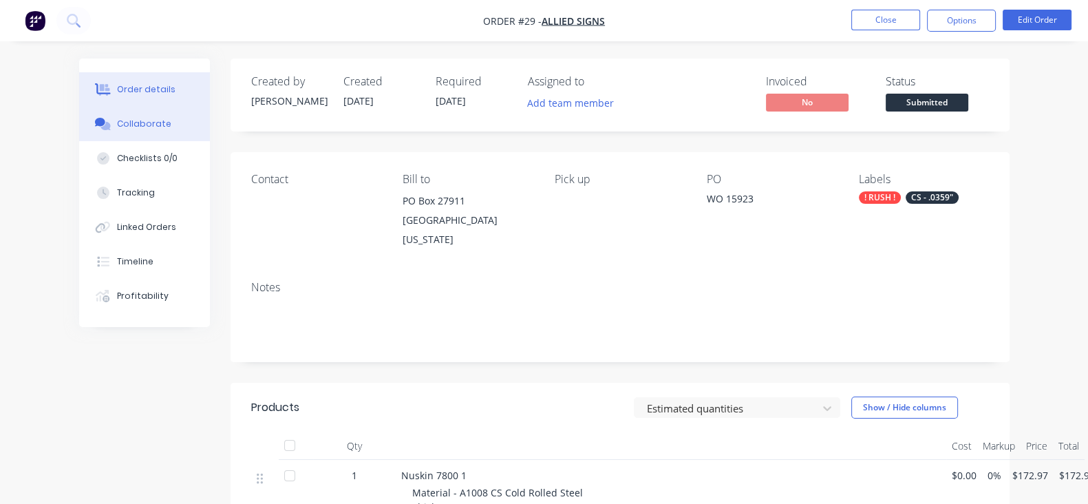
click at [89, 131] on button "Collaborate" at bounding box center [144, 124] width 131 height 34
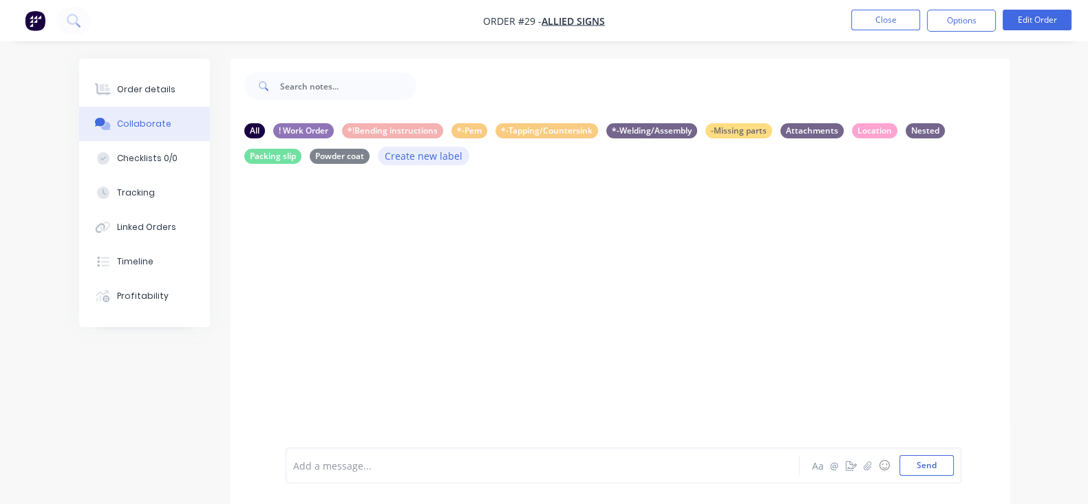
click at [378, 158] on button "Create new label" at bounding box center [424, 156] width 92 height 19
drag, startPoint x: 211, startPoint y: 218, endPoint x: 210, endPoint y: 263, distance: 44.7
click at [231, 218] on div at bounding box center [620, 323] width 779 height 296
click at [954, 469] on button "Send" at bounding box center [926, 465] width 54 height 21
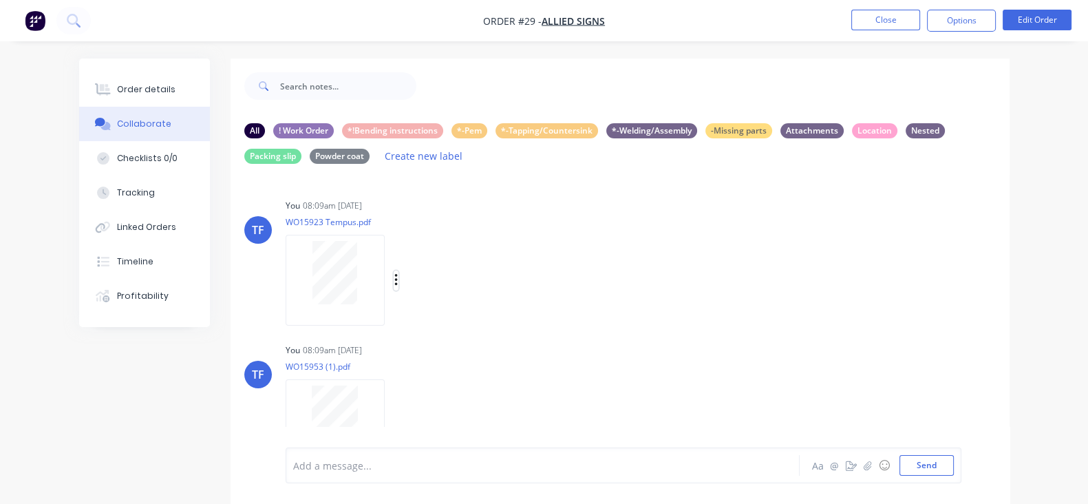
click at [394, 279] on icon "button" at bounding box center [395, 280] width 3 height 12
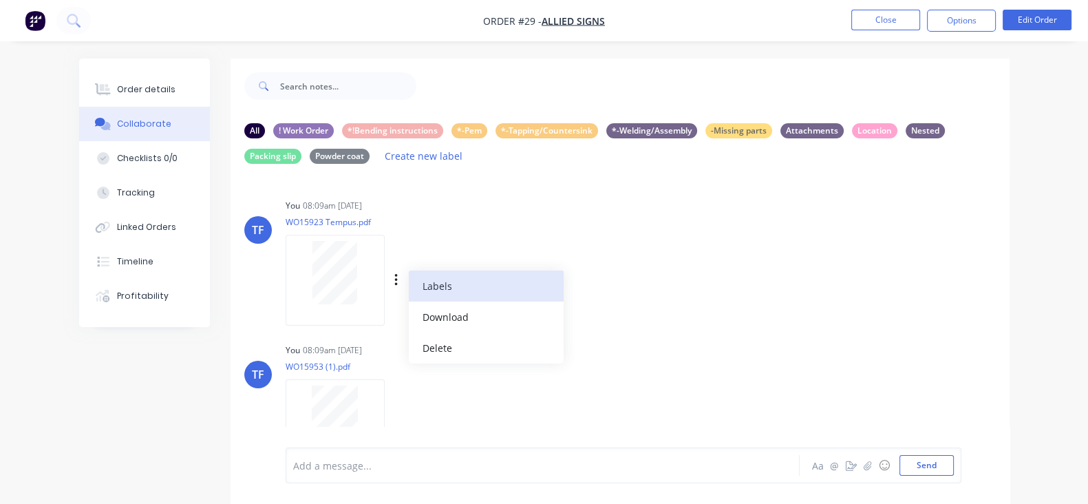
click at [409, 297] on button "Labels" at bounding box center [486, 285] width 155 height 31
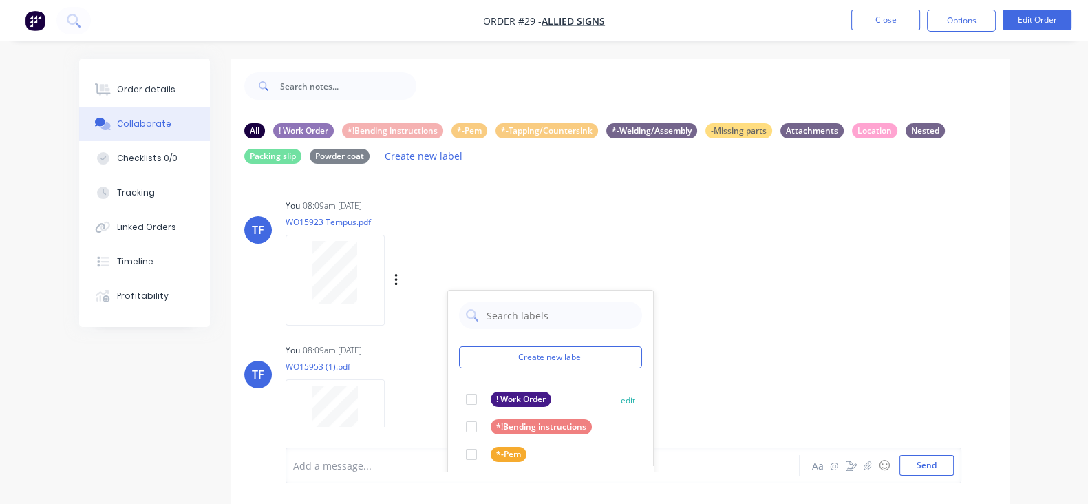
drag, startPoint x: 409, startPoint y: 390, endPoint x: 461, endPoint y: 394, distance: 52.4
click at [458, 390] on div at bounding box center [472, 399] width 28 height 28
click at [635, 400] on div "You 08:09am 13/10/25 WO15953 (1).pdf Labels Download Delete" at bounding box center [500, 402] width 429 height 124
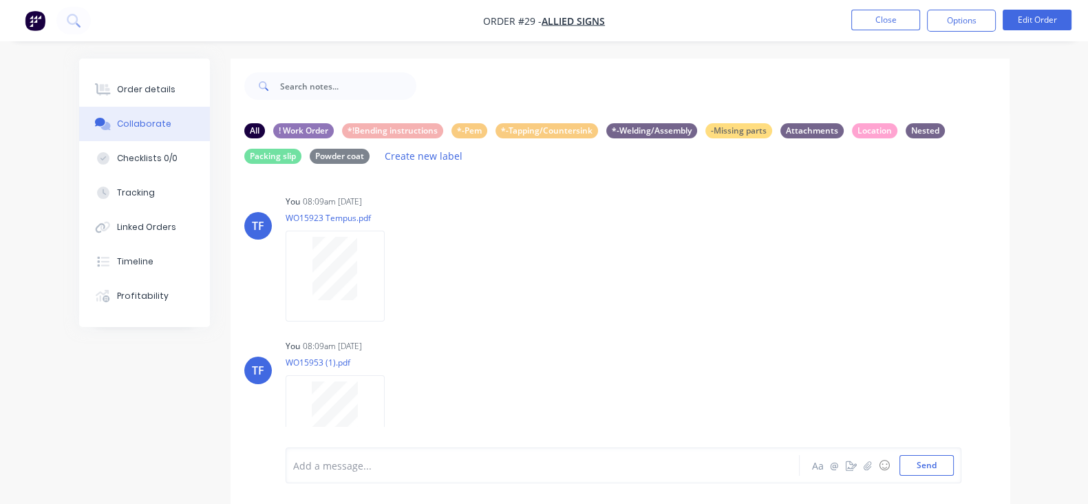
scroll to position [6, 0]
click at [394, 413] on icon "button" at bounding box center [396, 419] width 4 height 16
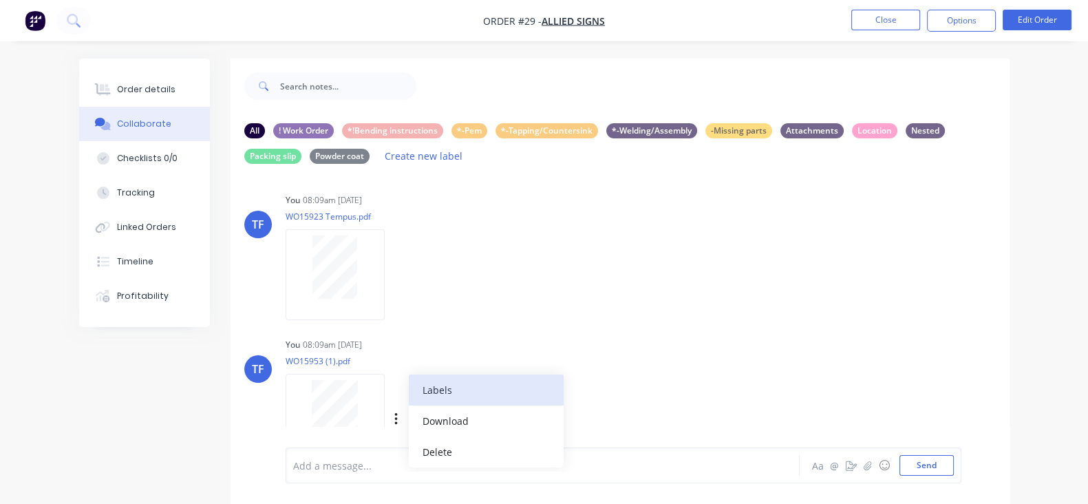
click at [409, 403] on button "Labels" at bounding box center [486, 389] width 155 height 31
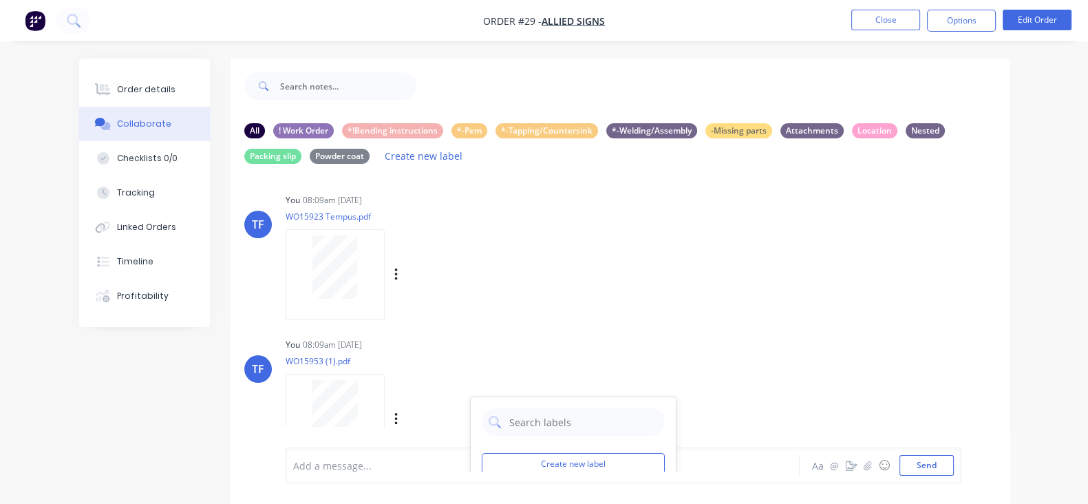
scroll to position [178, 0]
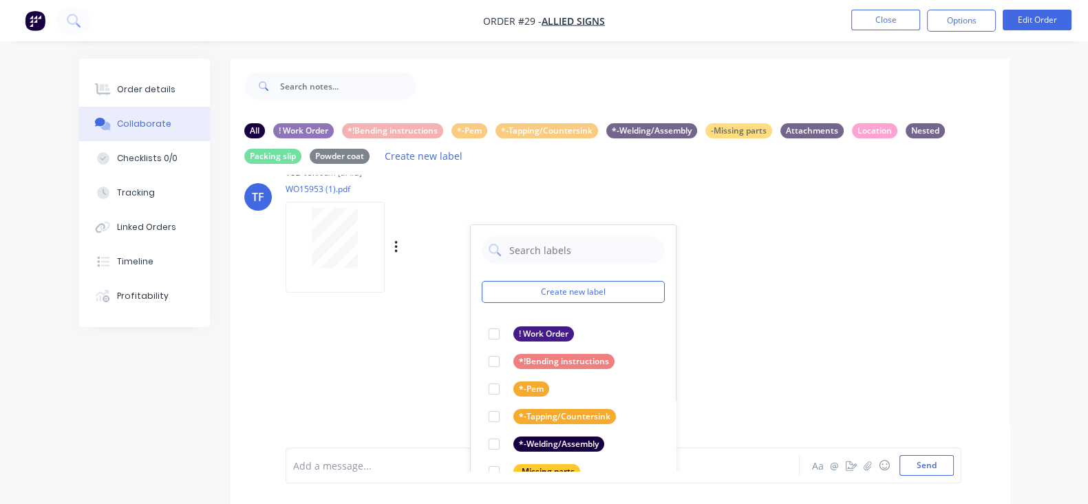
drag, startPoint x: 434, startPoint y: 336, endPoint x: 599, endPoint y: 351, distance: 165.1
click at [489, 335] on div "! Work Order" at bounding box center [531, 333] width 85 height 15
click at [708, 337] on div "TF You 08:09am 13/10/25 WO15923 Tempus.pdf Labels Download Delete TF You 08:09a…" at bounding box center [620, 323] width 779 height 296
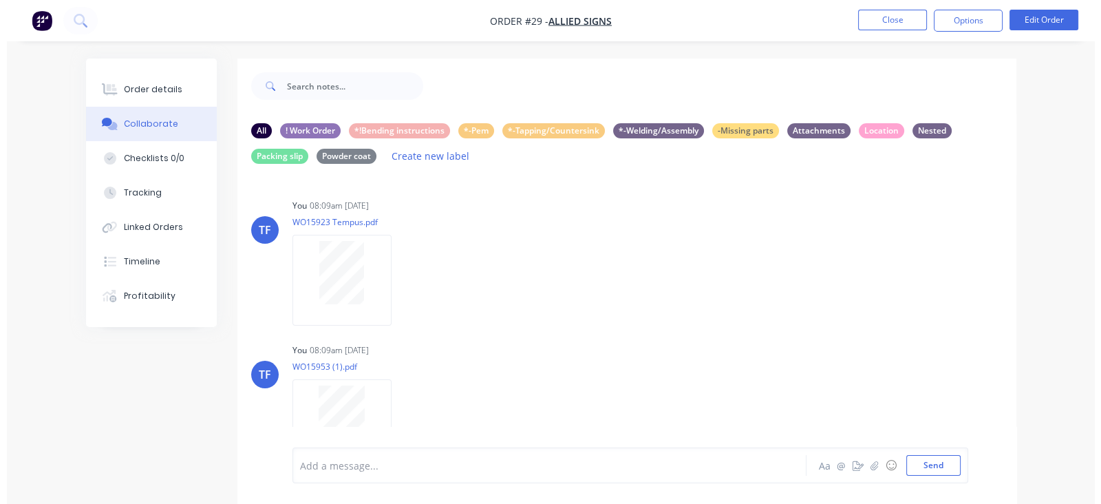
scroll to position [0, 0]
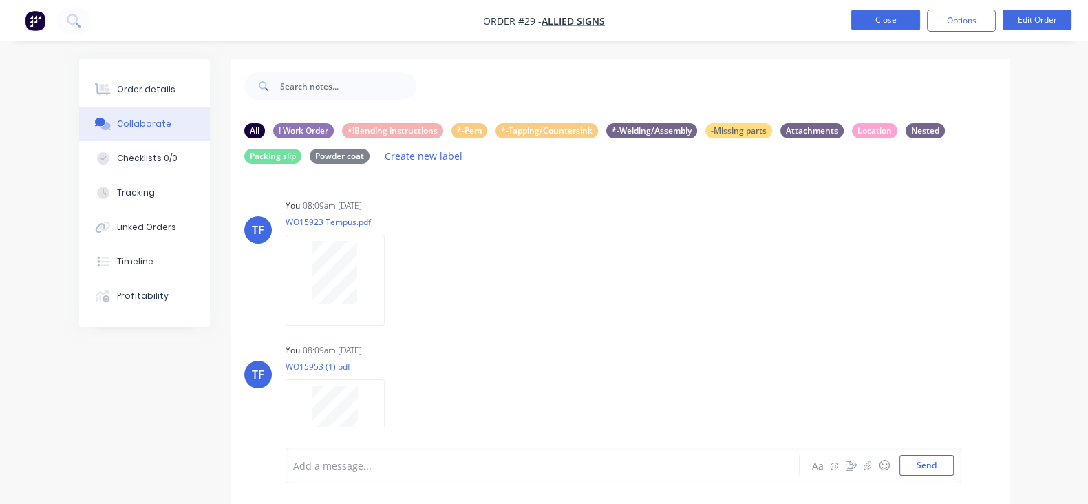
click at [877, 23] on button "Close" at bounding box center [885, 20] width 69 height 21
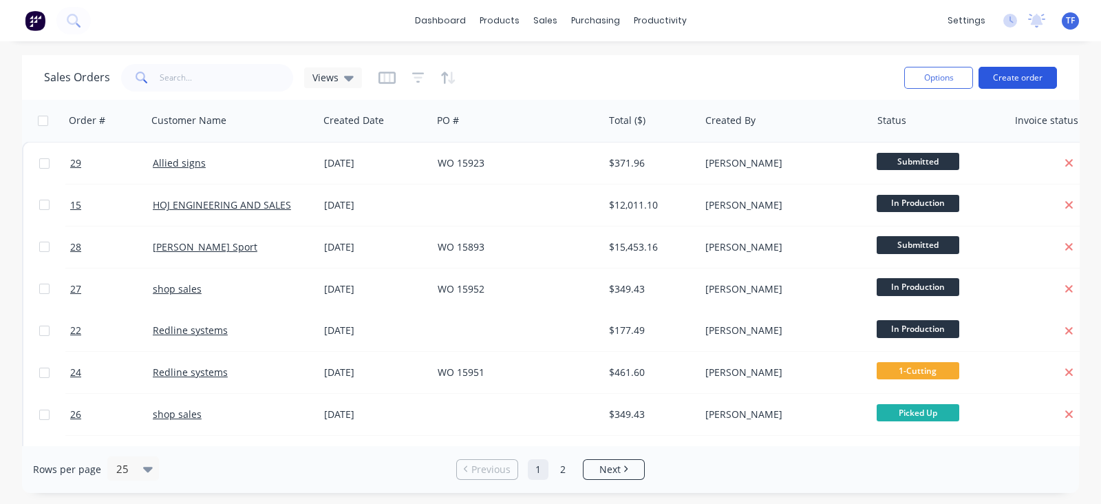
click at [1016, 87] on button "Create order" at bounding box center [1017, 78] width 78 height 22
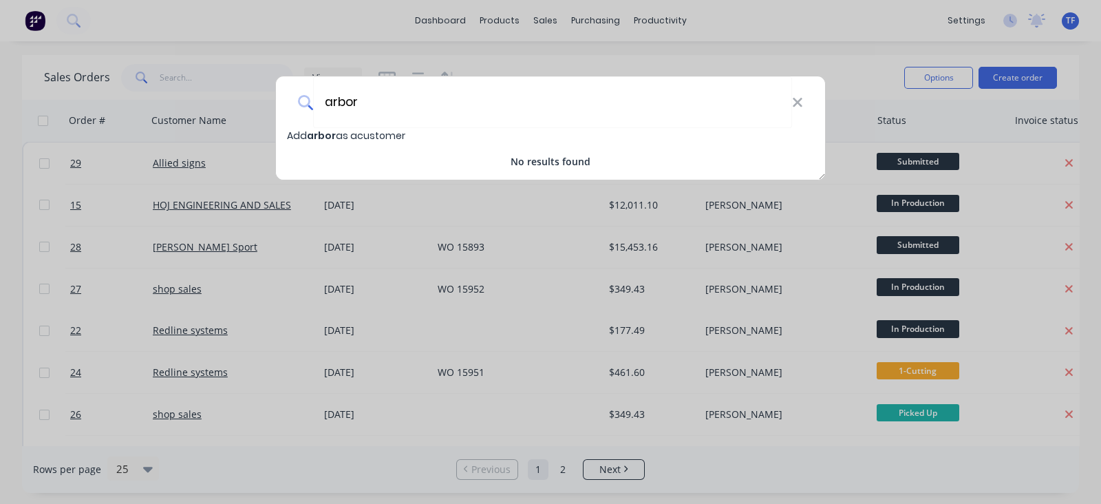
type input "arbor"
click at [803, 96] on div "arbor" at bounding box center [550, 102] width 549 height 52
click at [797, 99] on icon at bounding box center [797, 102] width 11 height 15
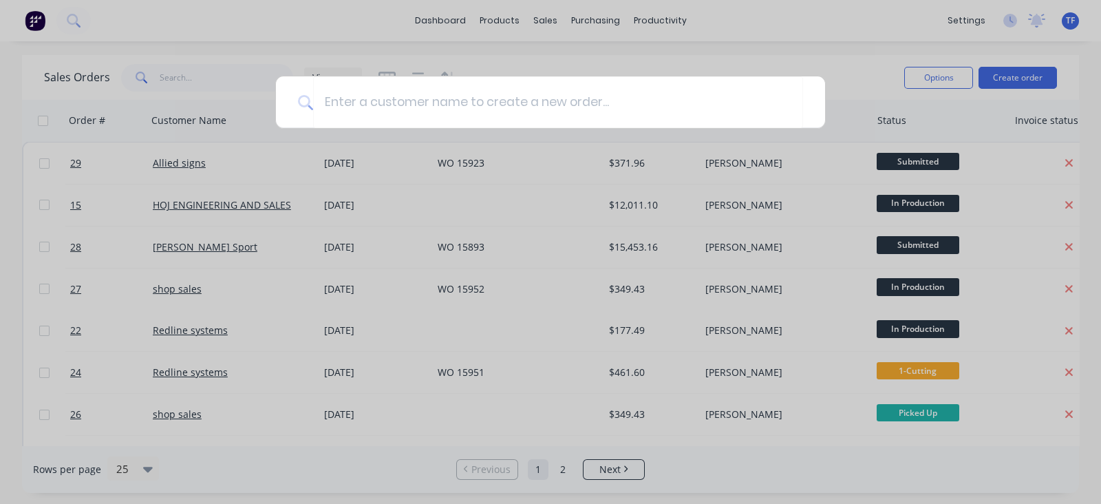
click at [839, 71] on div at bounding box center [550, 252] width 1101 height 504
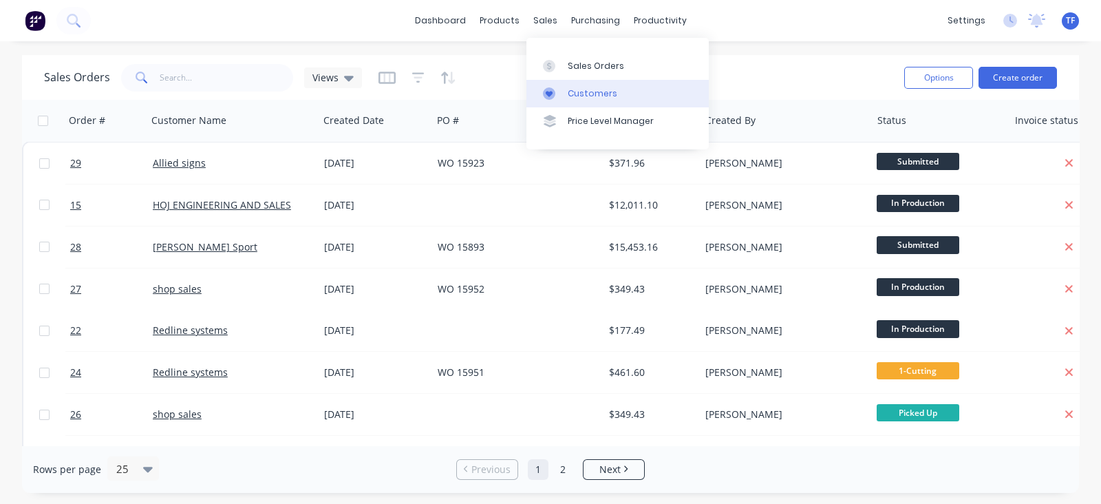
click at [569, 90] on div "Customers" at bounding box center [593, 93] width 50 height 12
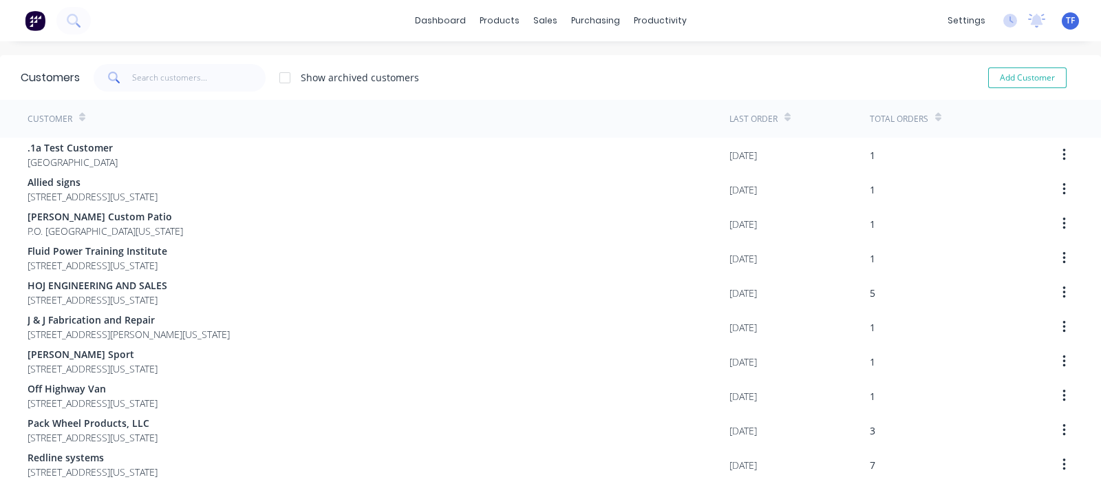
click at [1000, 64] on div "Add Customer" at bounding box center [1017, 78] width 125 height 28
click at [996, 71] on button "Add Customer" at bounding box center [1027, 77] width 78 height 21
select select "US"
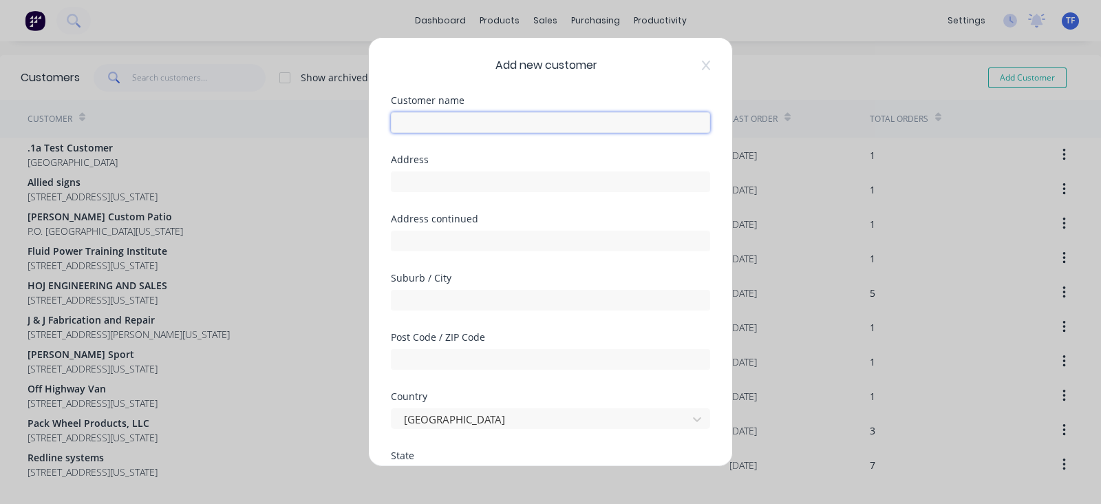
click at [478, 128] on input "text" at bounding box center [550, 122] width 319 height 21
type input "Arbor and ore"
click at [495, 186] on input "text" at bounding box center [550, 181] width 319 height 21
click at [411, 294] on input "text" at bounding box center [550, 300] width 319 height 21
click at [409, 177] on input "text" at bounding box center [550, 181] width 319 height 21
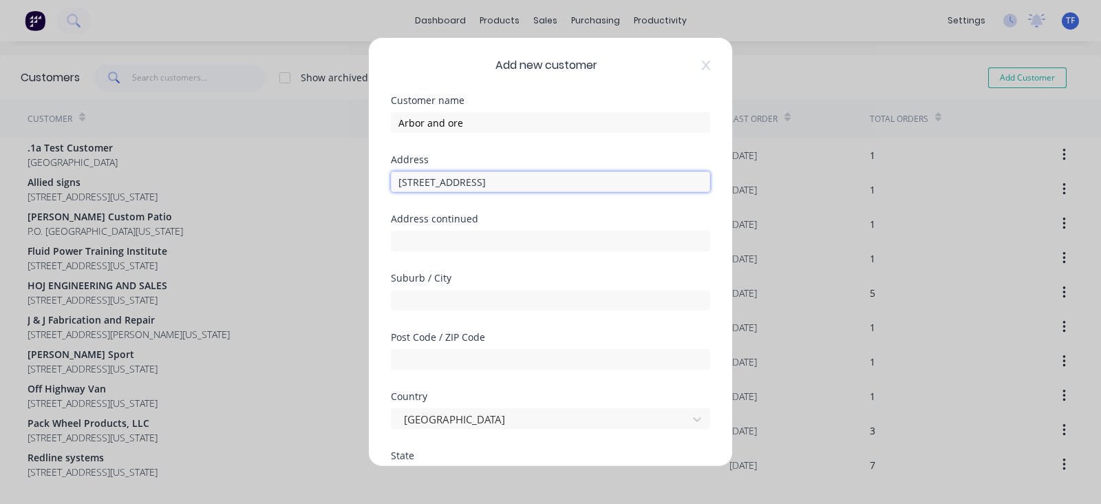
type input "3515 South 300 West"
type input "South Salt Lake"
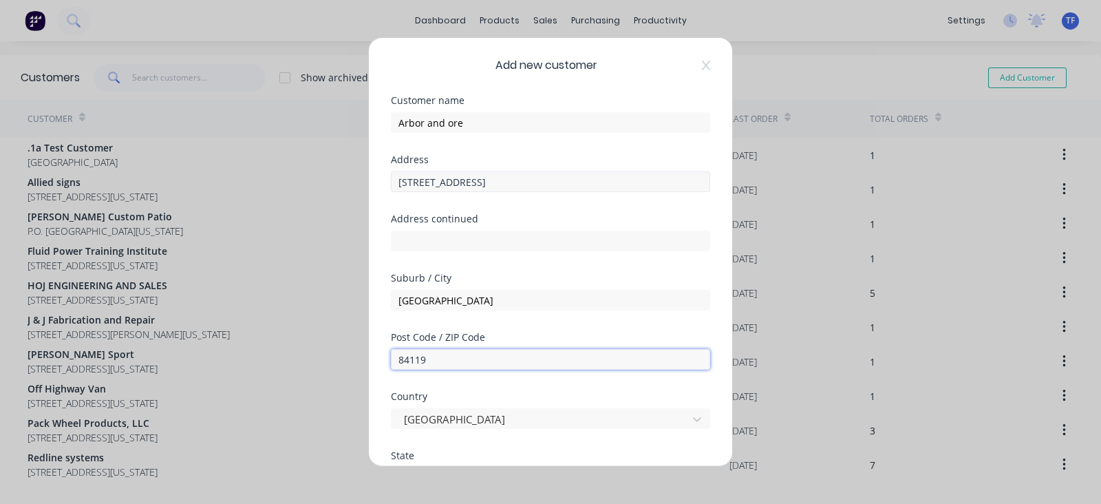
type input "84119"
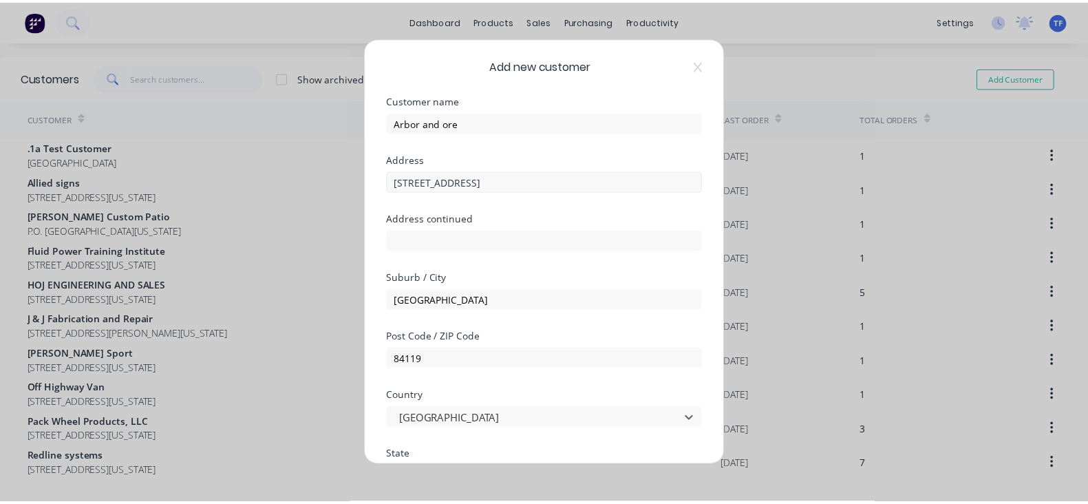
scroll to position [225, 0]
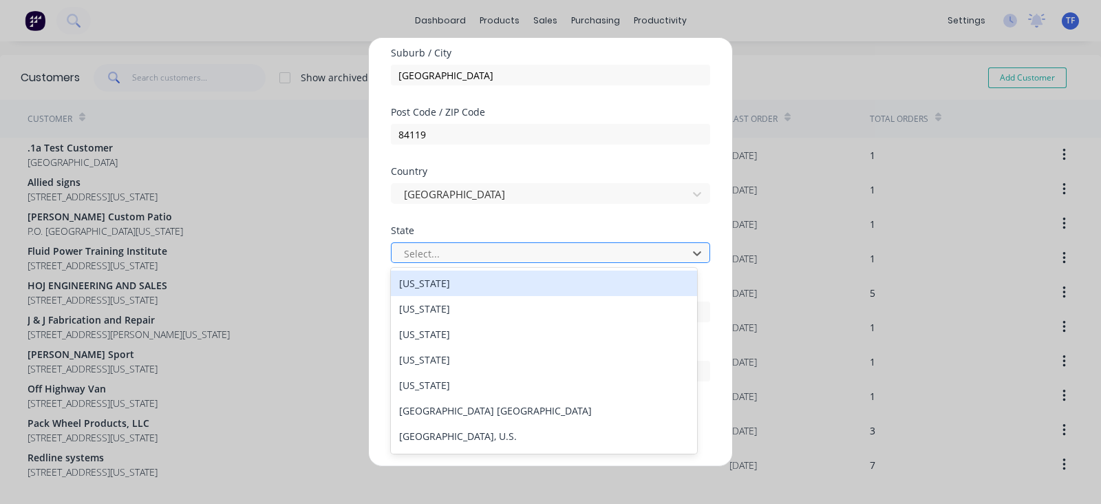
click at [415, 251] on div at bounding box center [542, 252] width 278 height 17
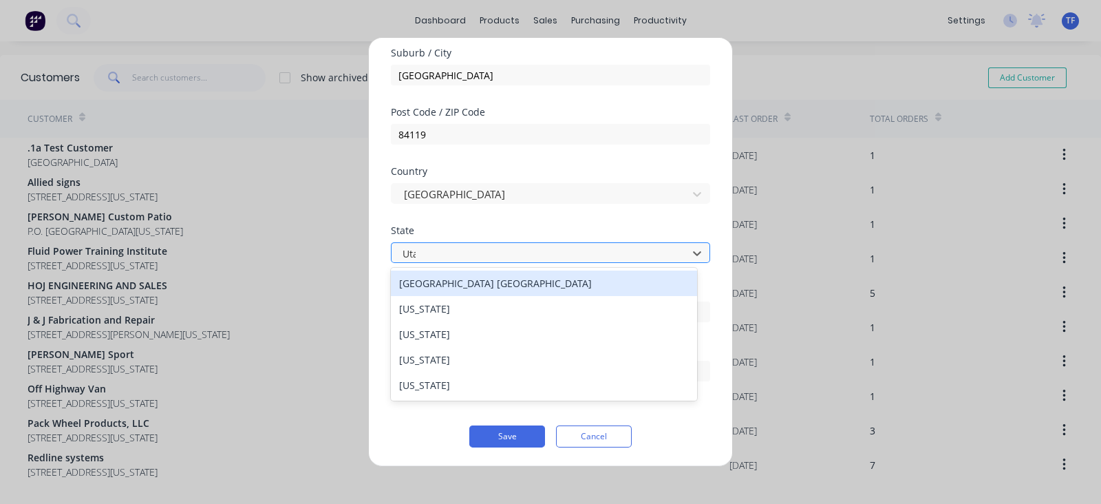
type input "Utah"
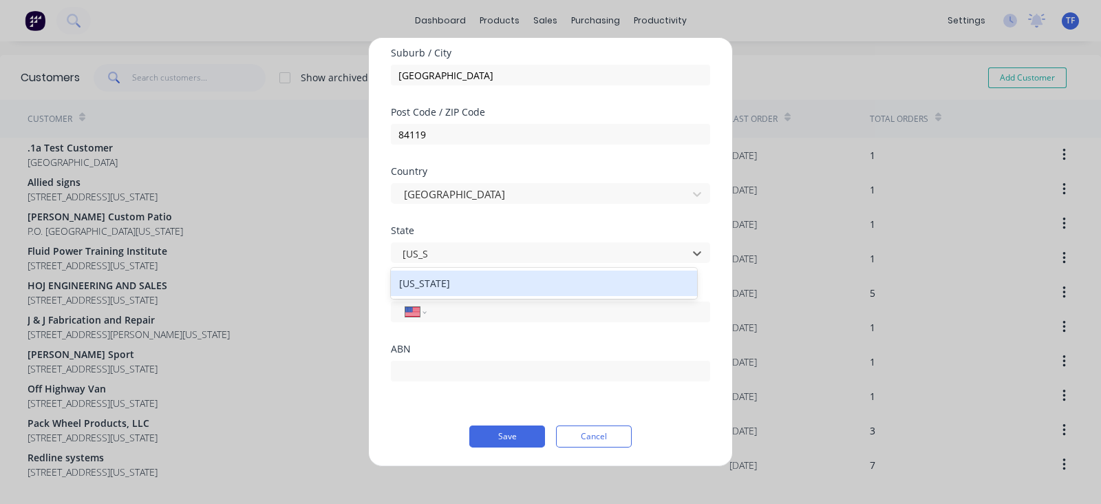
click at [494, 277] on div "Utah" at bounding box center [544, 282] width 306 height 25
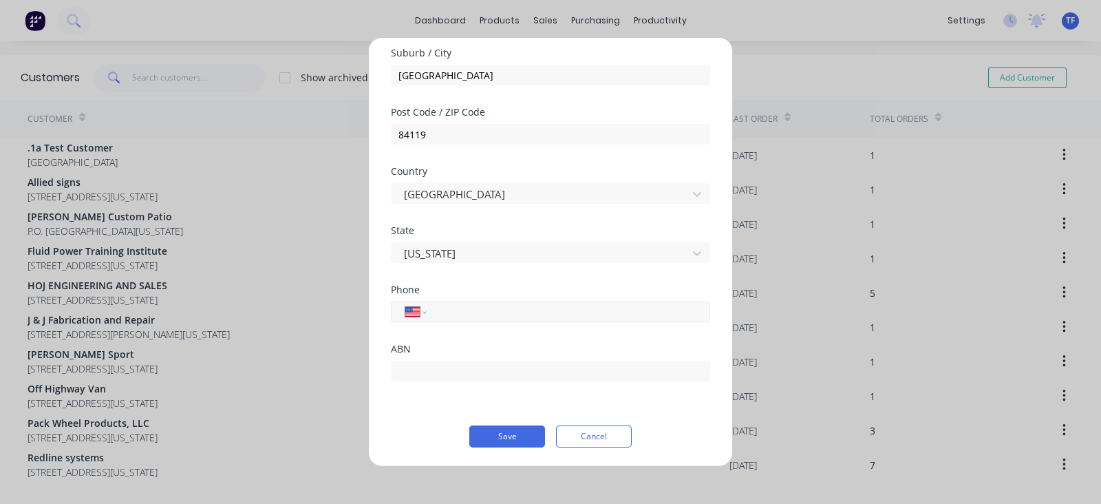
click at [482, 308] on input "tel" at bounding box center [565, 311] width 259 height 16
click at [457, 315] on input "tel" at bounding box center [565, 311] width 259 height 16
type input "1 (801) 747-3294"
click at [490, 435] on button "Save" at bounding box center [507, 436] width 76 height 22
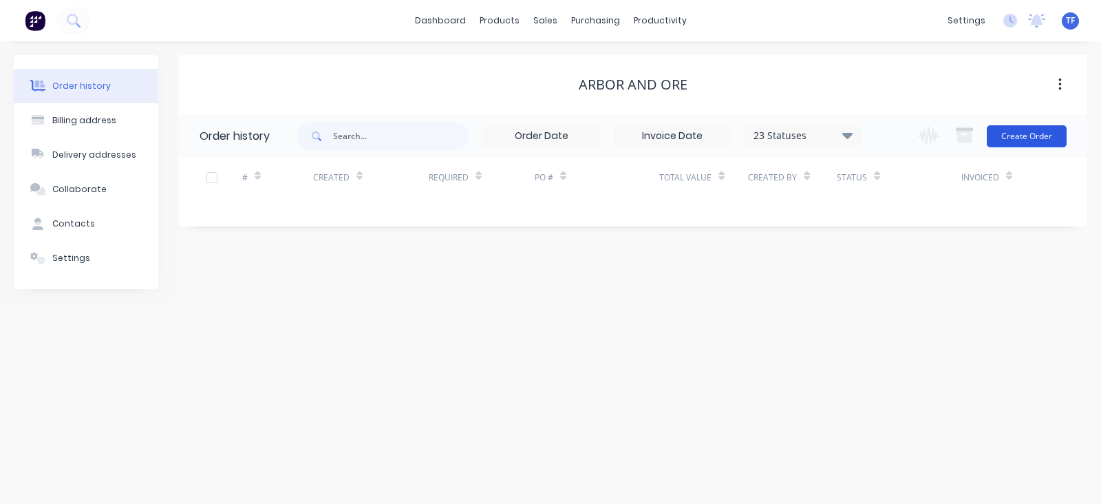
click at [1001, 140] on button "Create Order" at bounding box center [1027, 136] width 80 height 22
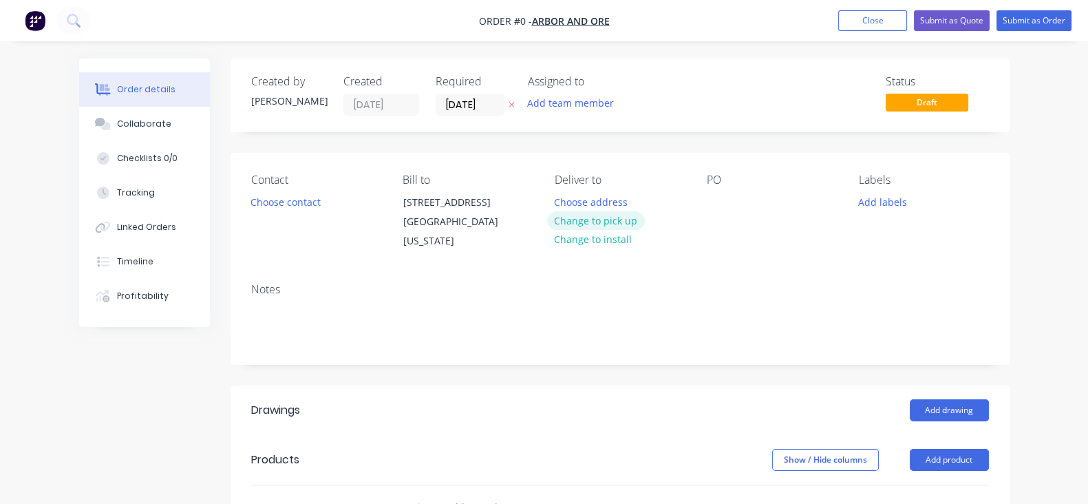
click at [587, 224] on button "Change to pick up" at bounding box center [596, 220] width 98 height 19
click at [914, 204] on button "Add labels" at bounding box center [882, 201] width 63 height 19
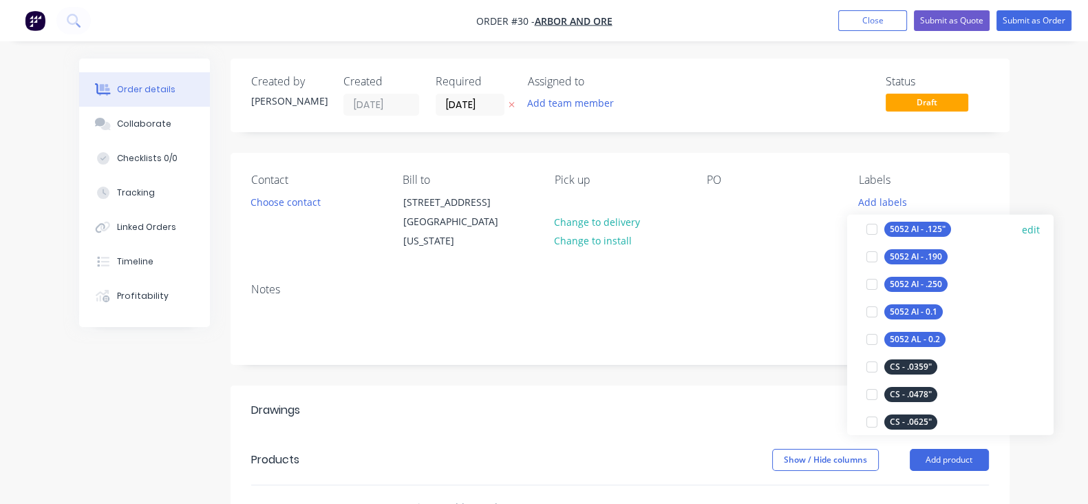
scroll to position [430, 0]
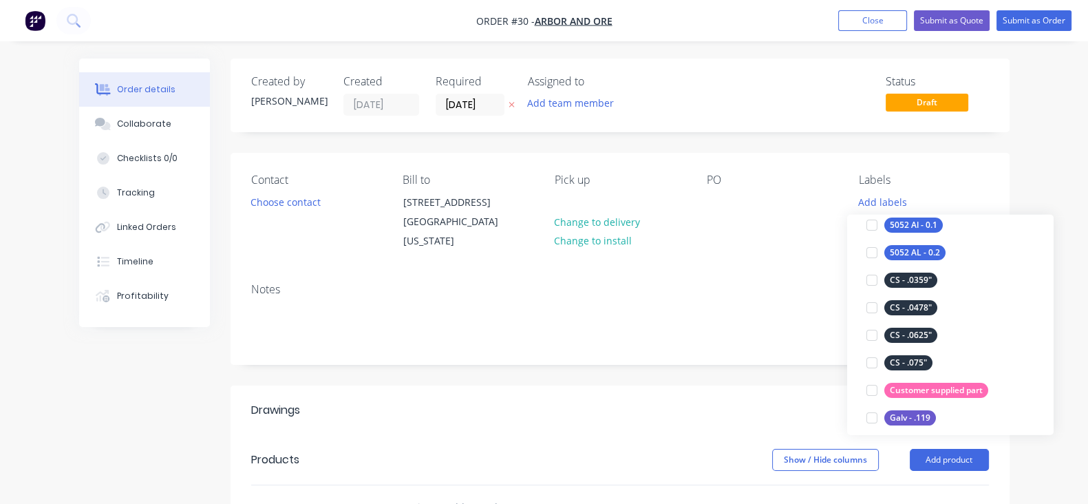
drag, startPoint x: 888, startPoint y: 332, endPoint x: 955, endPoint y: 335, distance: 67.5
click at [890, 335] on div "CS - .0625"" at bounding box center [910, 335] width 53 height 15
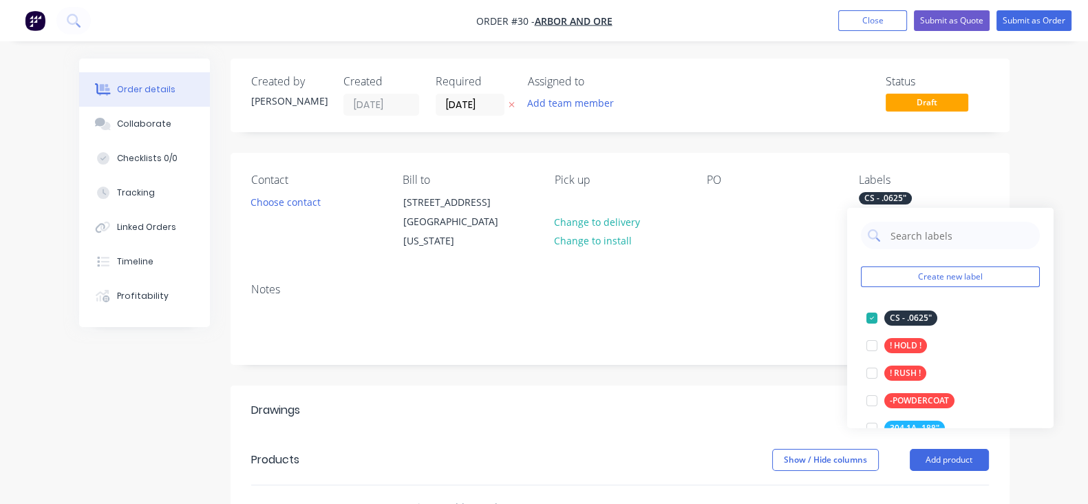
click at [781, 288] on div "Notes" at bounding box center [620, 289] width 738 height 13
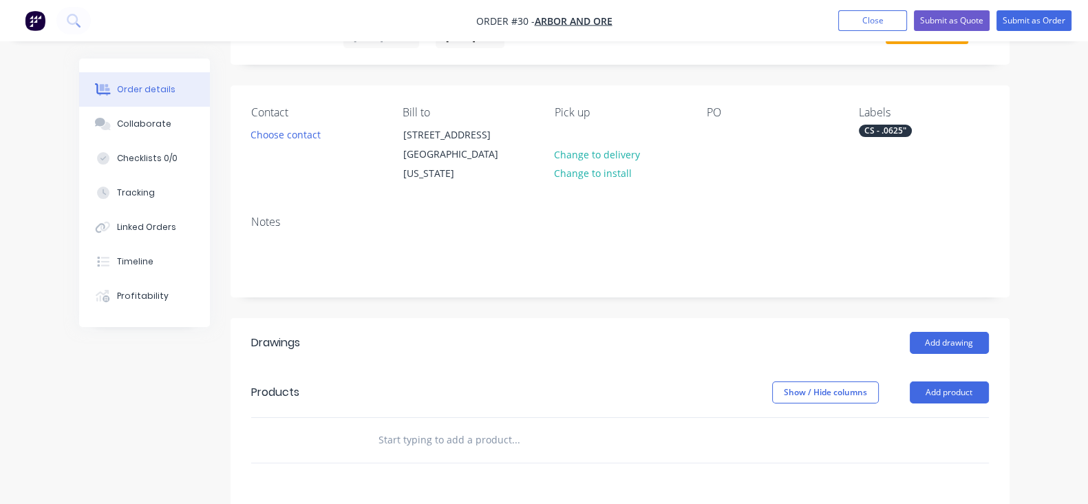
scroll to position [171, 0]
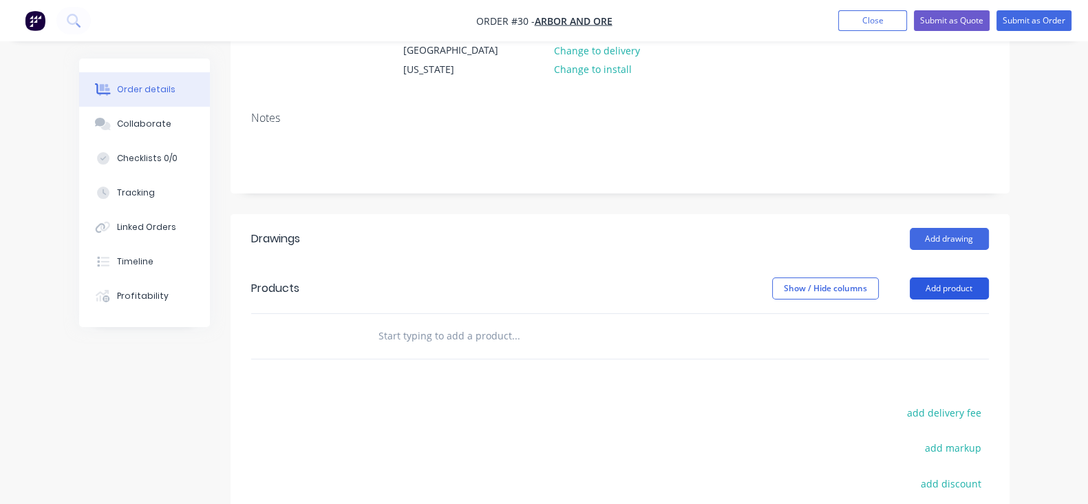
click at [989, 289] on button "Add product" at bounding box center [949, 288] width 79 height 22
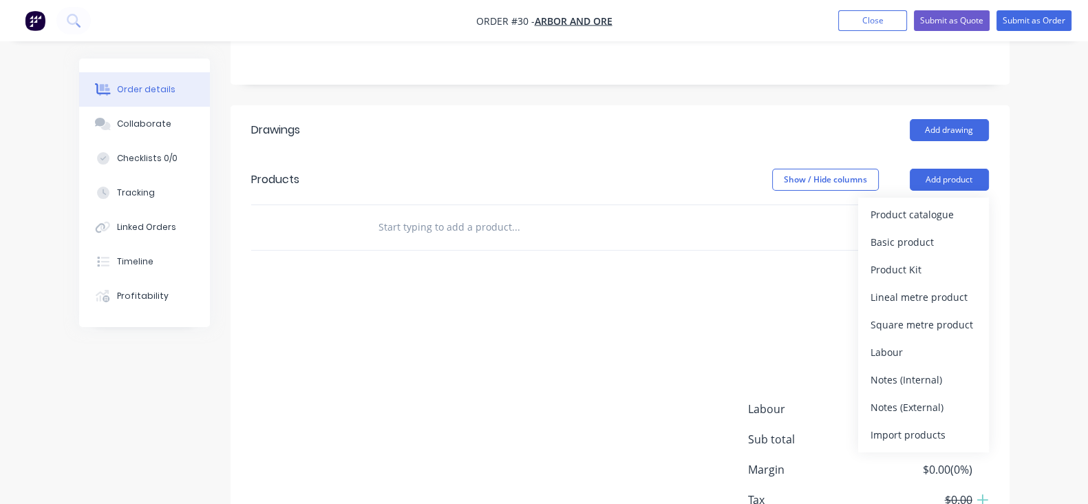
scroll to position [376, 0]
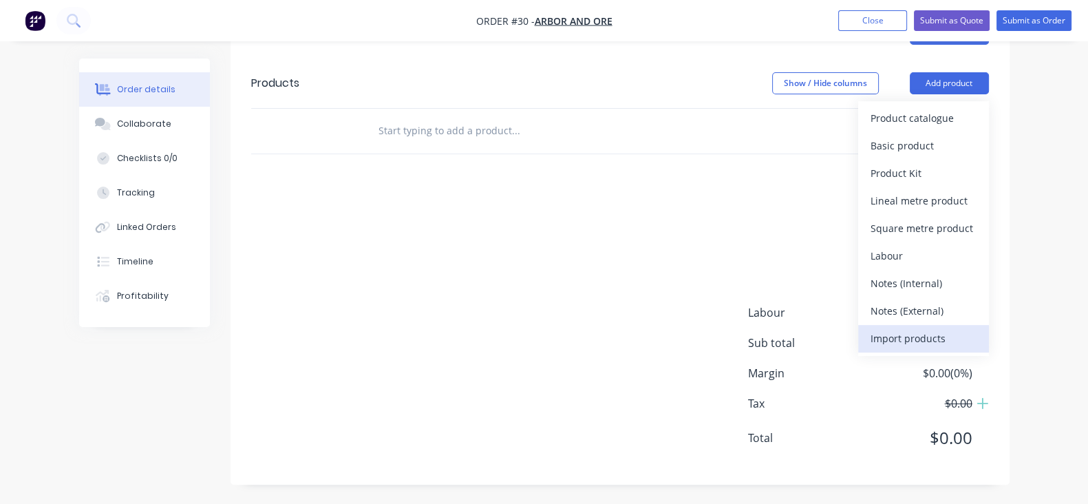
click at [976, 344] on div "Import products" at bounding box center [923, 338] width 106 height 20
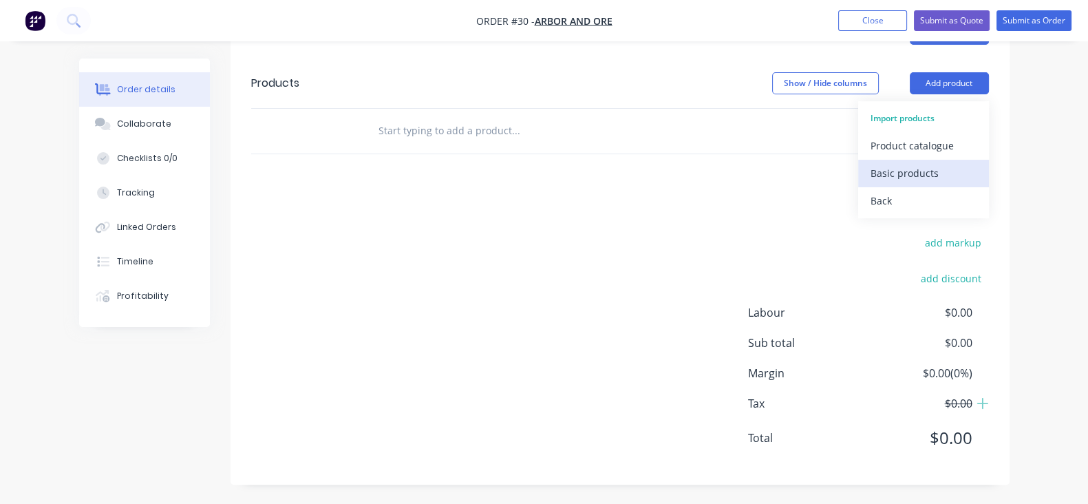
click at [957, 171] on div "Basic products" at bounding box center [923, 173] width 106 height 20
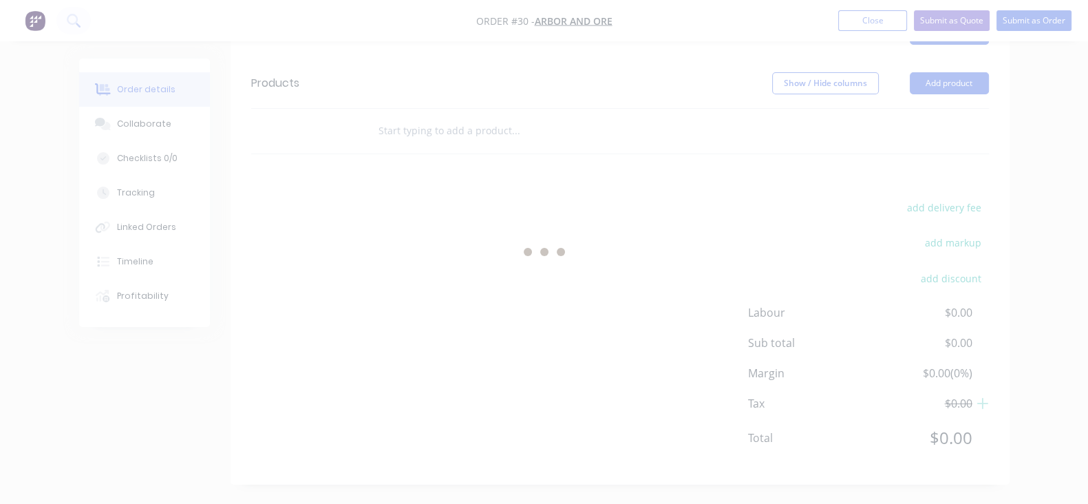
scroll to position [0, 0]
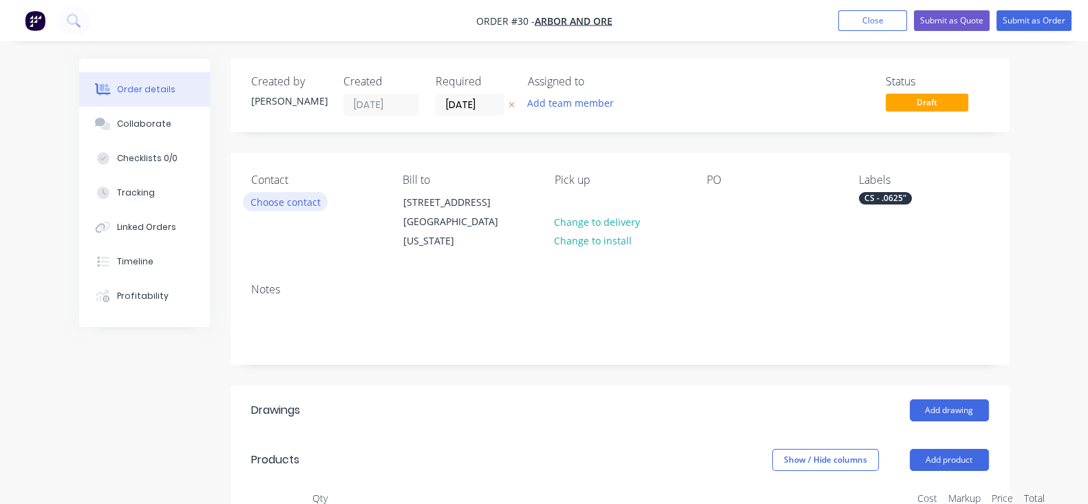
click at [243, 206] on button "Choose contact" at bounding box center [285, 201] width 85 height 19
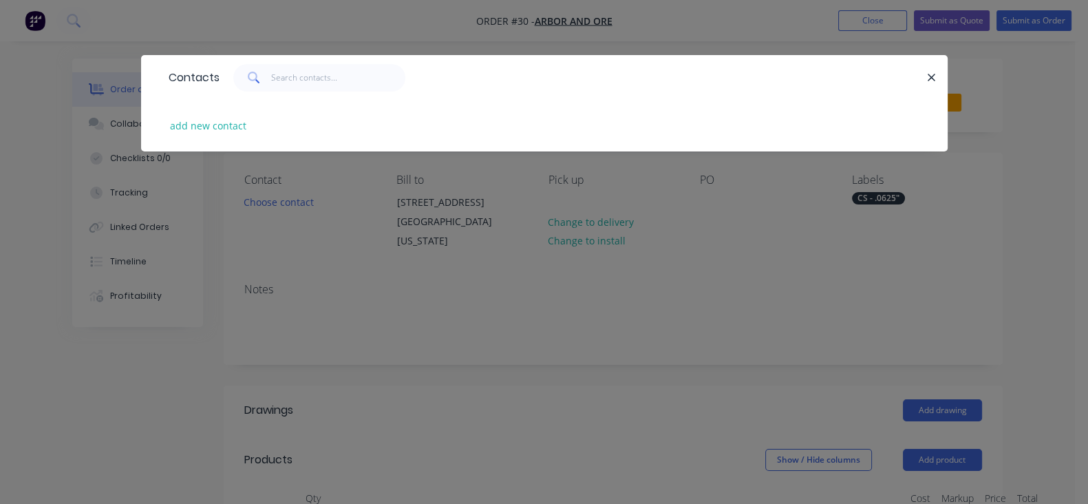
click at [425, 299] on div "Contacts add new contact" at bounding box center [544, 252] width 1088 height 504
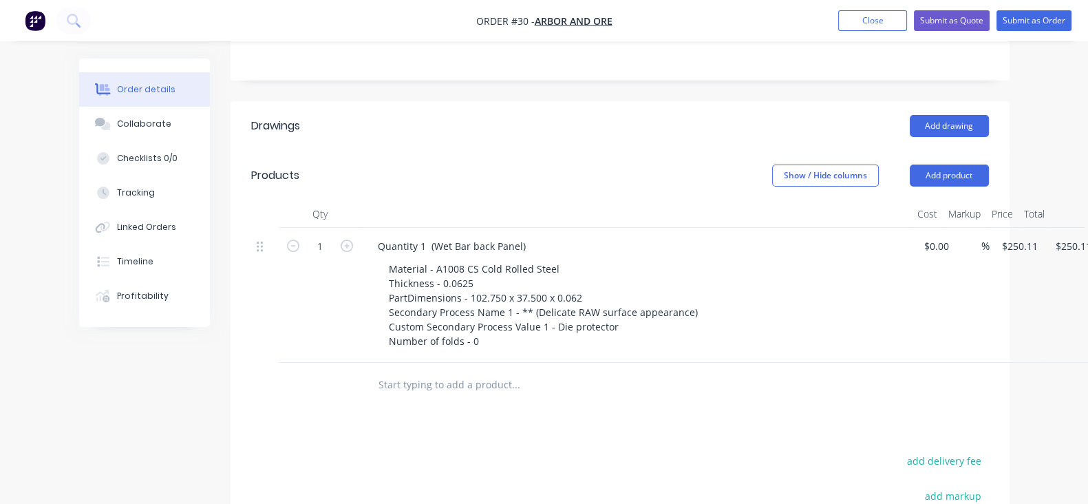
scroll to position [107, 0]
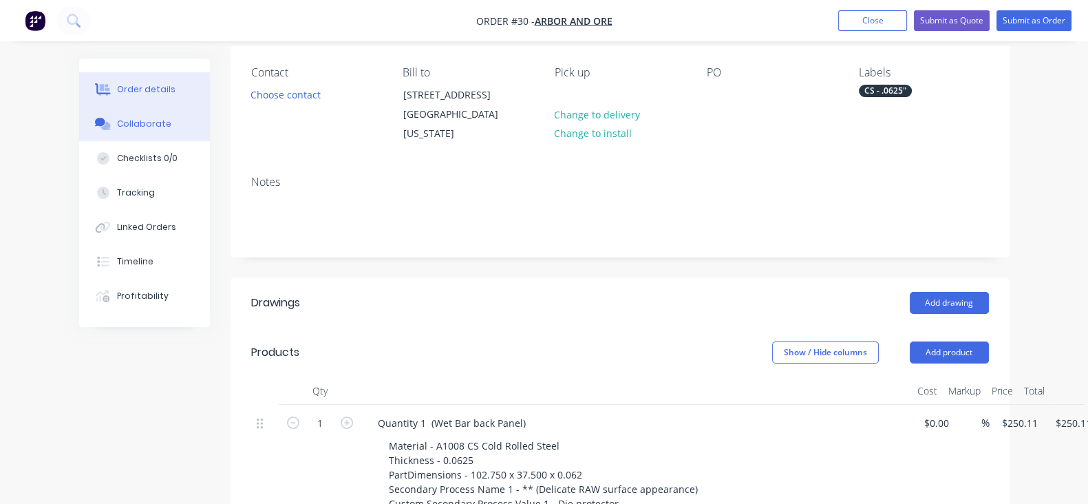
click at [79, 132] on button "Collaborate" at bounding box center [144, 124] width 131 height 34
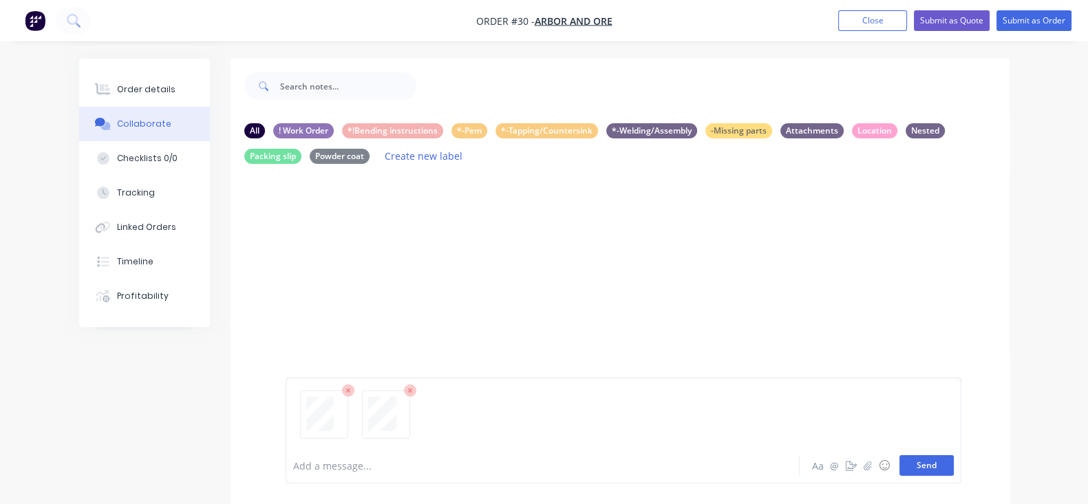
click at [954, 473] on button "Send" at bounding box center [926, 465] width 54 height 21
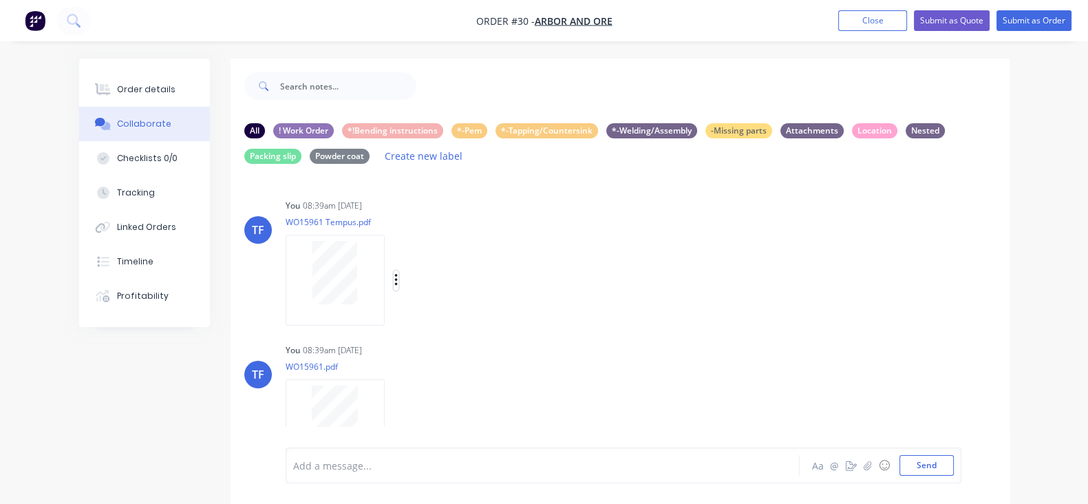
click at [394, 282] on icon "button" at bounding box center [396, 280] width 4 height 16
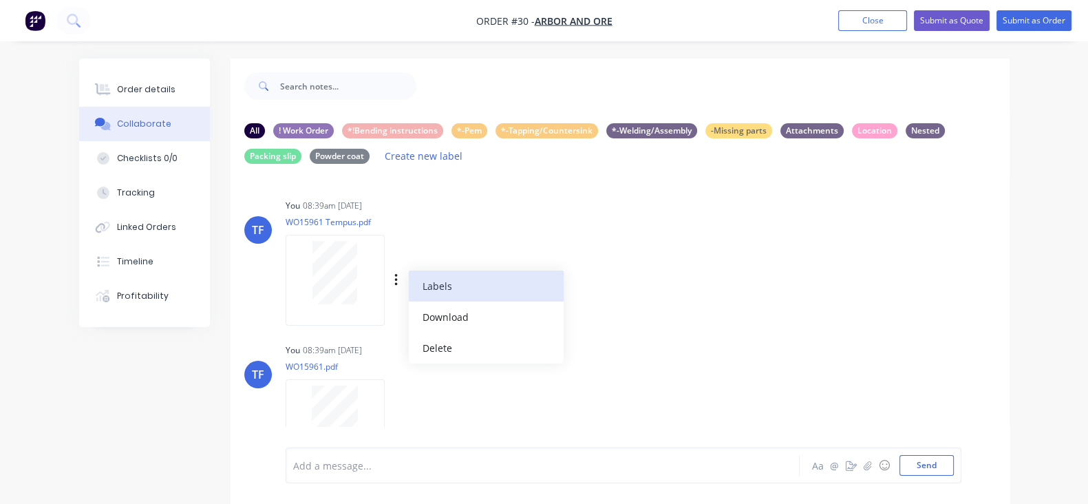
click at [409, 300] on button "Labels" at bounding box center [486, 285] width 155 height 31
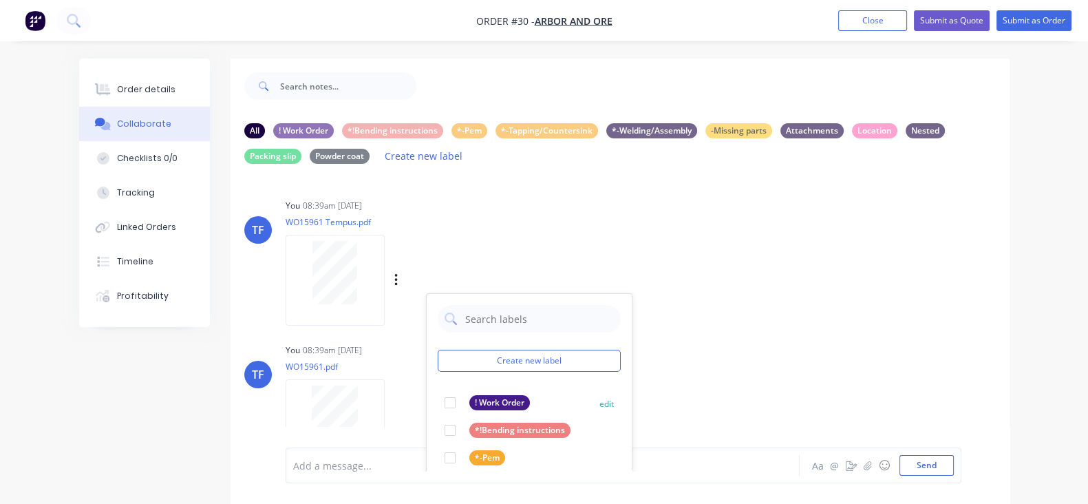
click at [438, 410] on div "! Work Order edit" at bounding box center [529, 403] width 183 height 28
click at [436, 404] on div at bounding box center [450, 403] width 28 height 28
click at [694, 319] on div "TF You 08:39am 13/10/25 WO15961 Tempus.pdf Labels Download Delete Create new la…" at bounding box center [620, 257] width 779 height 124
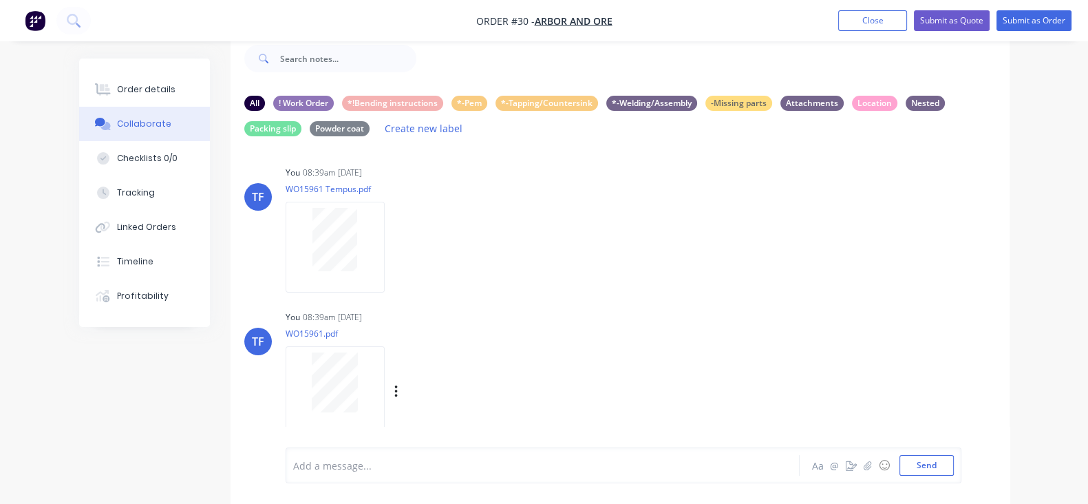
scroll to position [43, 0]
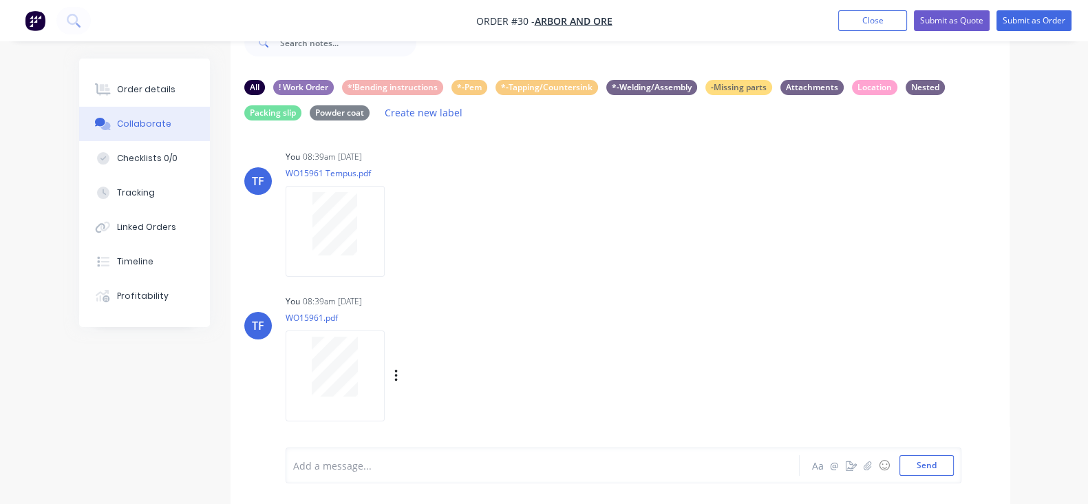
click at [390, 370] on div "Labels Download Delete" at bounding box center [467, 376] width 155 height 20
click at [394, 375] on icon "button" at bounding box center [396, 376] width 4 height 16
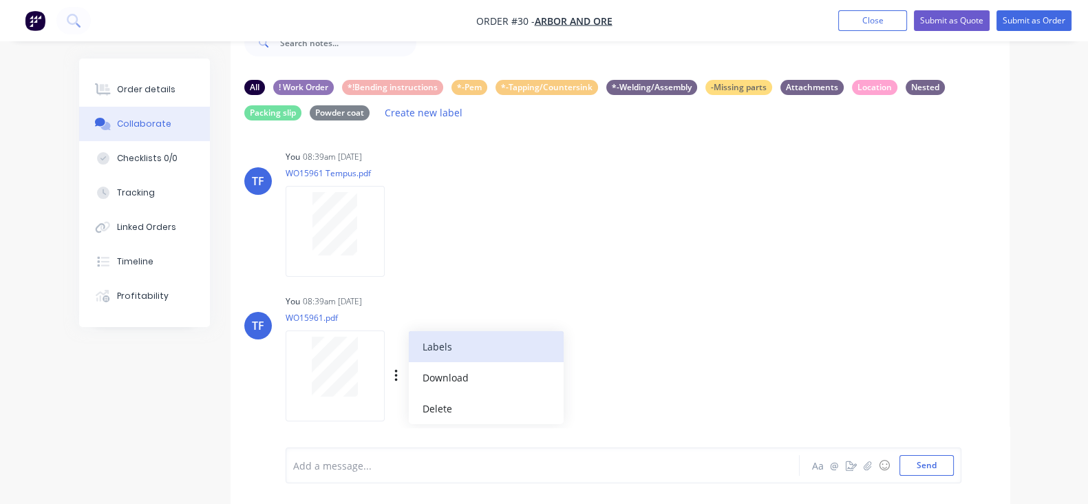
click at [409, 350] on button "Labels" at bounding box center [486, 346] width 155 height 31
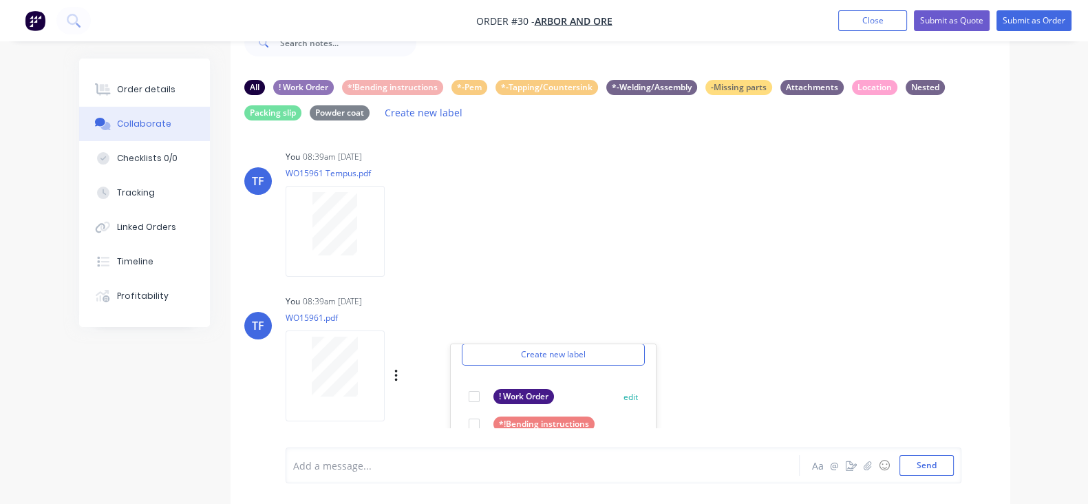
scroll to position [78, 0]
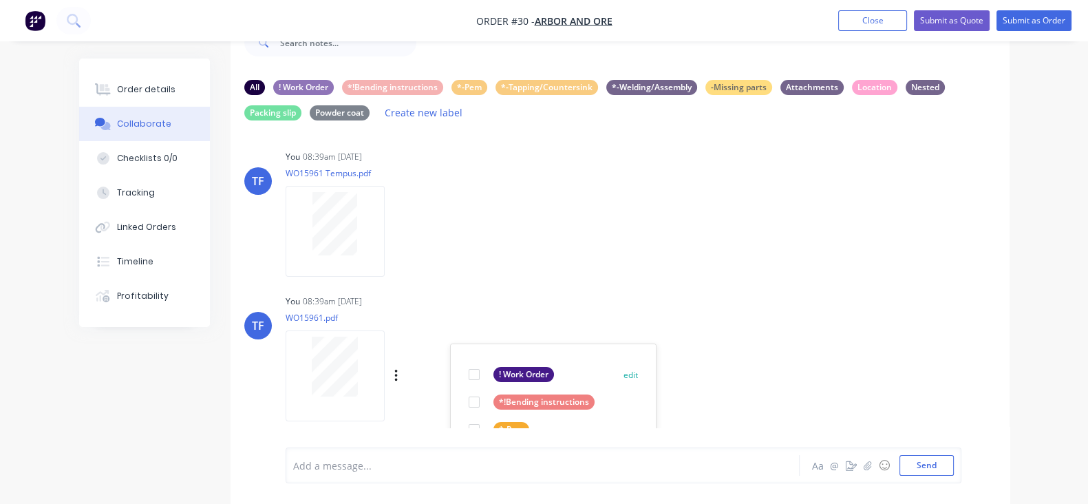
drag, startPoint x: 411, startPoint y: 375, endPoint x: 456, endPoint y: 365, distance: 45.8
click at [460, 375] on div at bounding box center [474, 375] width 28 height 28
click at [625, 369] on div "You 08:39am 13/10/25 WO15961.pdf Labels Download Delete Create new label ! Work…" at bounding box center [500, 353] width 429 height 124
click at [1033, 8] on nav "Order #30 - Arbor and ore Add product Close Submit as Quote Submit as Order" at bounding box center [544, 20] width 1088 height 41
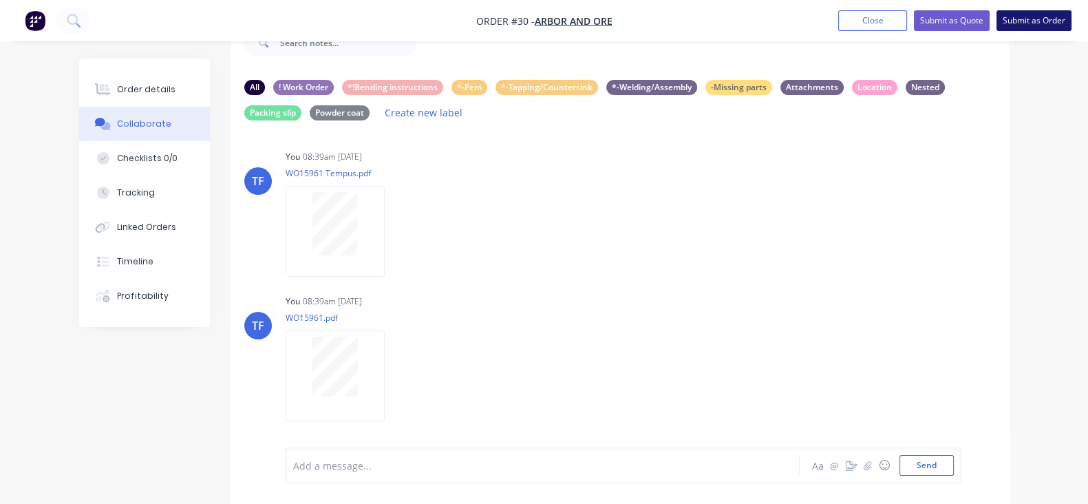
click at [1032, 19] on button "Submit as Order" at bounding box center [1033, 20] width 75 height 21
click at [883, 35] on nav "Order #30 - Arbor and ore Close Options Edit Order" at bounding box center [544, 20] width 1088 height 41
click at [882, 28] on button "Close" at bounding box center [885, 20] width 69 height 21
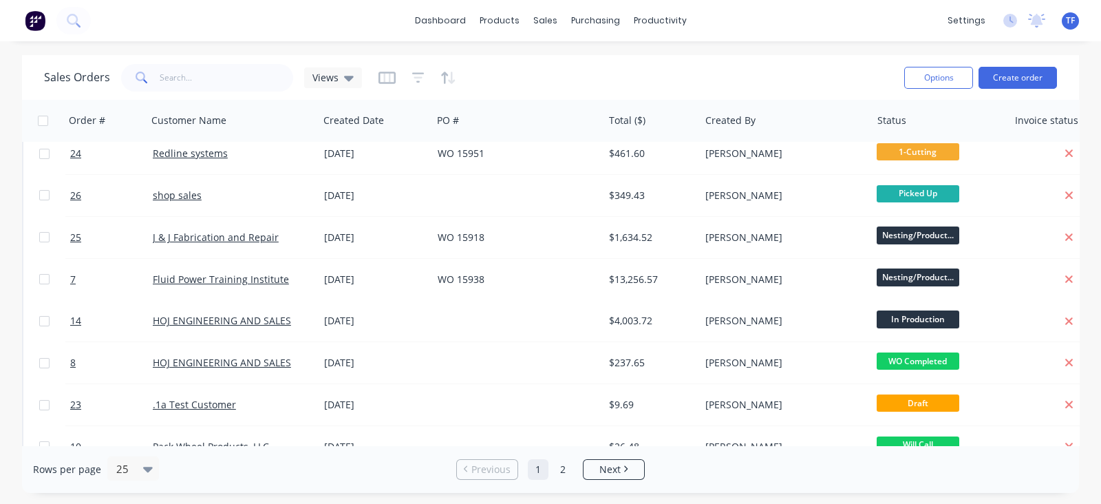
scroll to position [233, 0]
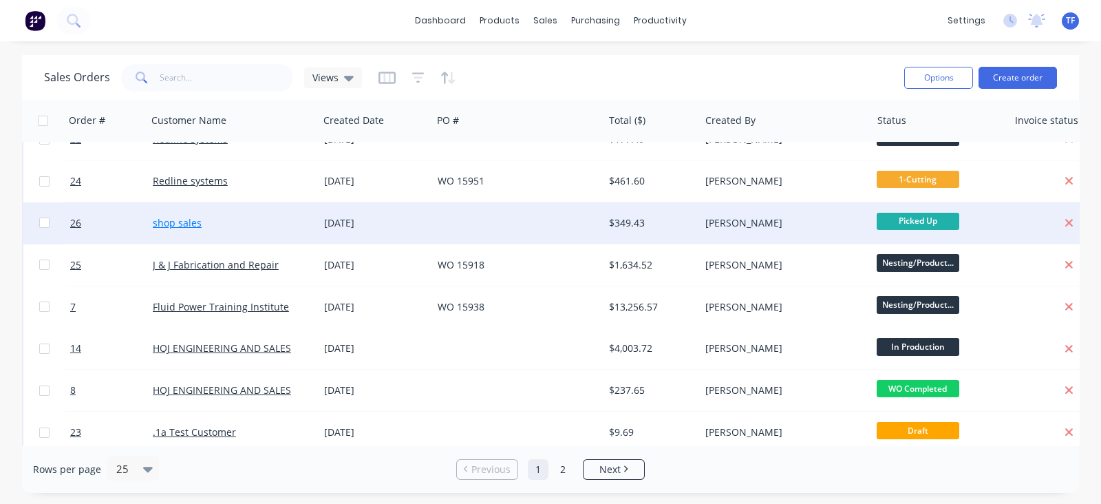
click at [173, 225] on link "shop sales" at bounding box center [177, 222] width 49 height 13
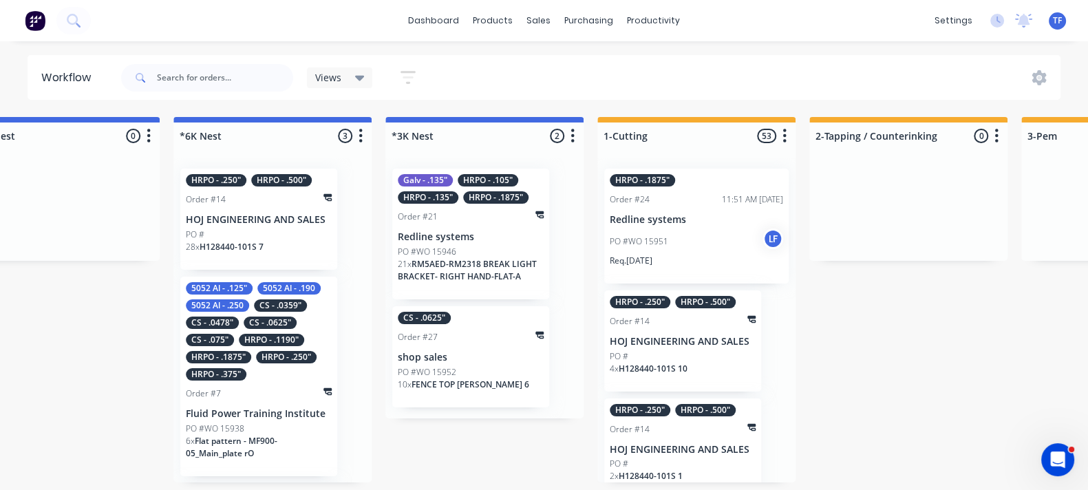
scroll to position [5, 1129]
click at [226, 228] on div "PO #" at bounding box center [257, 234] width 146 height 12
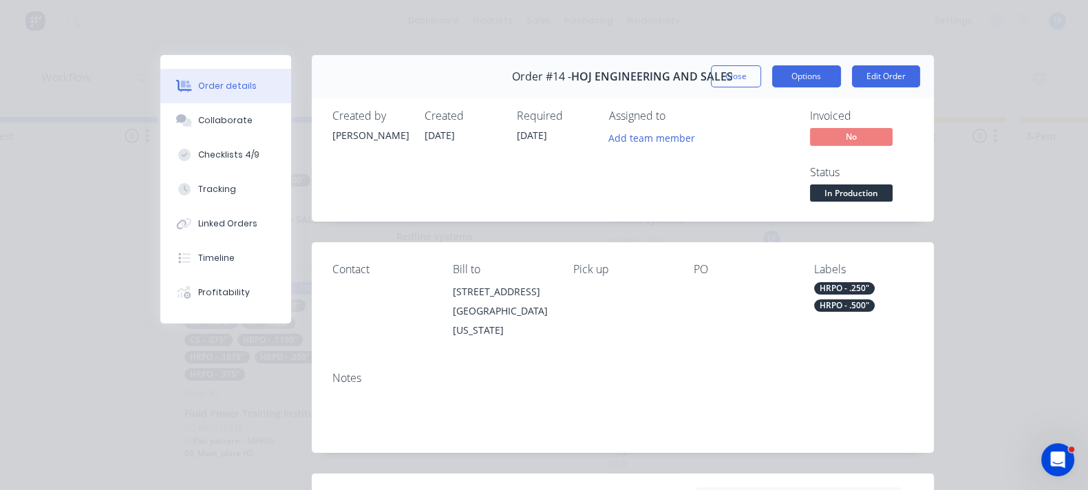
click at [841, 76] on button "Options" at bounding box center [806, 76] width 69 height 22
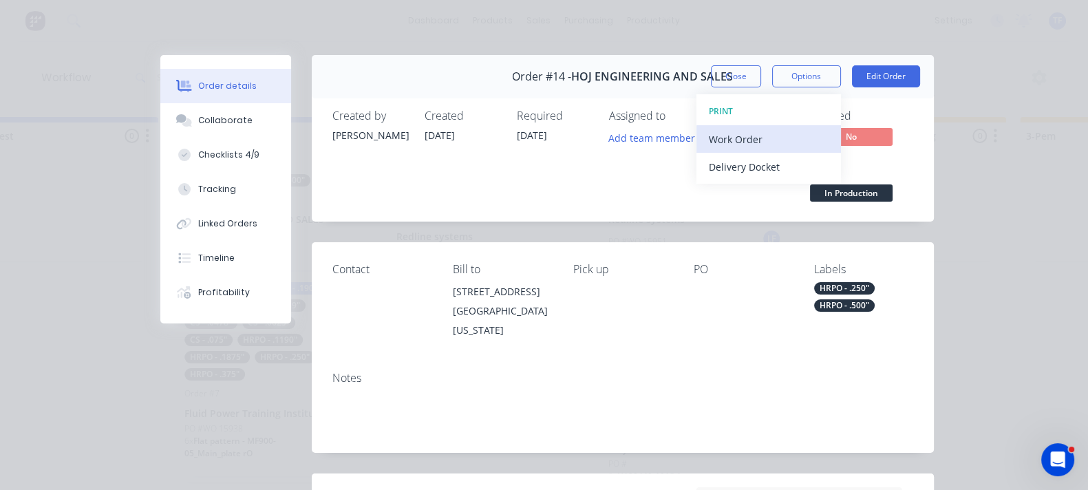
click at [828, 129] on div "Work Order" at bounding box center [769, 139] width 120 height 20
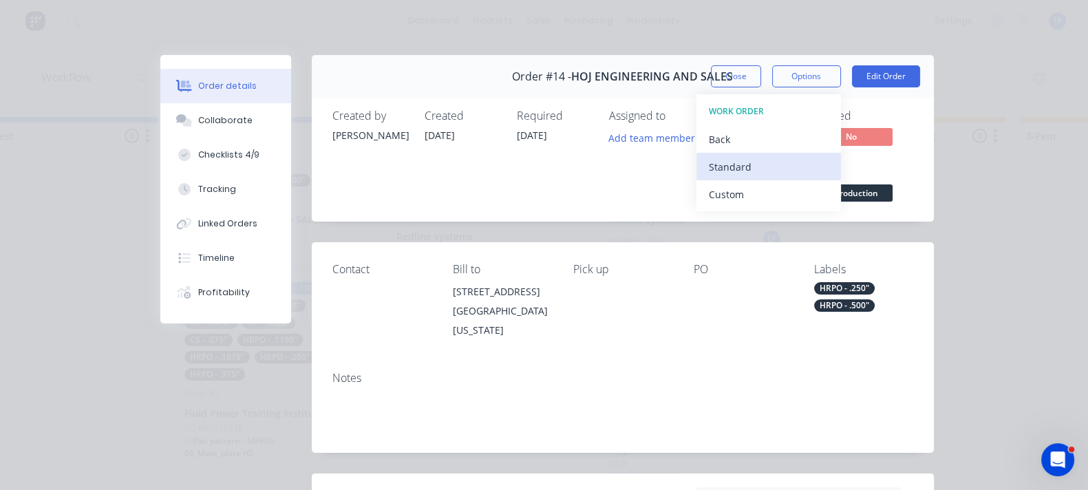
click at [828, 173] on div "Standard" at bounding box center [769, 167] width 120 height 20
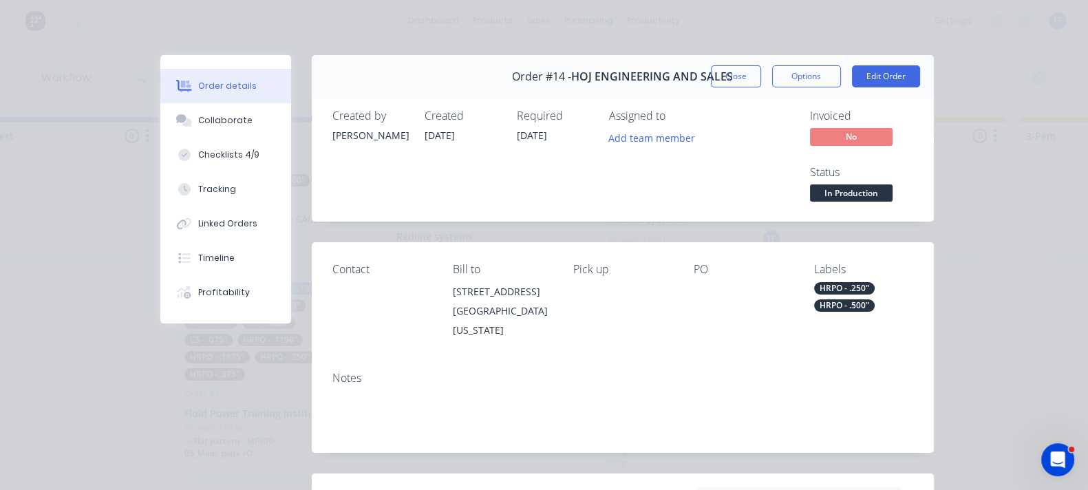
scroll to position [601, 0]
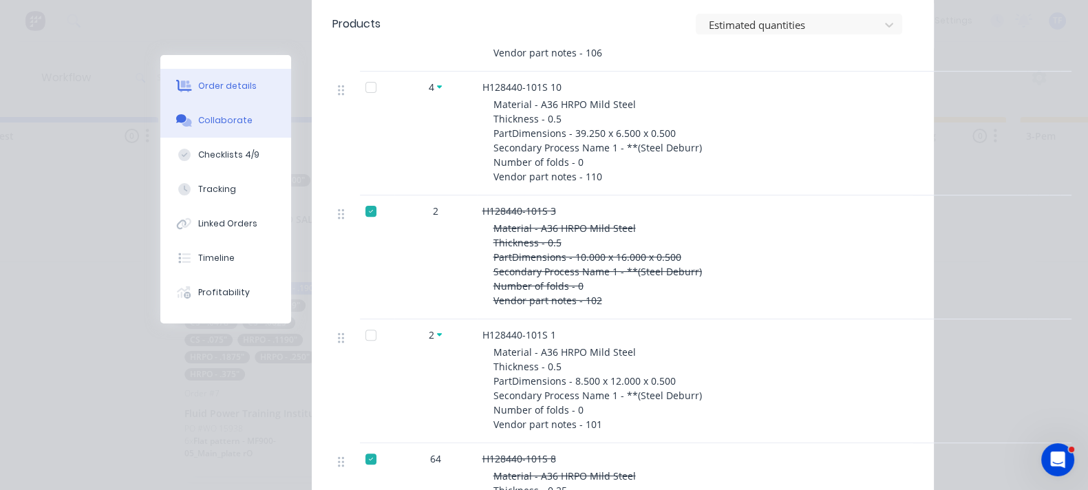
click at [160, 133] on button "Collaborate" at bounding box center [225, 120] width 131 height 34
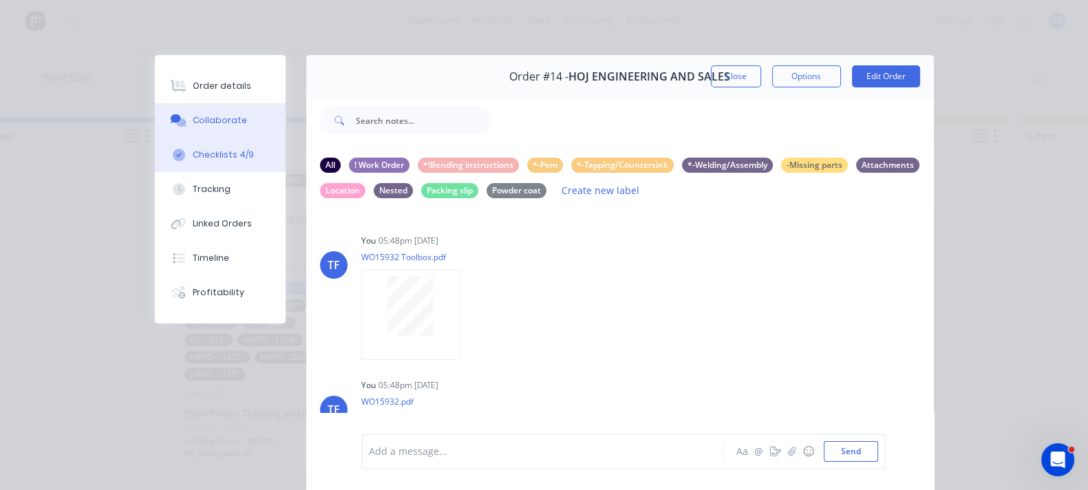
click at [155, 169] on button "Checklists 4/9" at bounding box center [220, 155] width 131 height 34
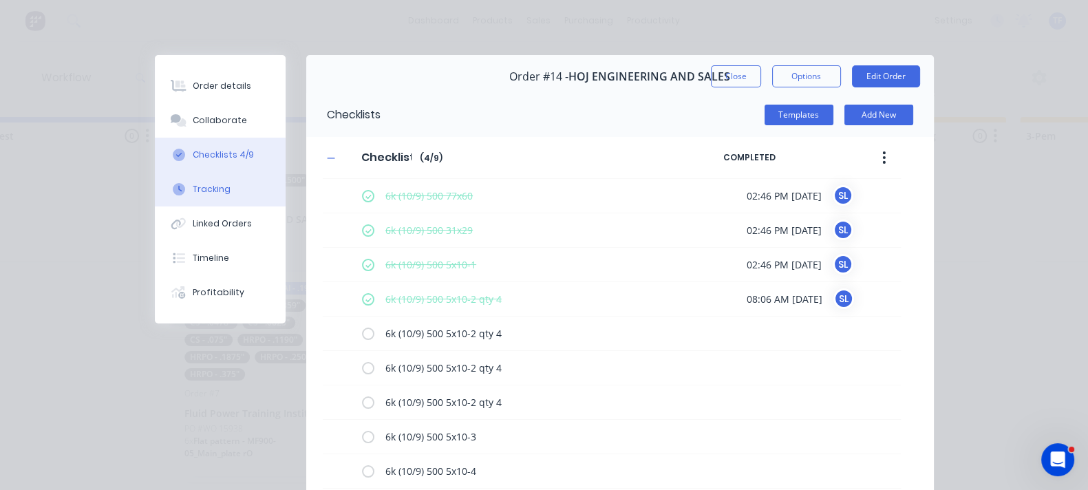
click at [193, 192] on div "Tracking" at bounding box center [212, 189] width 38 height 12
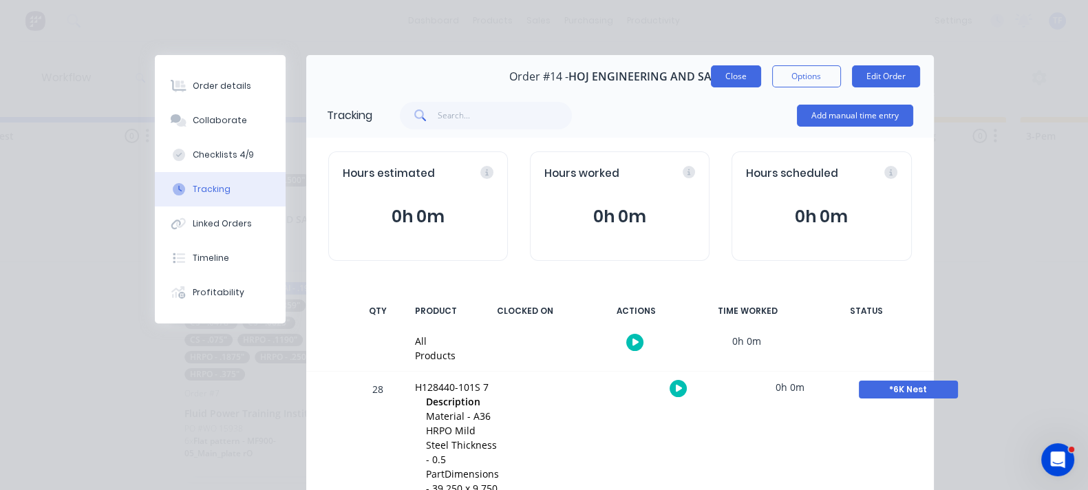
click at [837, 93] on div "Tracking Add manual time entry" at bounding box center [620, 115] width 628 height 45
click at [761, 84] on button "Close" at bounding box center [736, 76] width 50 height 22
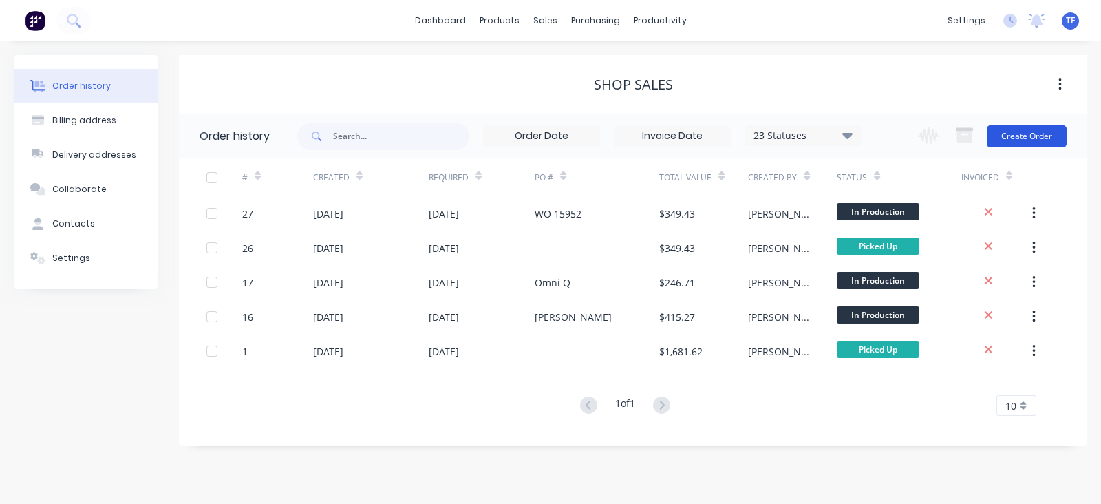
click at [1045, 133] on button "Create Order" at bounding box center [1027, 136] width 80 height 22
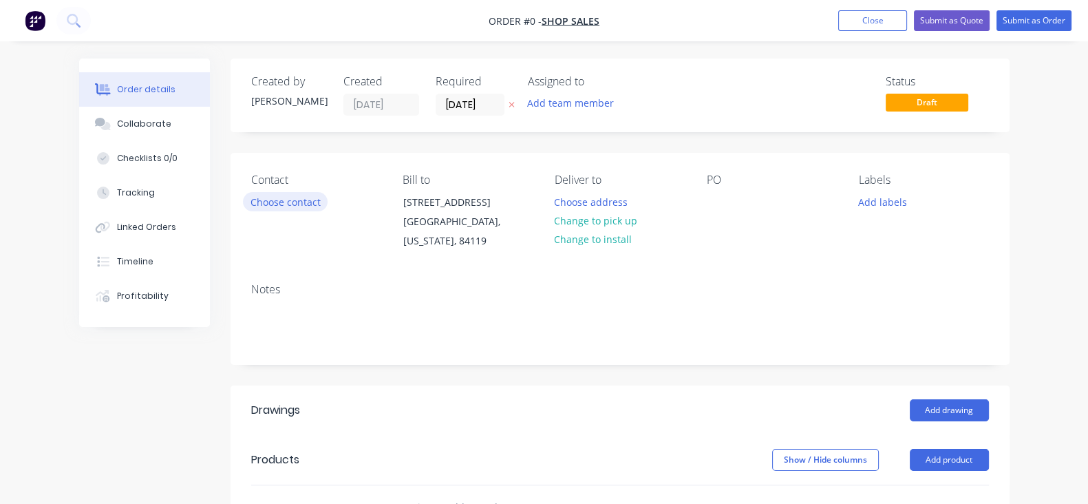
click at [259, 198] on button "Choose contact" at bounding box center [285, 201] width 85 height 19
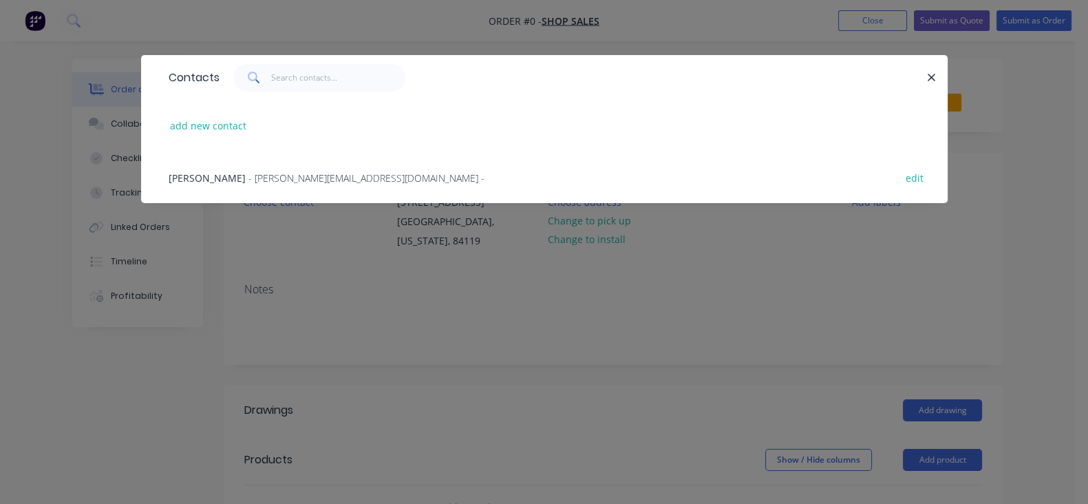
click at [612, 328] on div "Contacts add new contact Tate Farnsworth - tate@cypressmetals.com - edit" at bounding box center [544, 252] width 1088 height 504
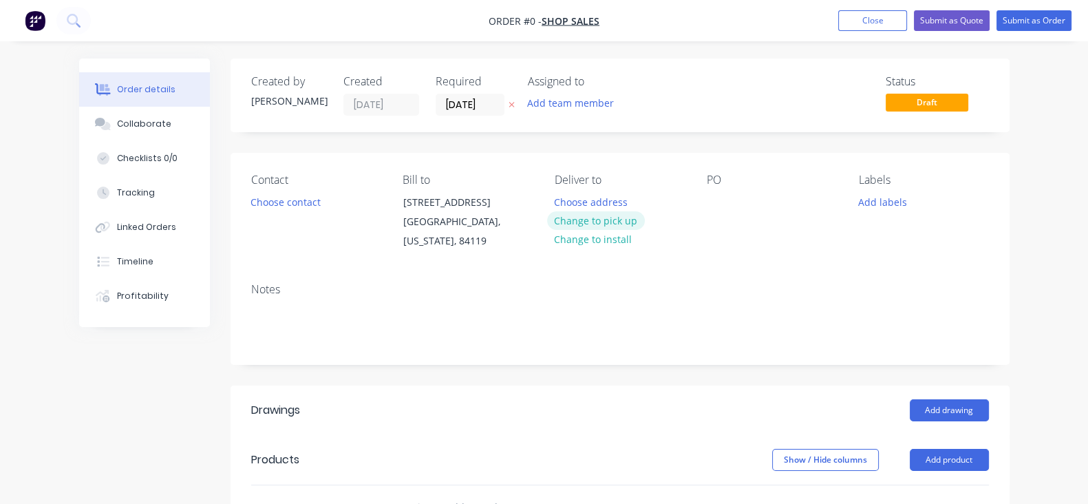
click at [607, 223] on button "Change to pick up" at bounding box center [596, 220] width 98 height 19
click at [729, 201] on div at bounding box center [718, 202] width 22 height 20
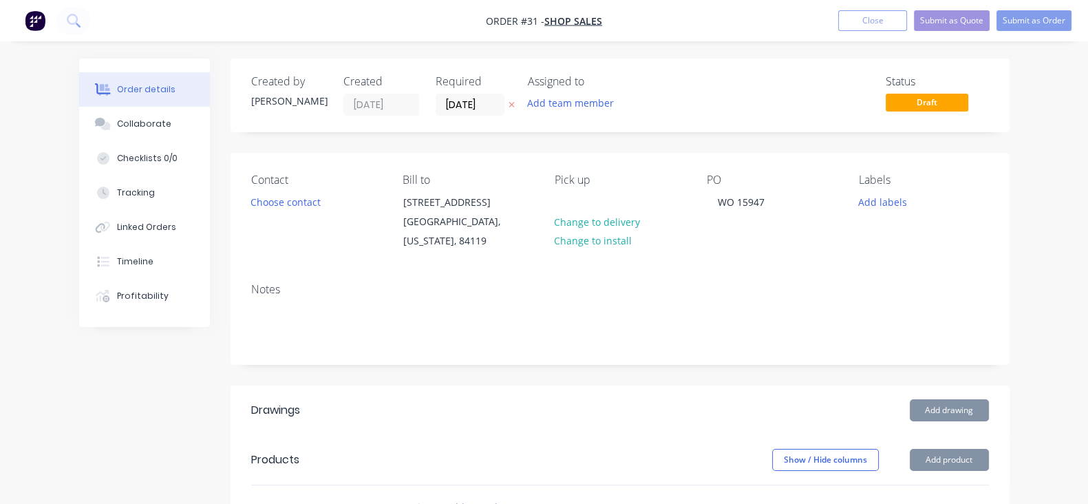
click at [788, 235] on div "PO WO 15947" at bounding box center [772, 212] width 130 height 78
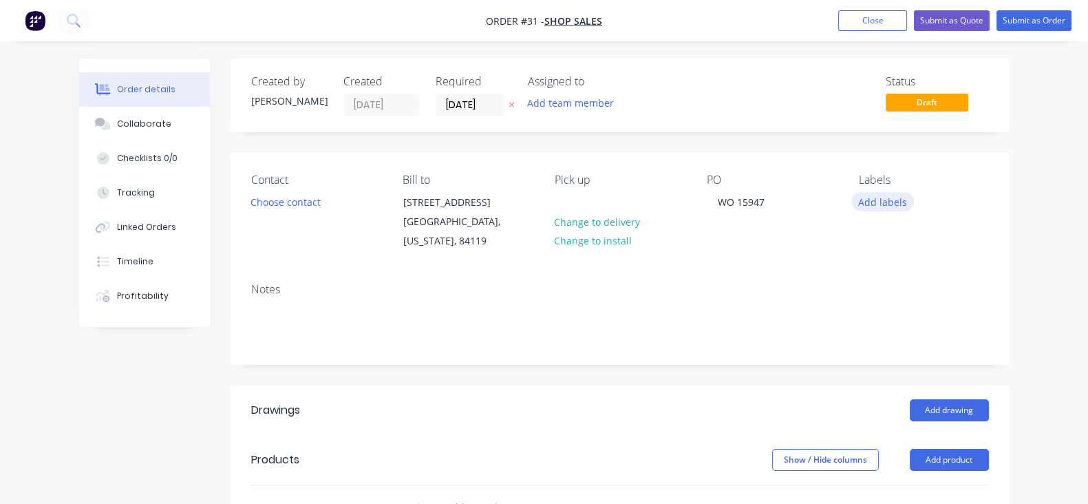
click at [903, 203] on button "Add labels" at bounding box center [882, 201] width 63 height 19
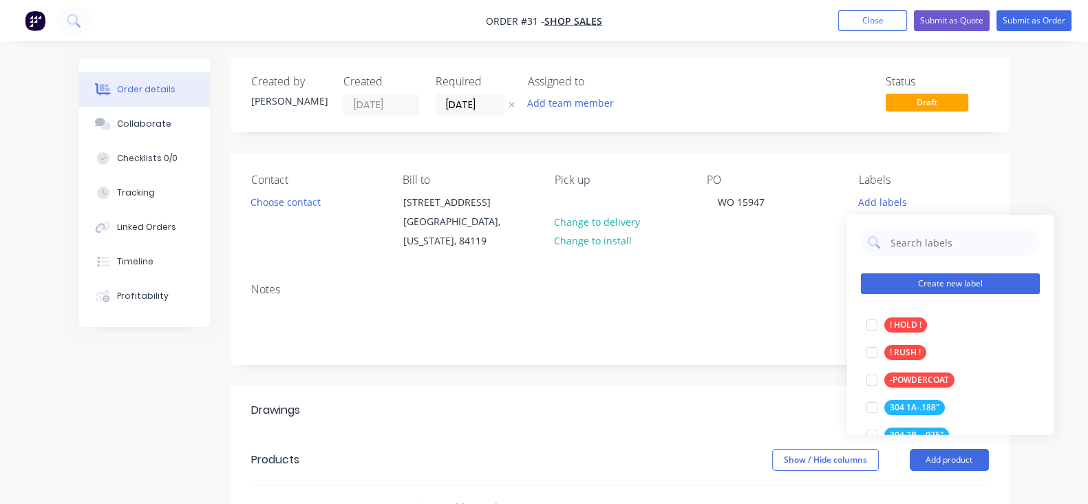
click at [960, 288] on button "Create new label" at bounding box center [950, 283] width 179 height 21
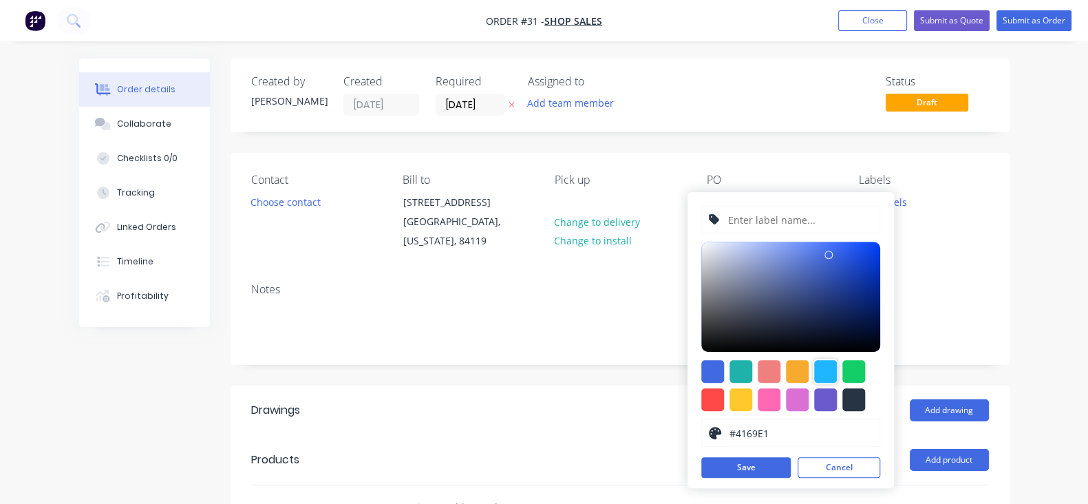
click at [831, 366] on div at bounding box center [825, 371] width 23 height 23
type input "#1FB6FF"
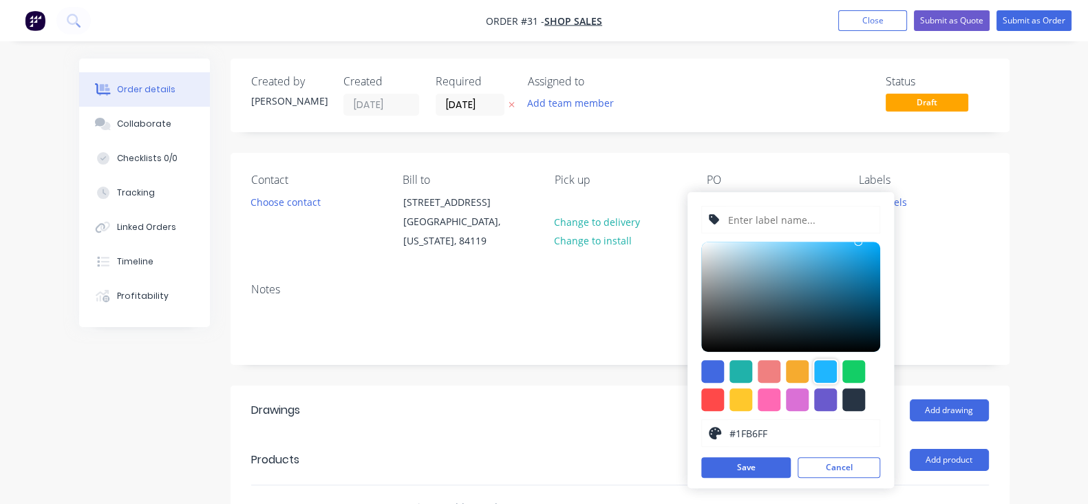
click at [763, 217] on input "text" at bounding box center [799, 219] width 147 height 26
type input "304 2B - .119""
click at [729, 478] on div "304 2B - .119" #1FB6FF hex #1FB6FF Save Cancel" at bounding box center [790, 340] width 206 height 296
click at [729, 476] on button "Save" at bounding box center [745, 467] width 89 height 21
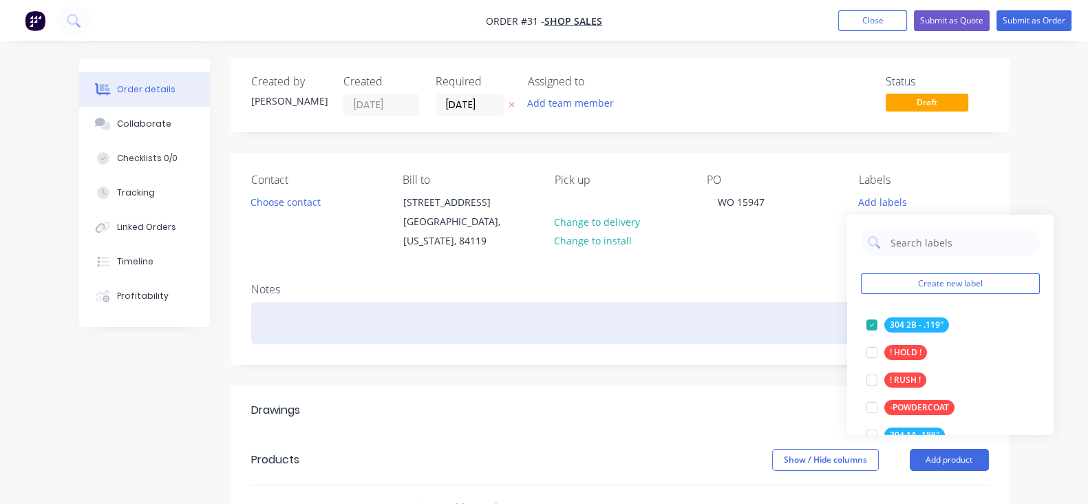
click at [756, 328] on div at bounding box center [620, 323] width 738 height 42
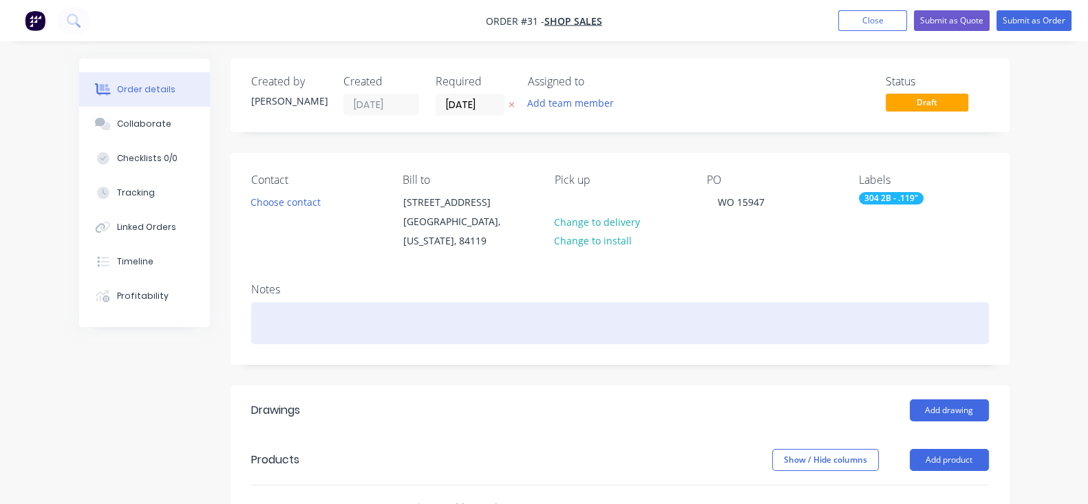
scroll to position [171, 0]
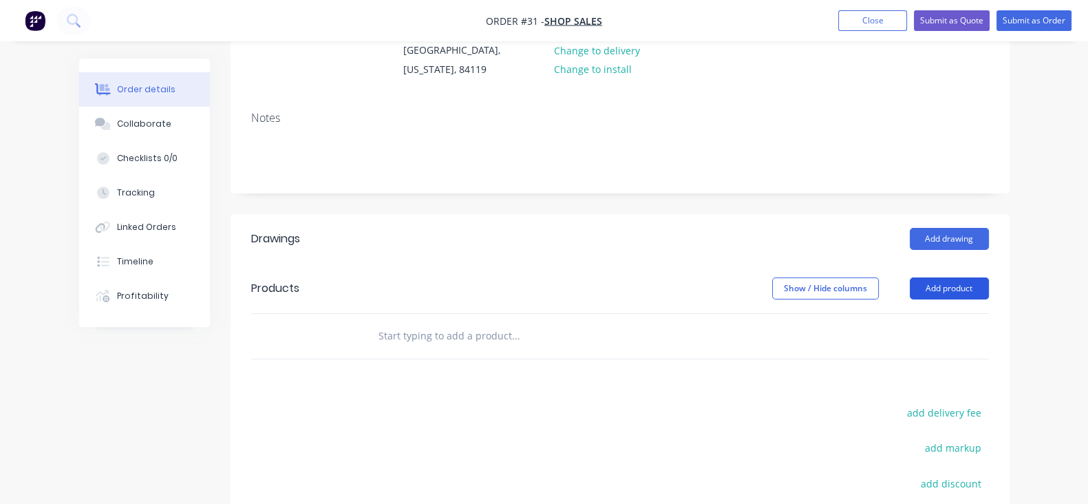
click at [989, 297] on button "Add product" at bounding box center [949, 288] width 79 height 22
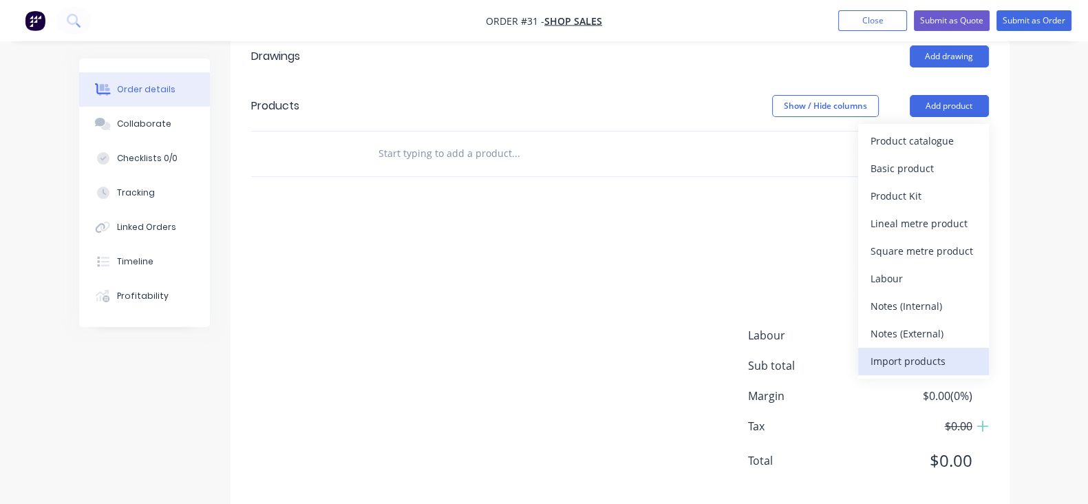
scroll to position [376, 0]
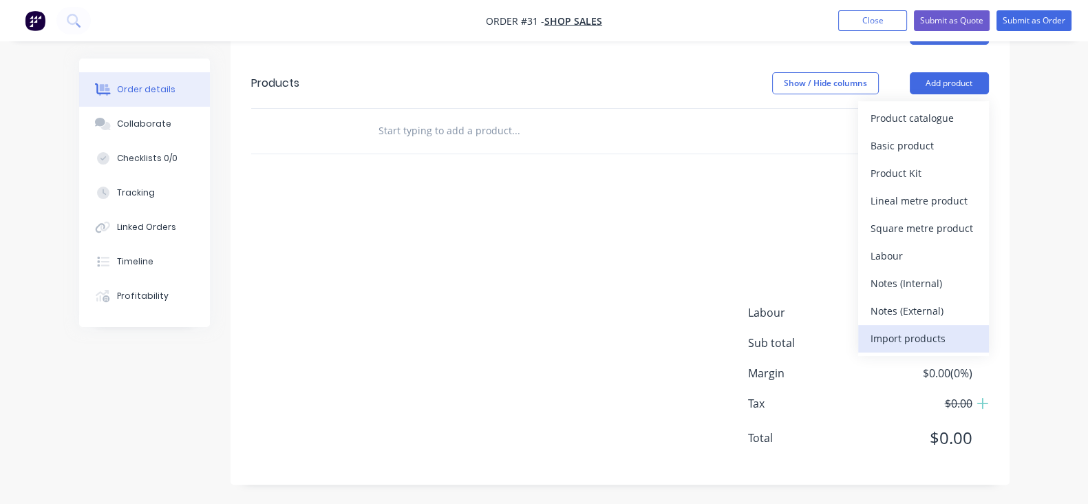
click at [976, 336] on div "Import products" at bounding box center [923, 338] width 106 height 20
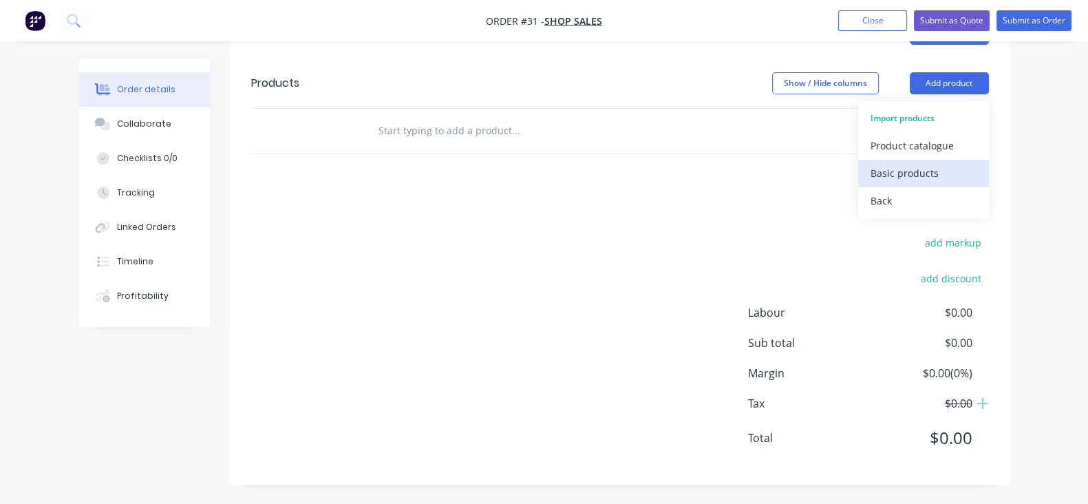
click at [974, 178] on div "Basic products" at bounding box center [923, 173] width 106 height 20
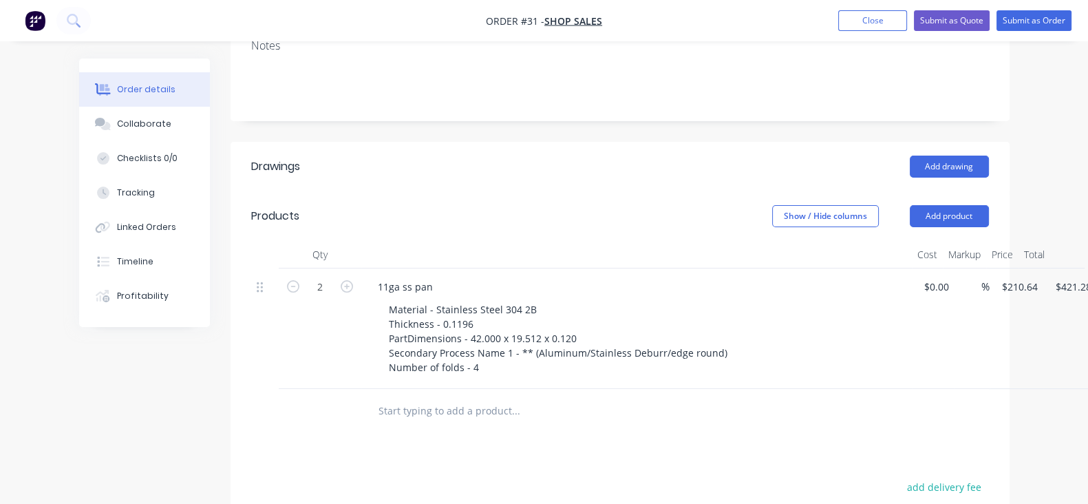
scroll to position [0, 0]
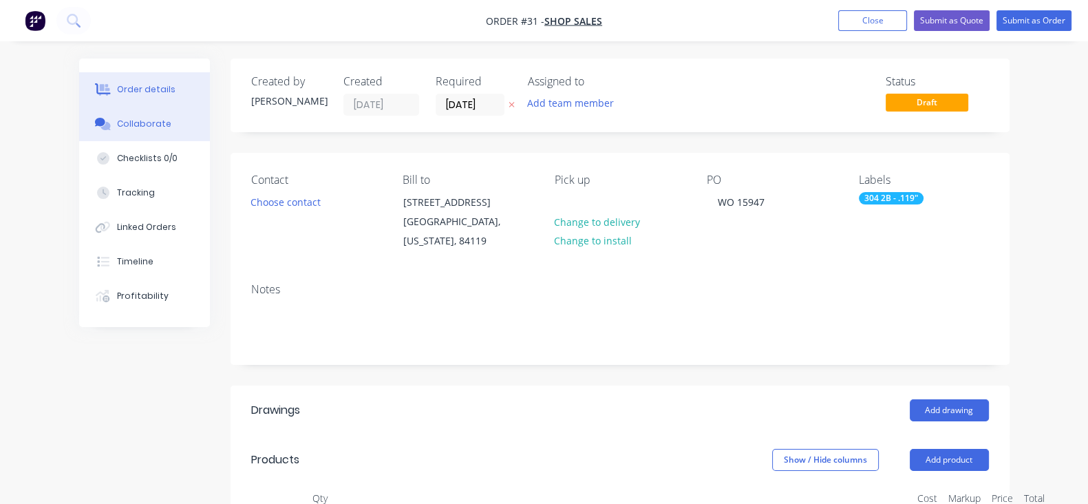
click at [117, 128] on div "Collaborate" at bounding box center [144, 124] width 54 height 12
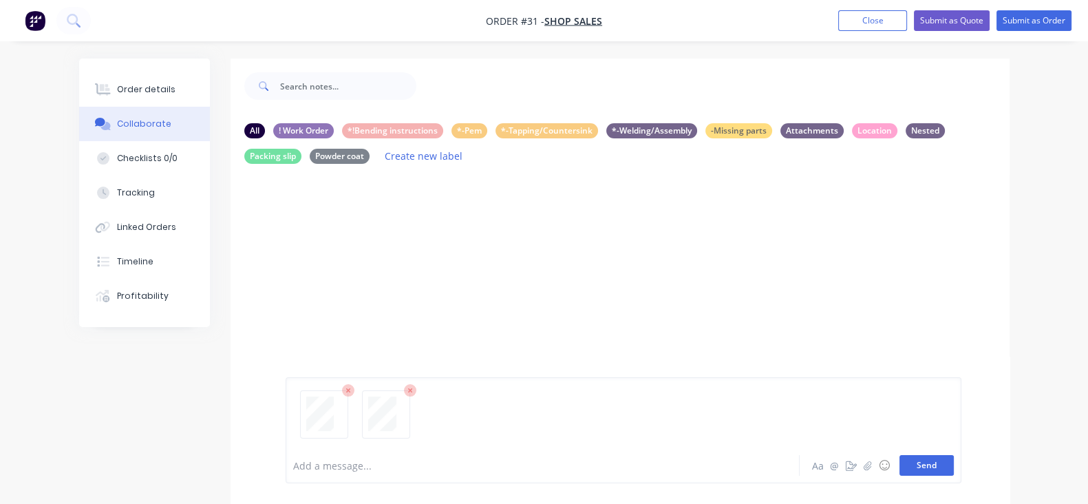
click at [954, 459] on button "Send" at bounding box center [926, 465] width 54 height 21
click at [954, 466] on button "Send" at bounding box center [926, 465] width 54 height 21
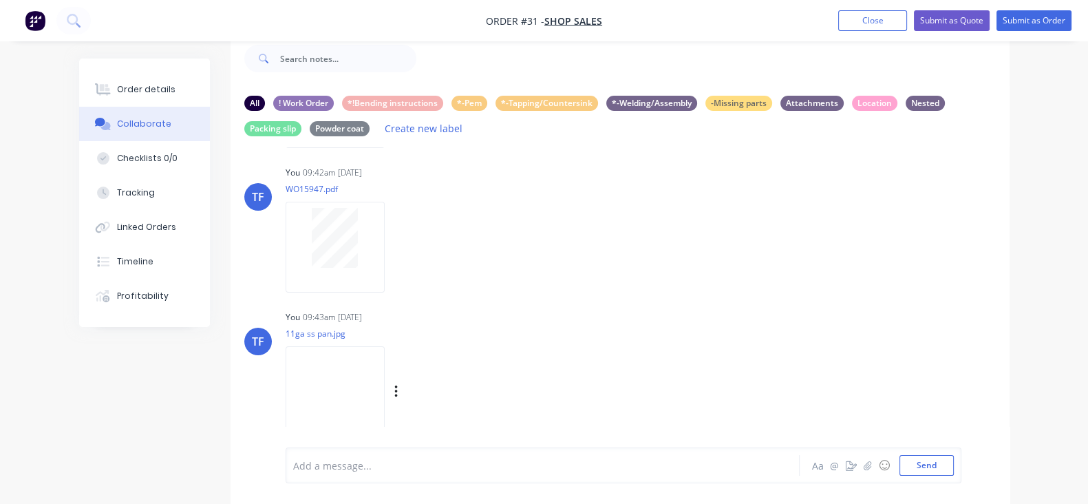
scroll to position [43, 0]
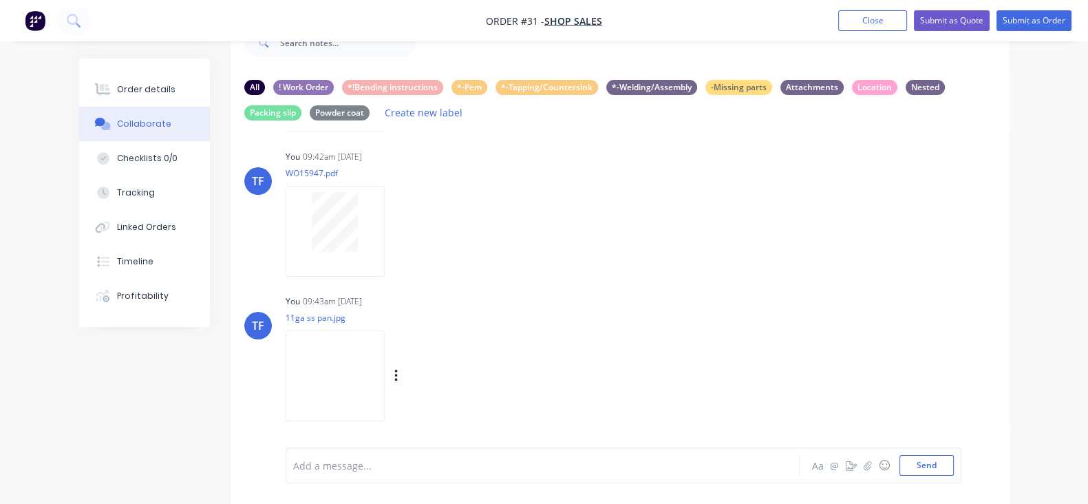
click at [390, 372] on div "Labels Download Delete" at bounding box center [467, 376] width 155 height 20
click at [394, 374] on icon "button" at bounding box center [395, 375] width 3 height 12
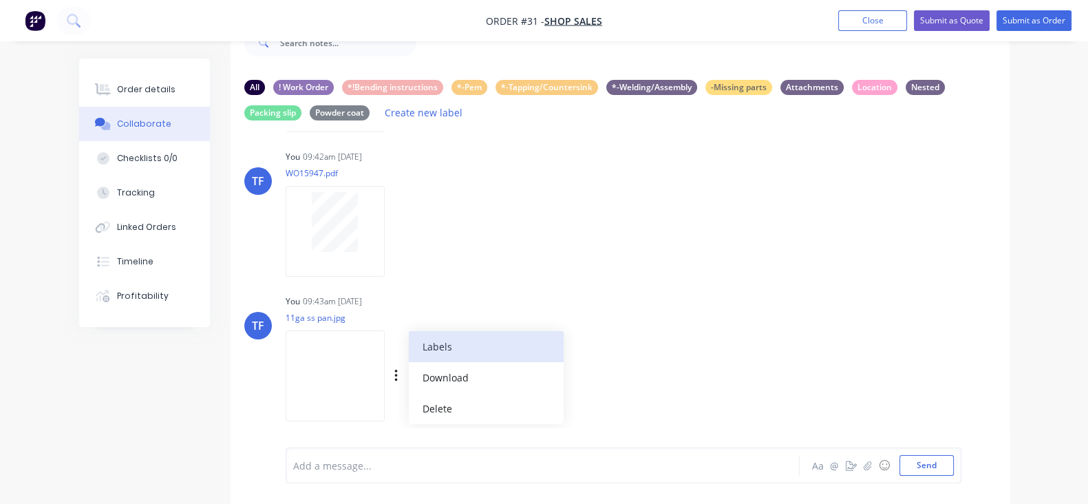
click at [447, 353] on button "Labels" at bounding box center [486, 346] width 155 height 31
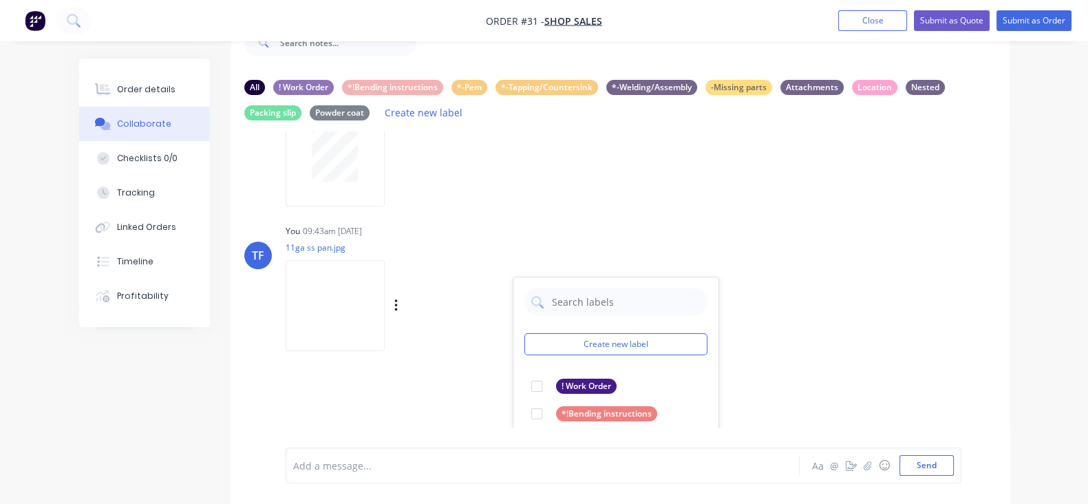
scroll to position [322, 0]
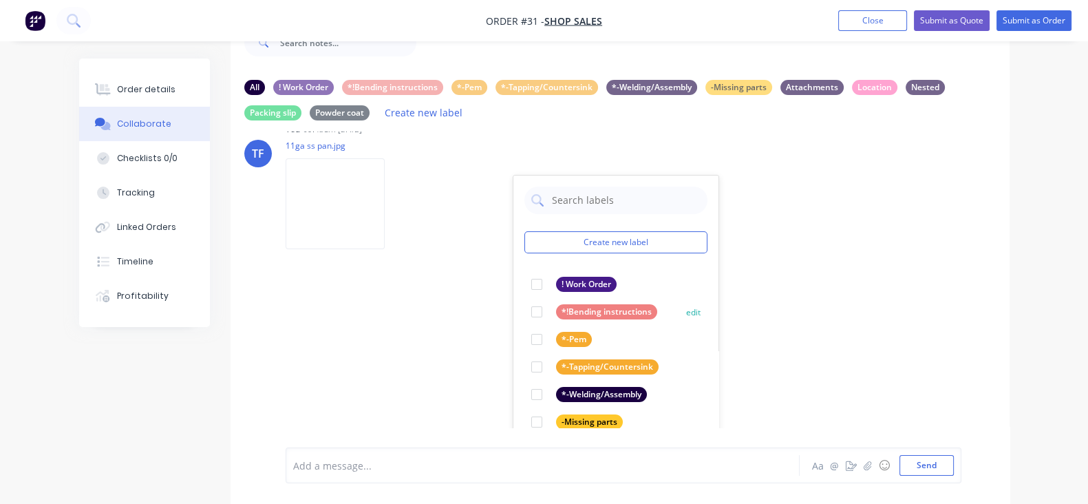
click at [523, 312] on div at bounding box center [537, 312] width 28 height 28
click at [739, 325] on div "TF You 09:42am 13/10/25 WO15947 Tempus.pdf Labels Download Delete TF You 09:42a…" at bounding box center [620, 279] width 779 height 296
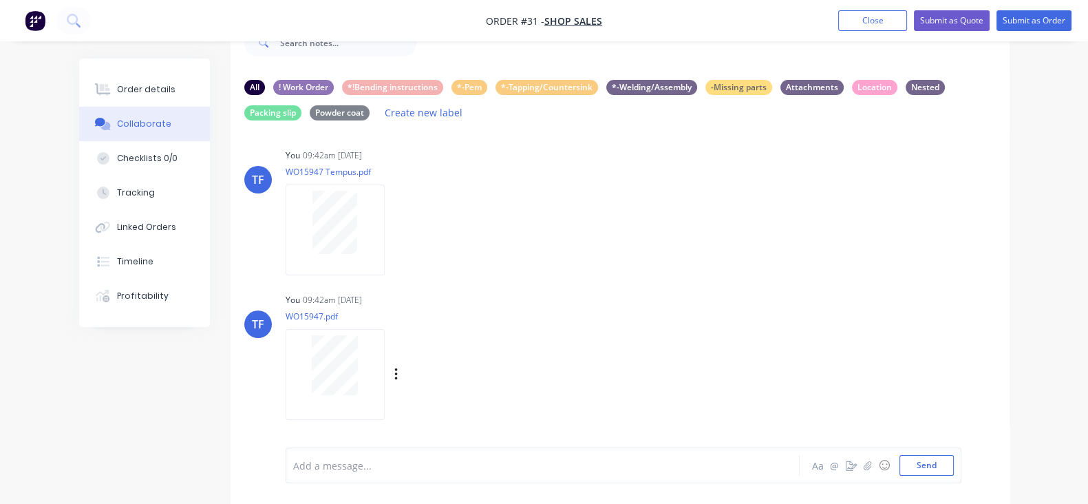
scroll to position [0, 0]
click at [394, 376] on icon "button" at bounding box center [396, 382] width 4 height 16
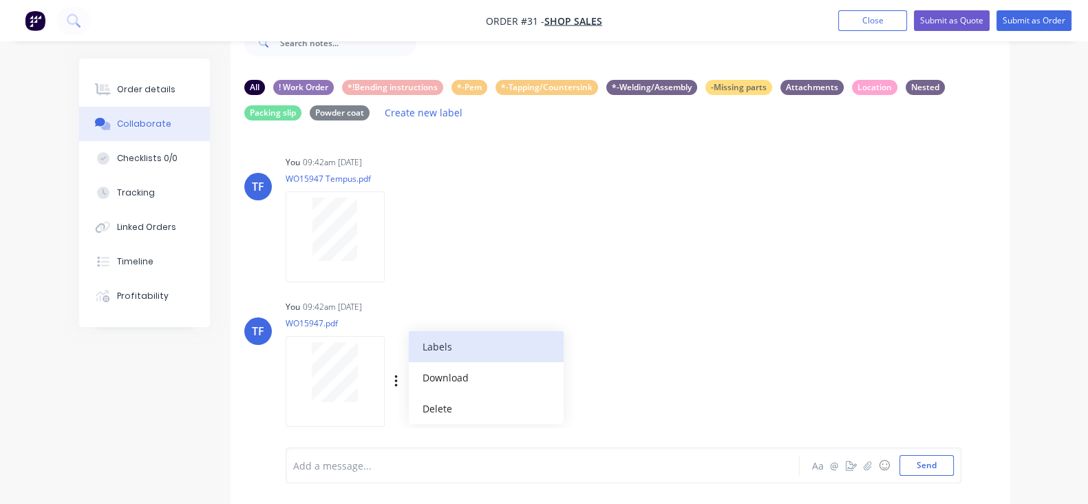
click at [409, 354] on button "Labels" at bounding box center [486, 346] width 155 height 31
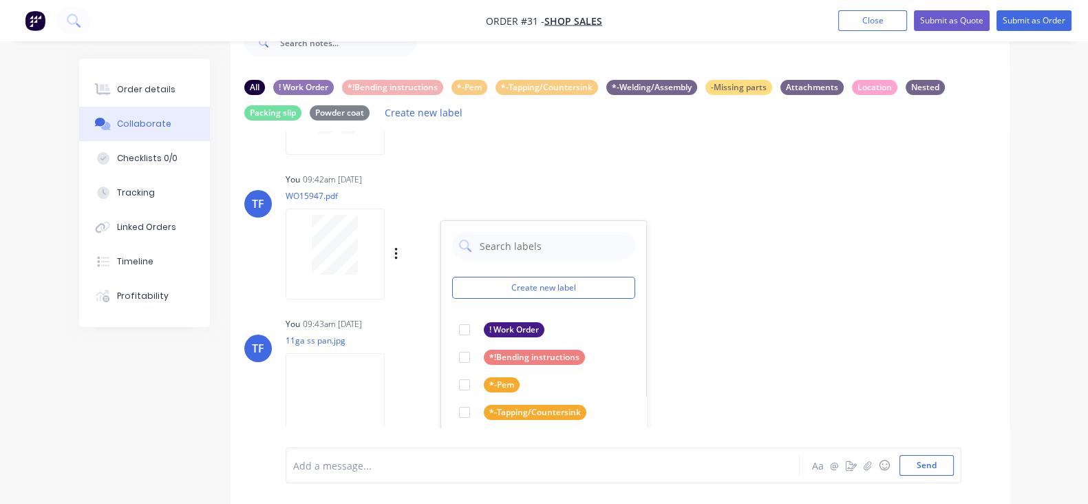
scroll to position [223, 0]
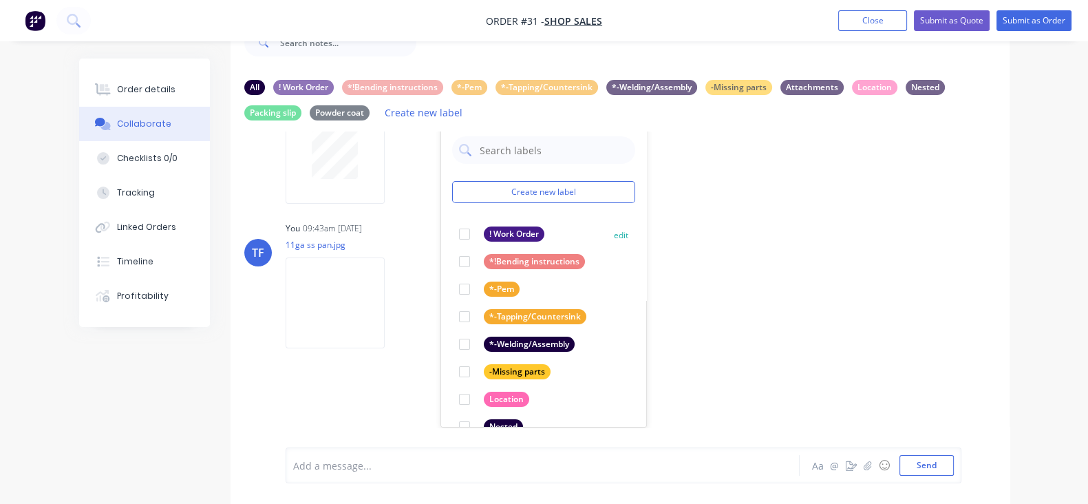
click at [451, 235] on div at bounding box center [465, 234] width 28 height 28
click at [708, 284] on div "TF You 09:43am 13/10/25 11ga ss pan.jpg Labels Download Delete" at bounding box center [620, 280] width 779 height 124
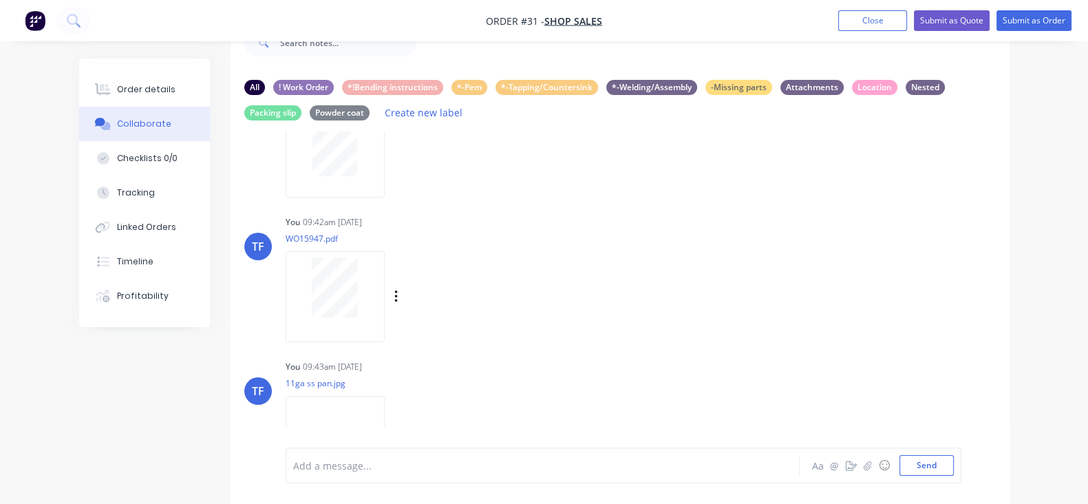
scroll to position [0, 0]
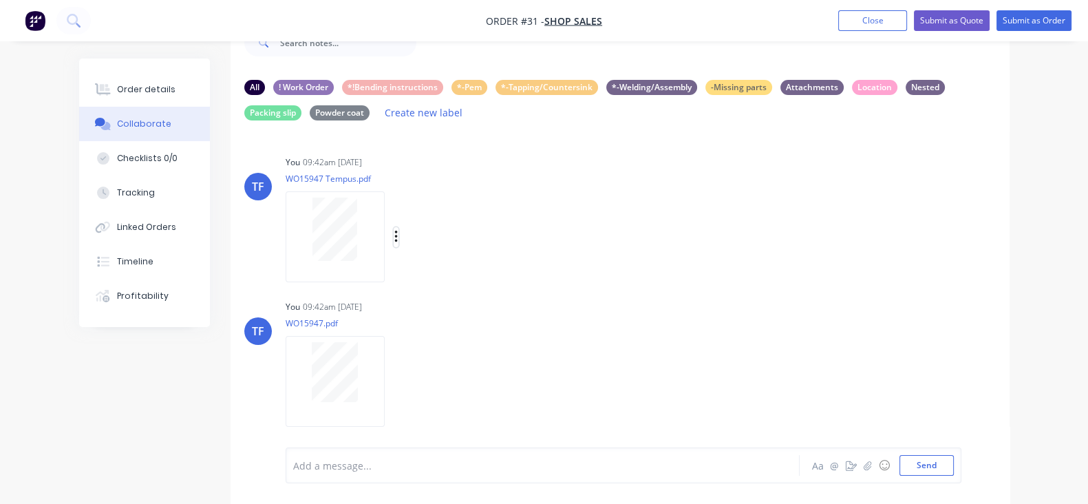
click at [394, 242] on icon "button" at bounding box center [396, 237] width 4 height 16
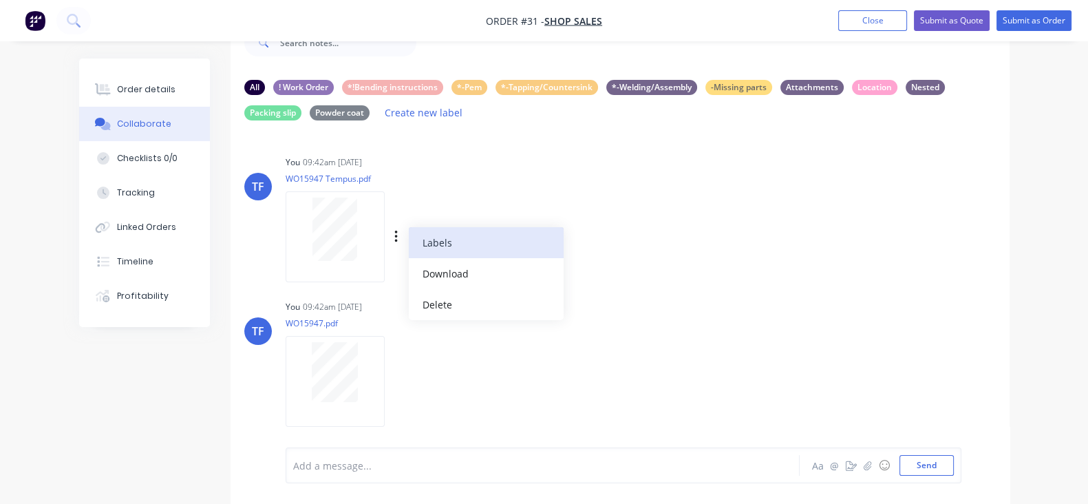
click at [409, 250] on button "Labels" at bounding box center [486, 242] width 155 height 31
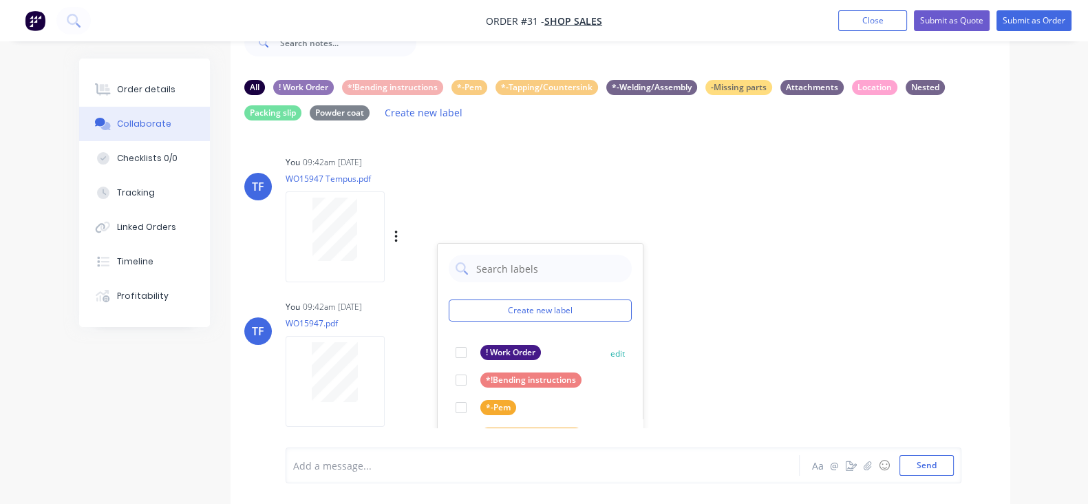
click at [447, 353] on div at bounding box center [461, 353] width 28 height 28
click at [640, 344] on div "You 09:42am 13/10/25 WO15947.pdf Labels Download Delete" at bounding box center [500, 359] width 429 height 124
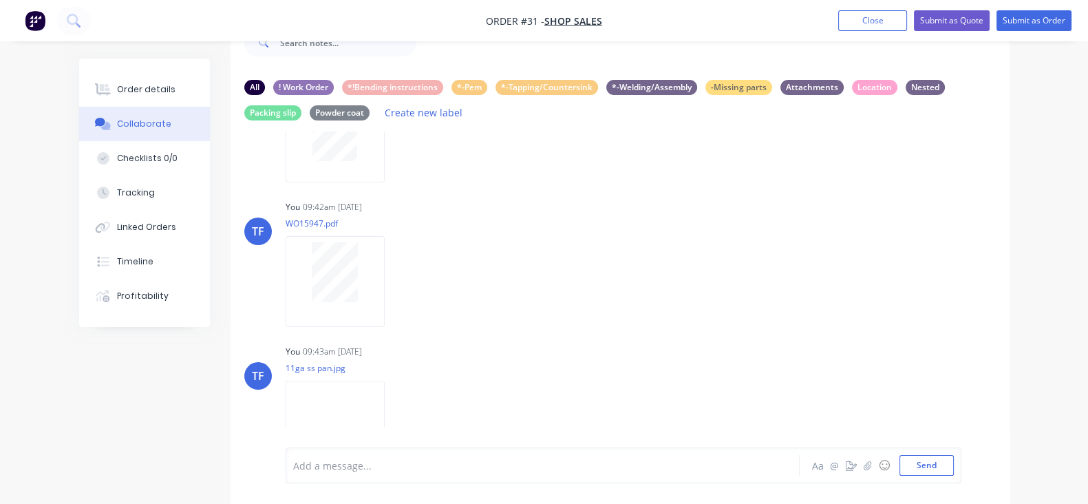
scroll to position [150, 0]
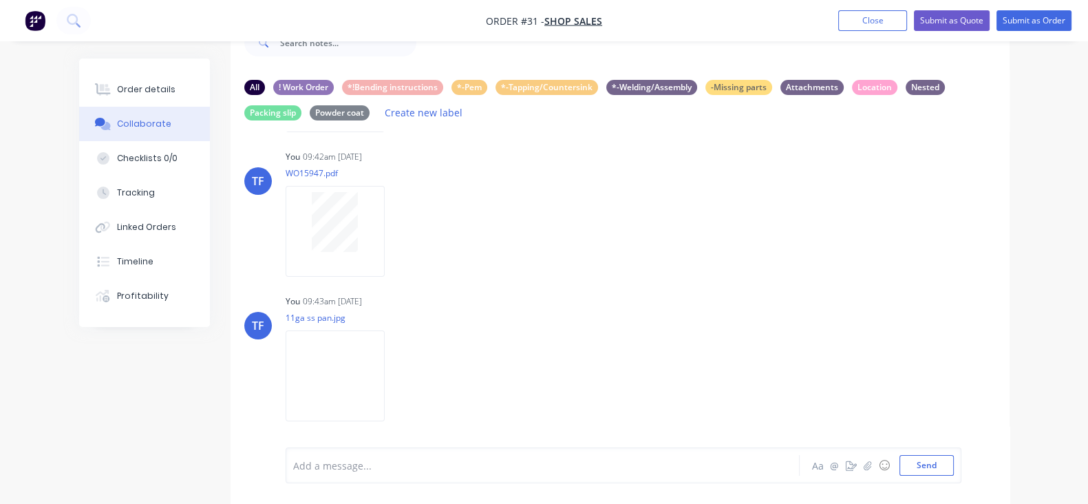
click at [323, 378] on img at bounding box center [335, 375] width 99 height 90
click at [0, 0] on button "button" at bounding box center [0, 0] width 0 height 0
click at [0, 0] on button "Labels" at bounding box center [0, 0] width 0 height 0
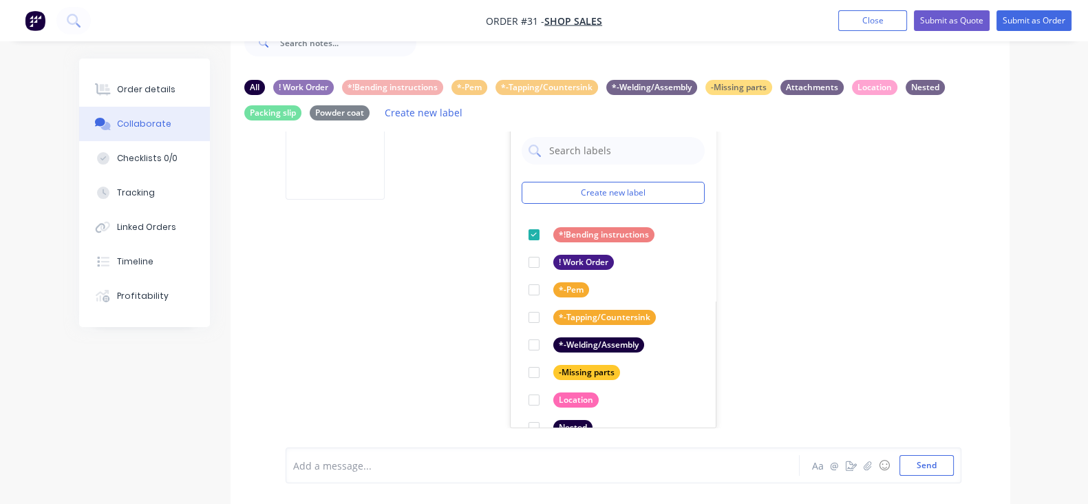
click at [742, 307] on div "TF You 09:42am 13/10/25 WO15947 Tempus.pdf Labels Download Delete TF You 09:42a…" at bounding box center [620, 279] width 779 height 296
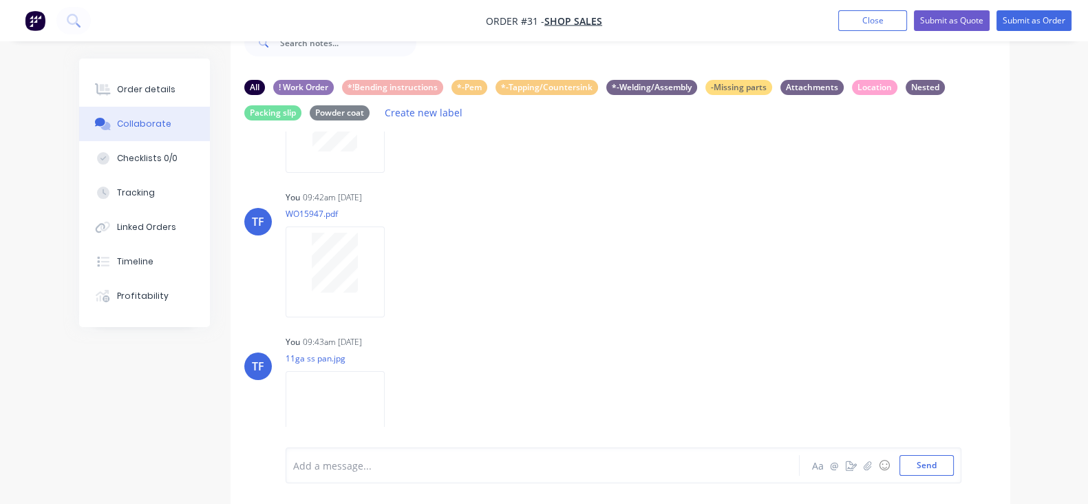
scroll to position [0, 0]
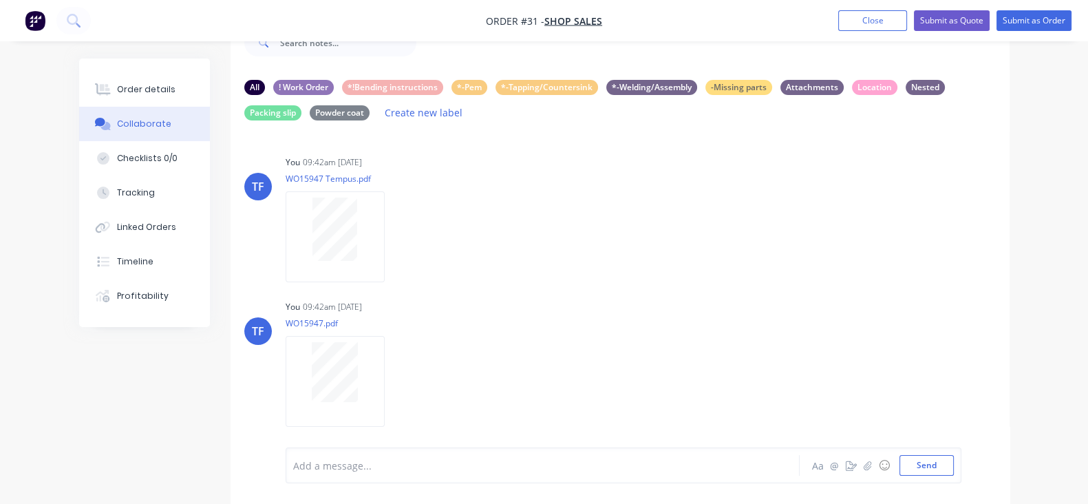
click at [0, 0] on div "Labels Download Delete" at bounding box center [0, 0] width 0 height 0
click at [0, 0] on icon "button" at bounding box center [0, 0] width 0 height 0
click at [0, 0] on button "Labels" at bounding box center [0, 0] width 0 height 0
click at [761, 322] on div "TF You 09:42am 13/10/25 WO15947.pdf Labels Download Delete Create new label ! W…" at bounding box center [620, 359] width 779 height 124
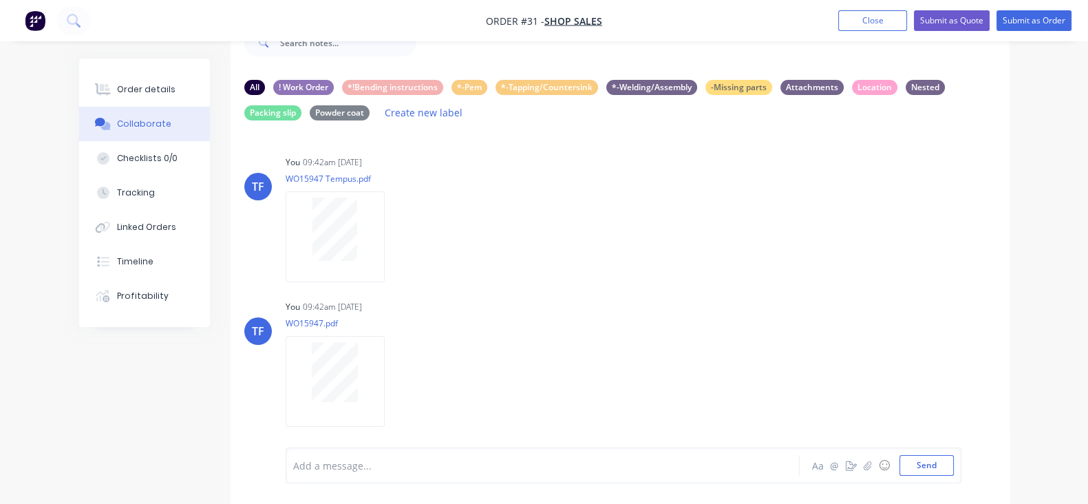
click at [0, 0] on div "Labels Download Delete" at bounding box center [0, 0] width 0 height 0
click at [0, 0] on icon "button" at bounding box center [0, 0] width 0 height 0
click at [0, 0] on button "Labels" at bounding box center [0, 0] width 0 height 0
click at [694, 339] on div "TF You 09:42am 13/10/25 WO15947.pdf Labels Download Delete" at bounding box center [620, 359] width 779 height 124
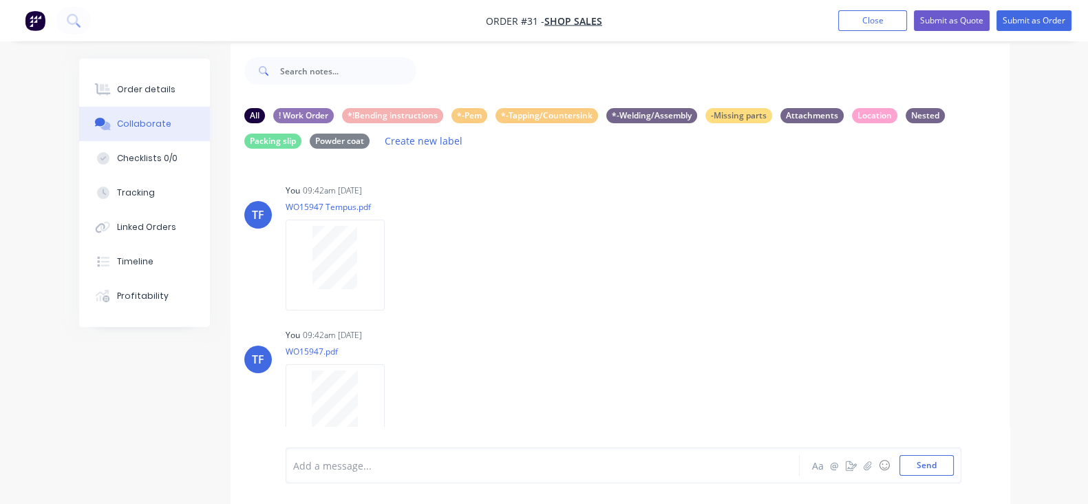
scroll to position [0, 0]
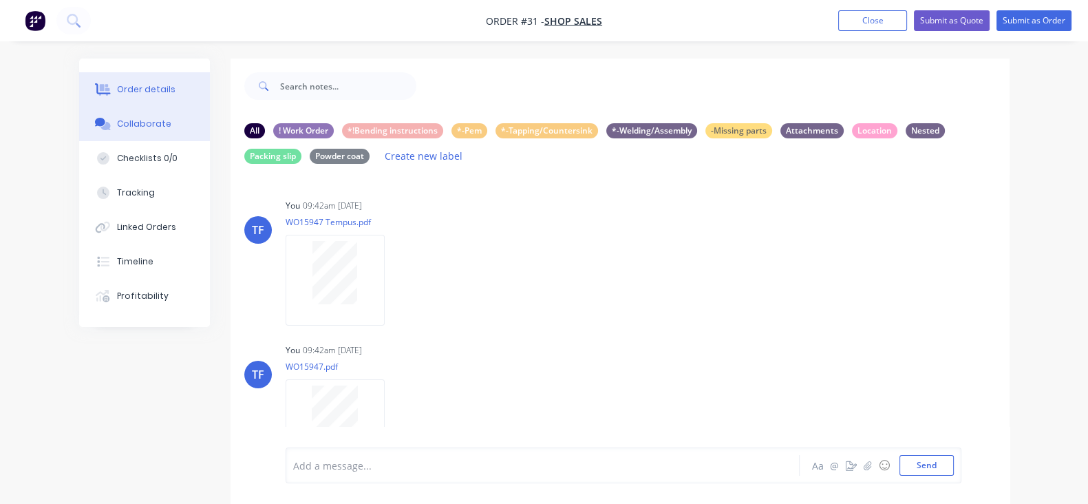
click at [79, 98] on button "Order details" at bounding box center [144, 89] width 131 height 34
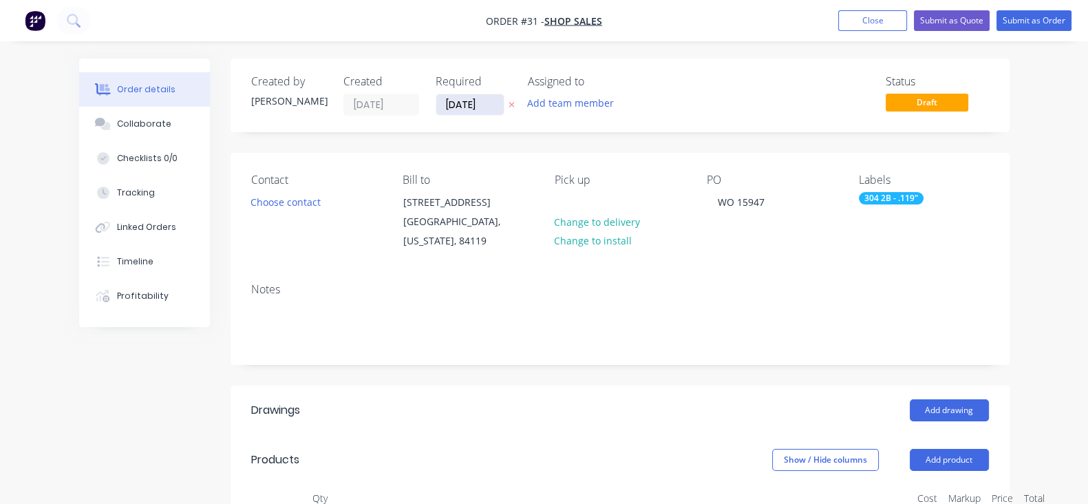
click at [436, 100] on input "12/10/25" at bounding box center [469, 104] width 67 height 21
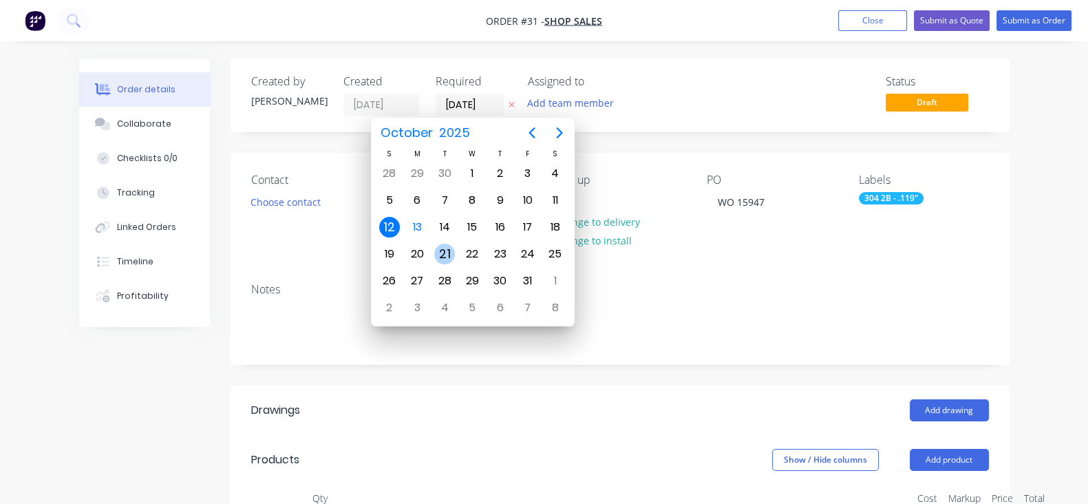
click at [443, 244] on div "21" at bounding box center [444, 254] width 21 height 21
type input "21/10/25"
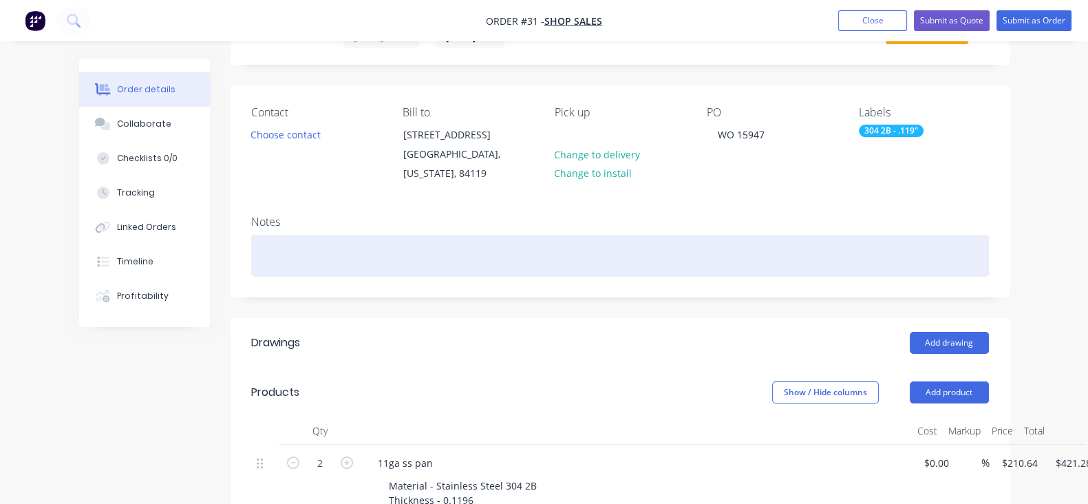
scroll to position [171, 0]
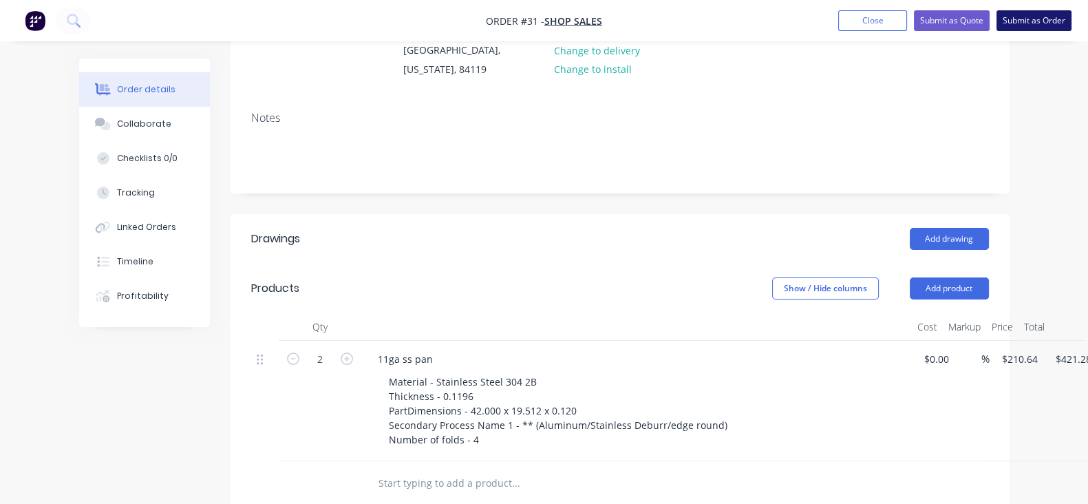
click at [1018, 30] on button "Submit as Order" at bounding box center [1033, 20] width 75 height 21
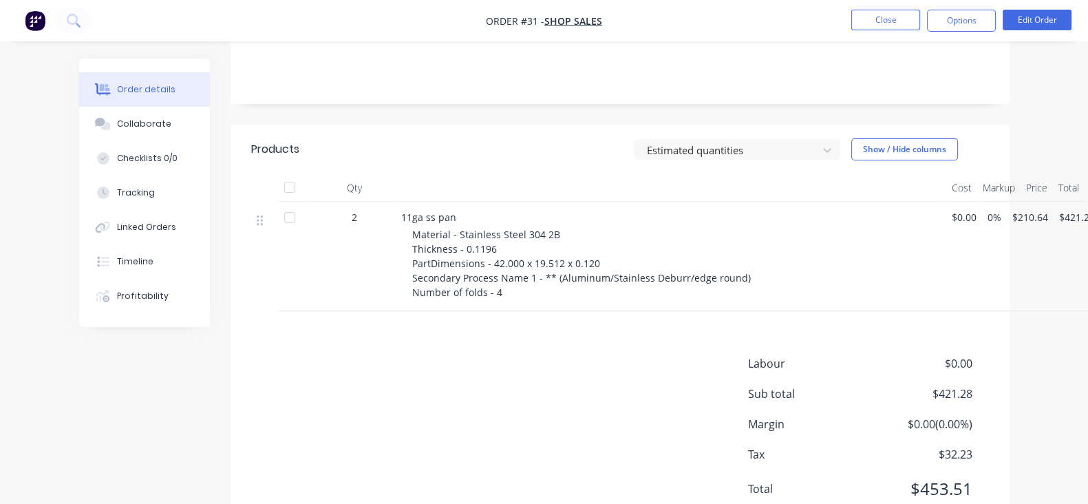
scroll to position [296, 0]
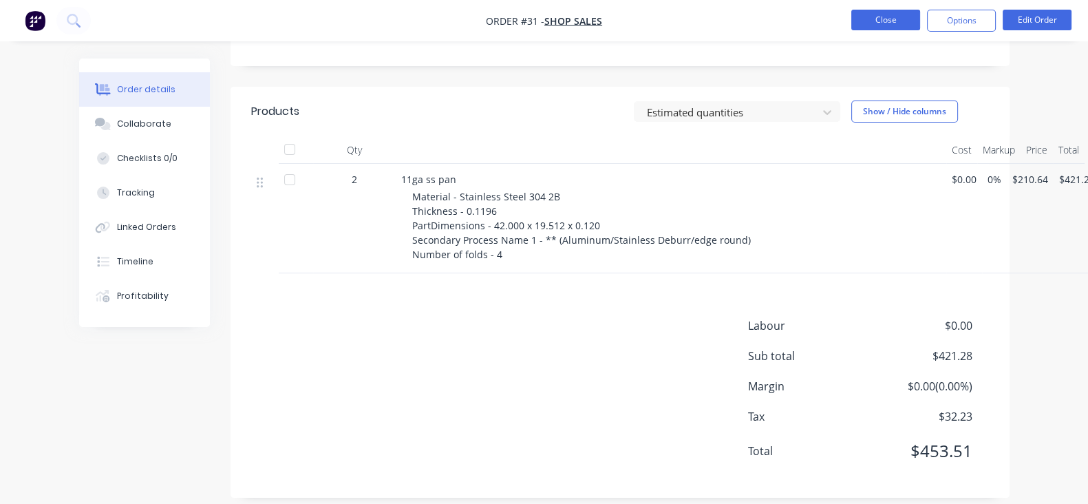
click at [888, 28] on button "Close" at bounding box center [885, 20] width 69 height 21
